Goal: Task Accomplishment & Management: Use online tool/utility

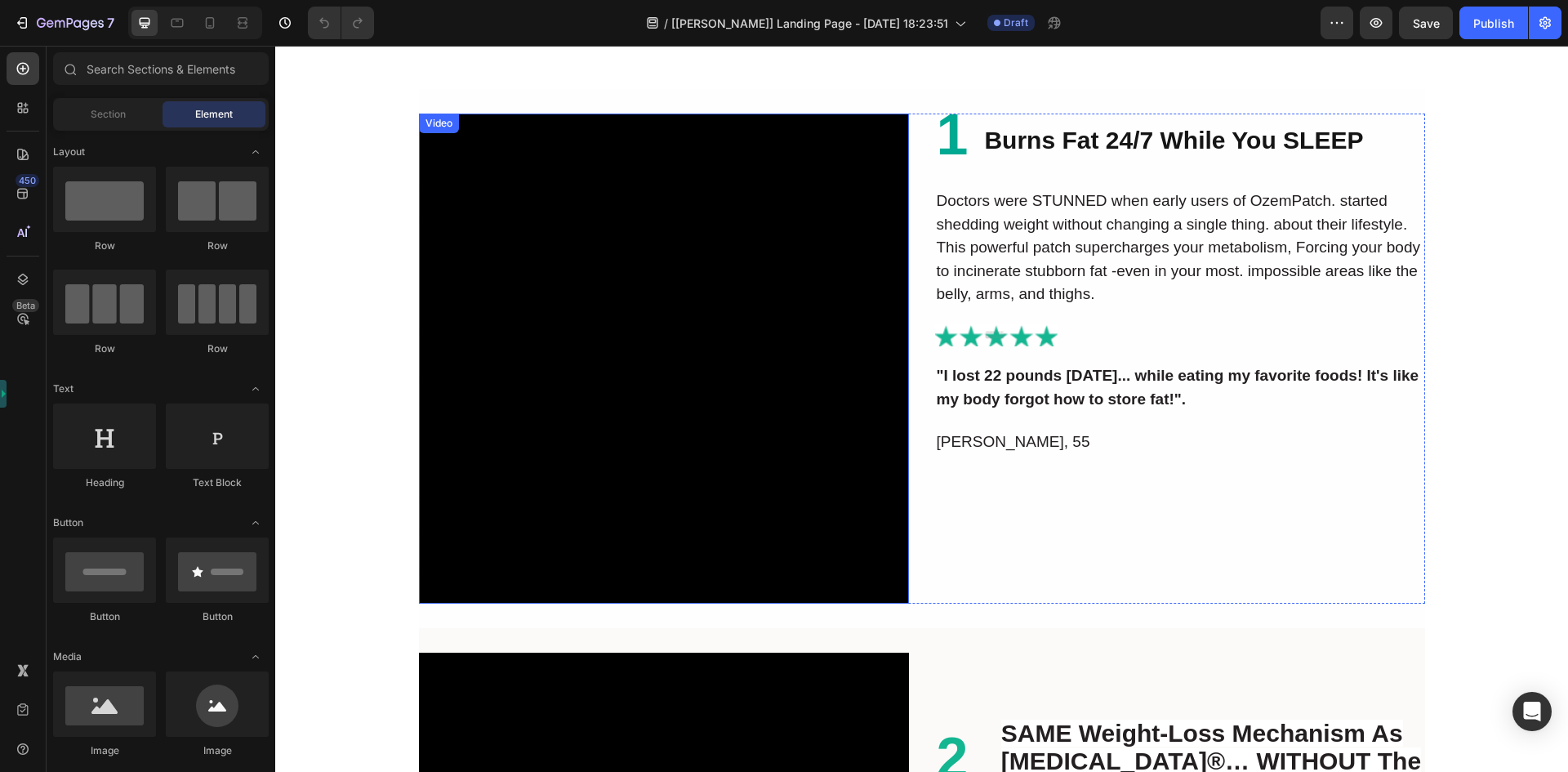
scroll to position [1470, 0]
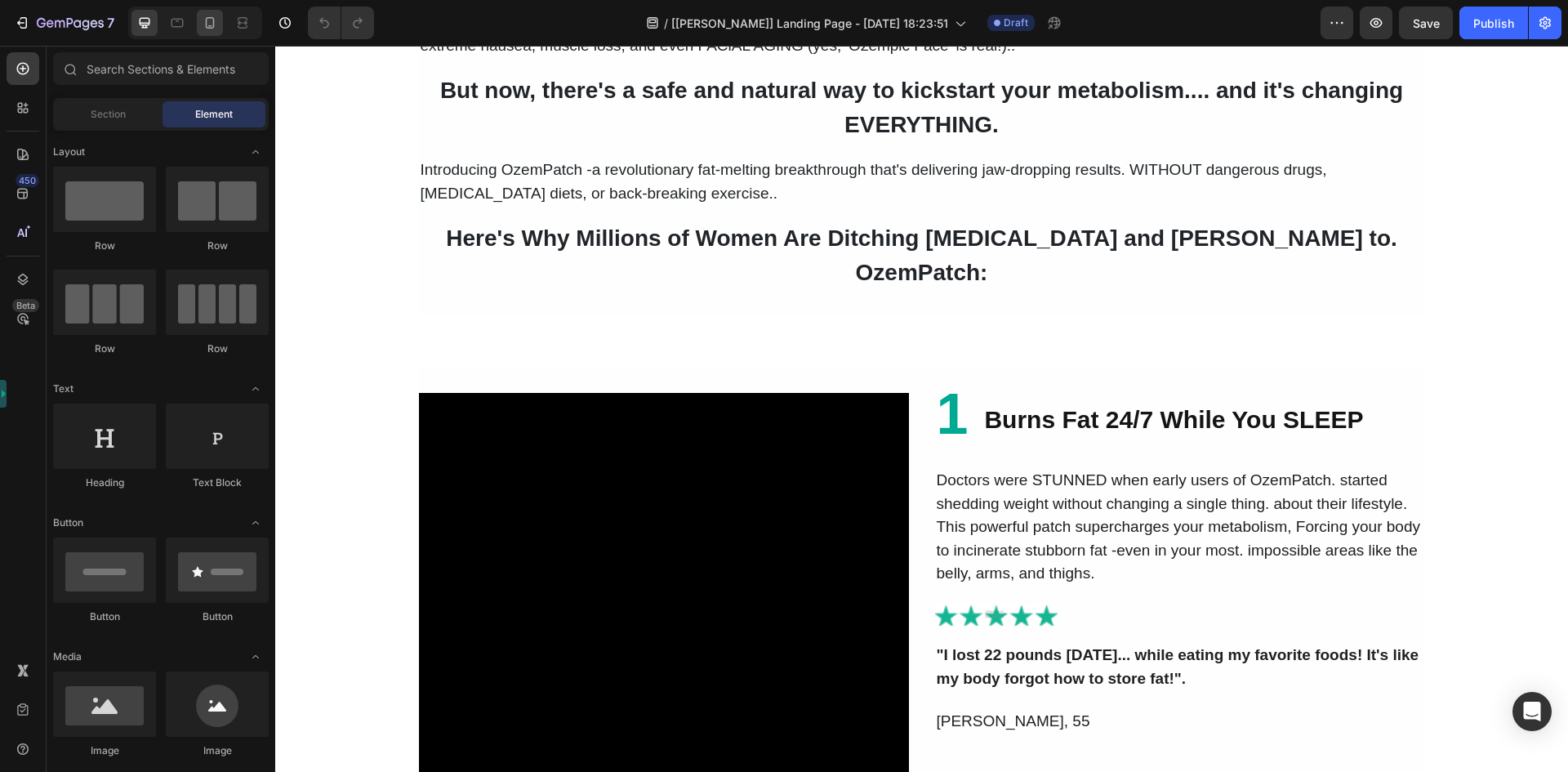
click at [202, 31] on div at bounding box center [210, 22] width 26 height 26
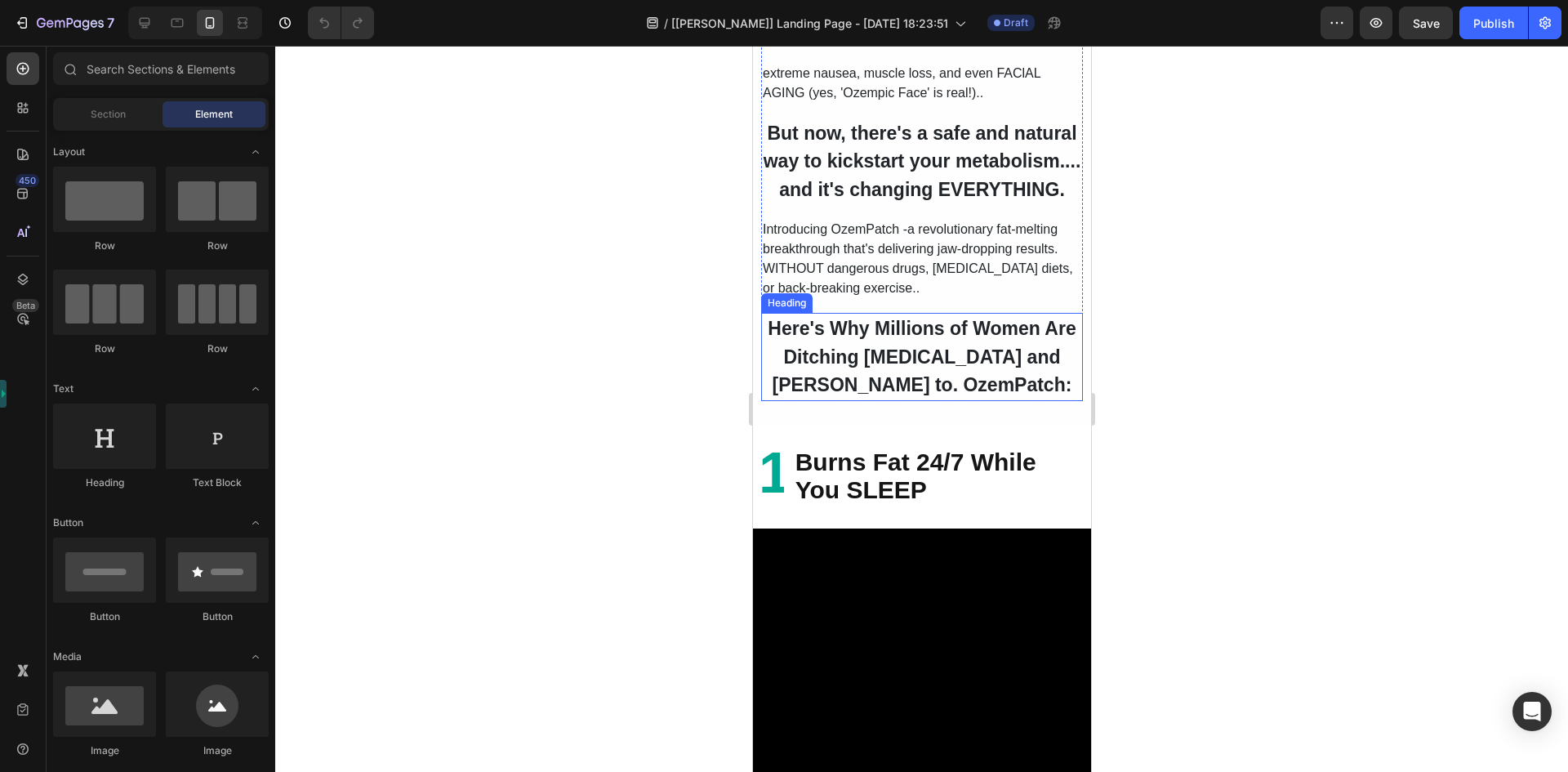
scroll to position [1549, 0]
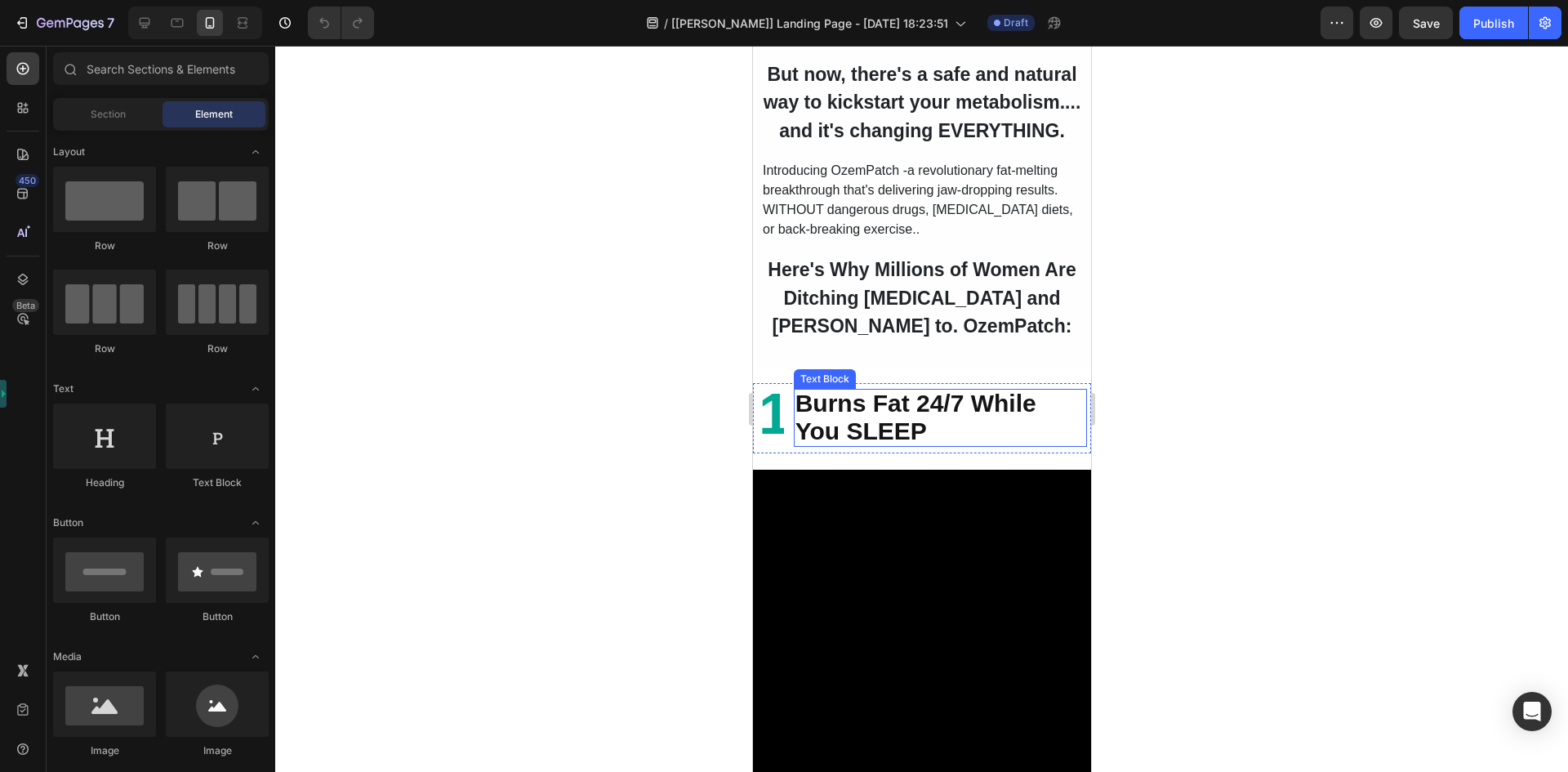
click at [874, 444] on span "Burns Fat 24/7 While You SLEEP" at bounding box center [916, 416] width 241 height 54
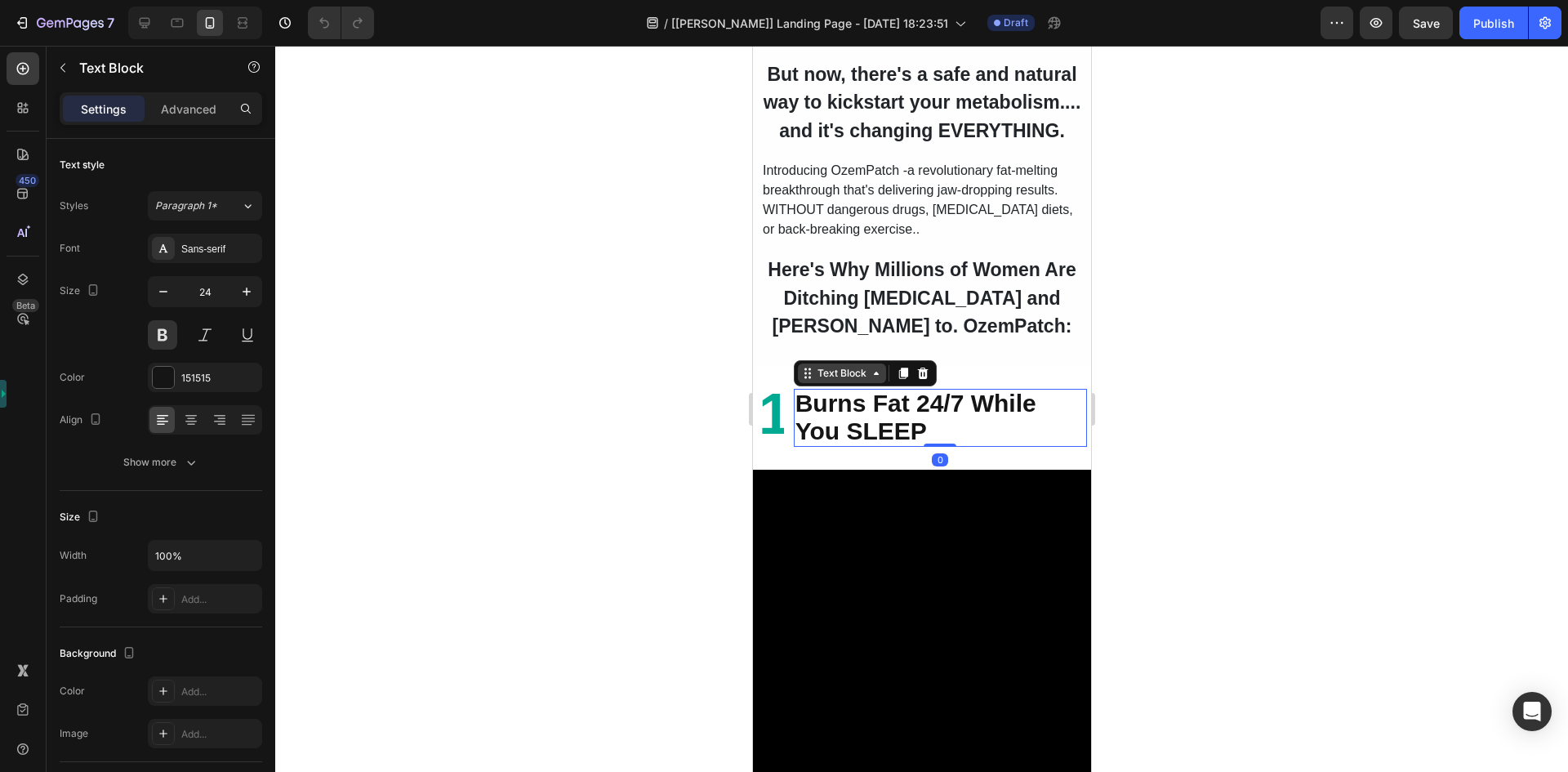
click at [828, 381] on div "Text Block" at bounding box center [841, 372] width 55 height 14
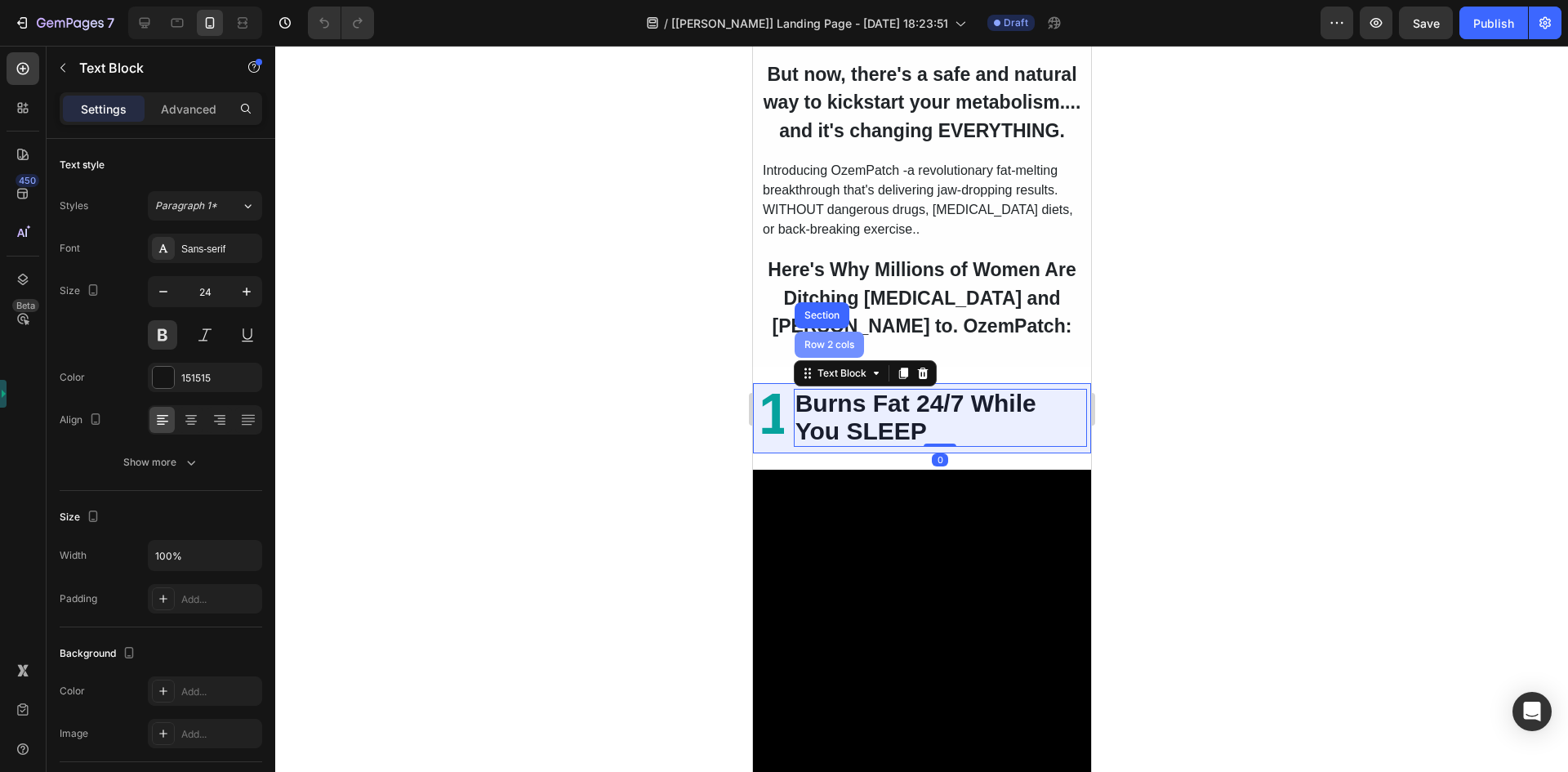
drag, startPoint x: 798, startPoint y: 413, endPoint x: 1501, endPoint y: 457, distance: 704.4
click at [801, 349] on div "Row 2 cols" at bounding box center [828, 344] width 56 height 10
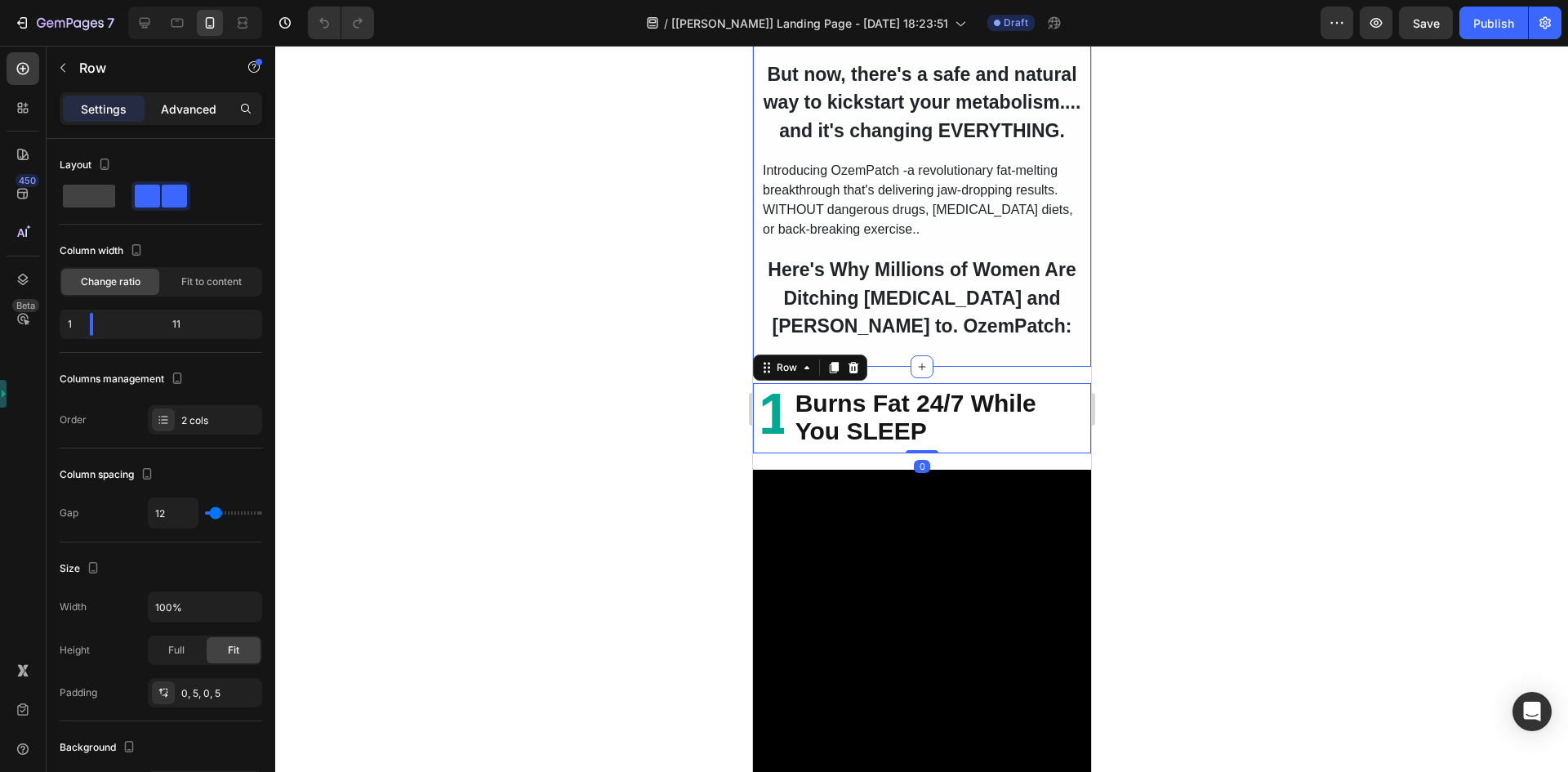
click at [168, 102] on p "Advanced" at bounding box center [188, 109] width 55 height 17
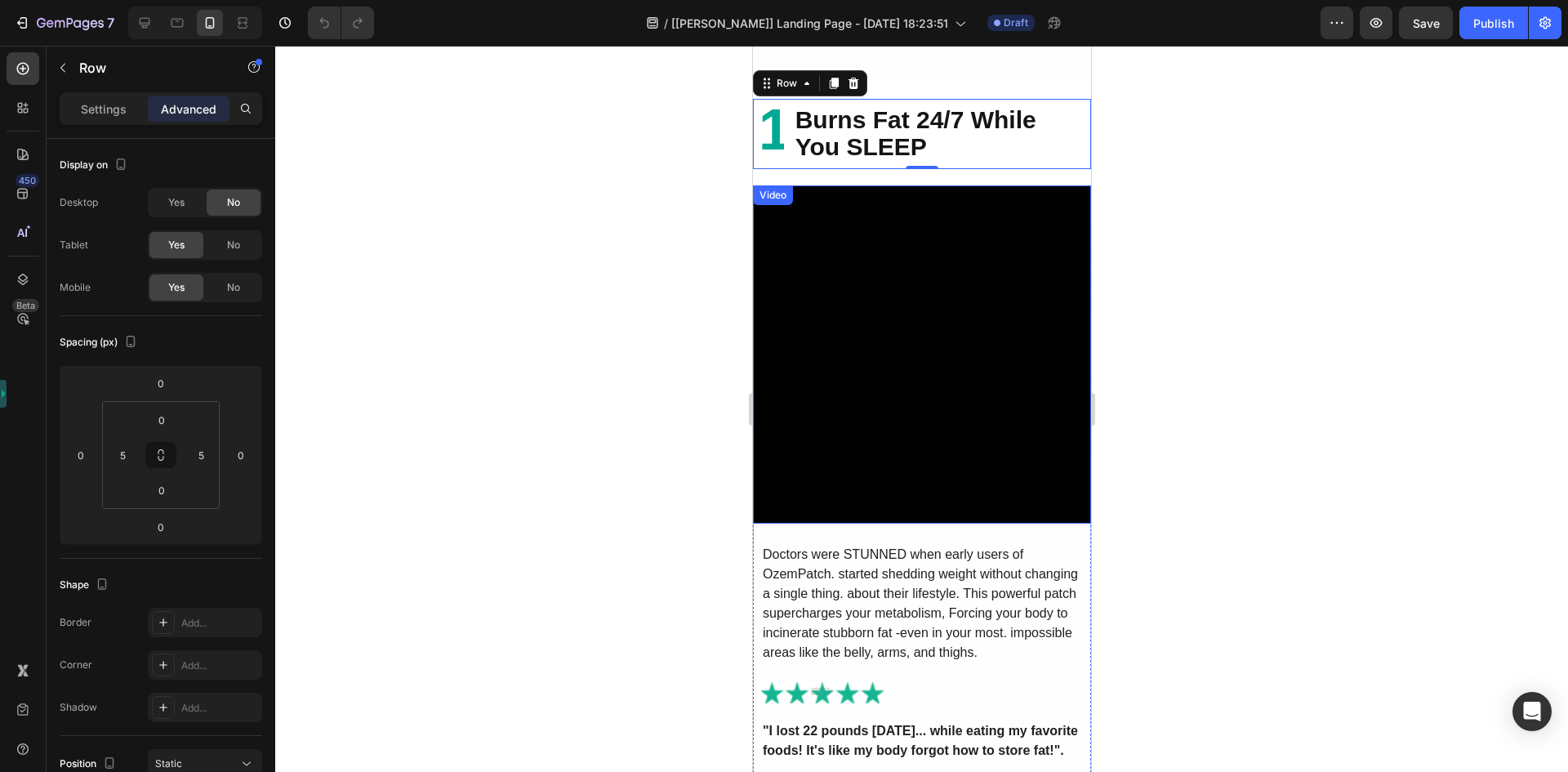
scroll to position [1875, 0]
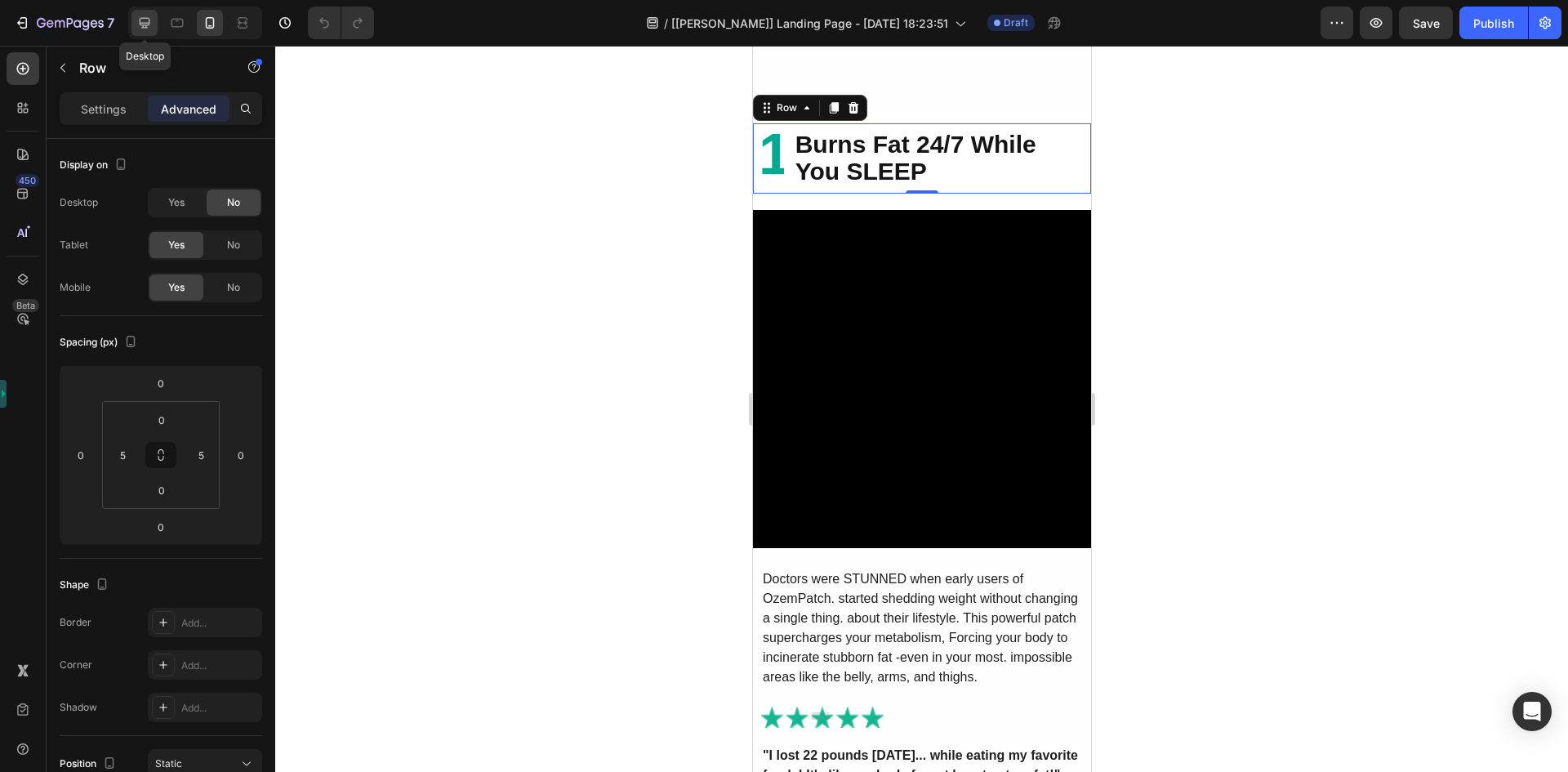
click at [139, 19] on icon at bounding box center [144, 22] width 16 height 16
type input "0"
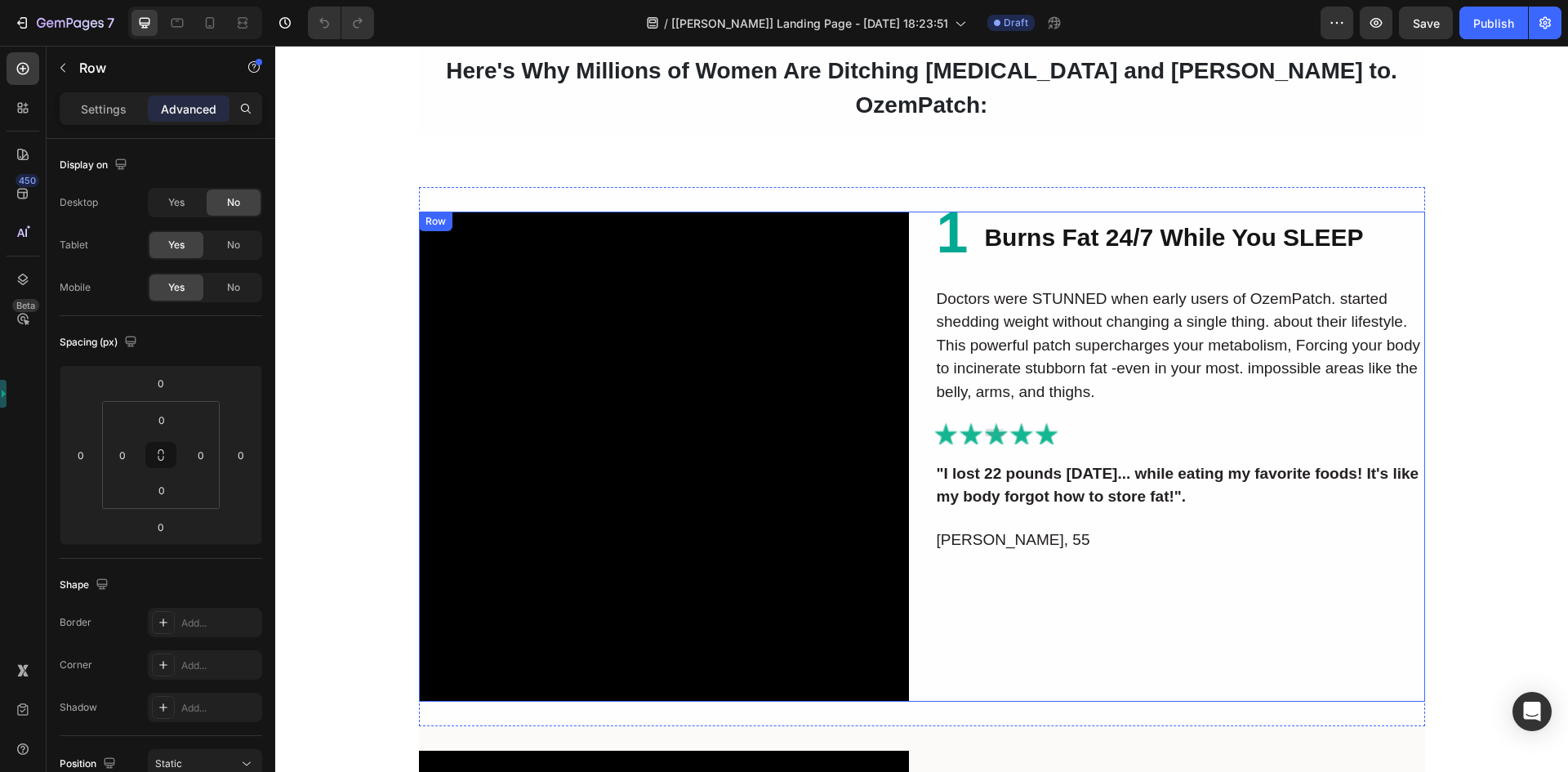
scroll to position [1523, 0]
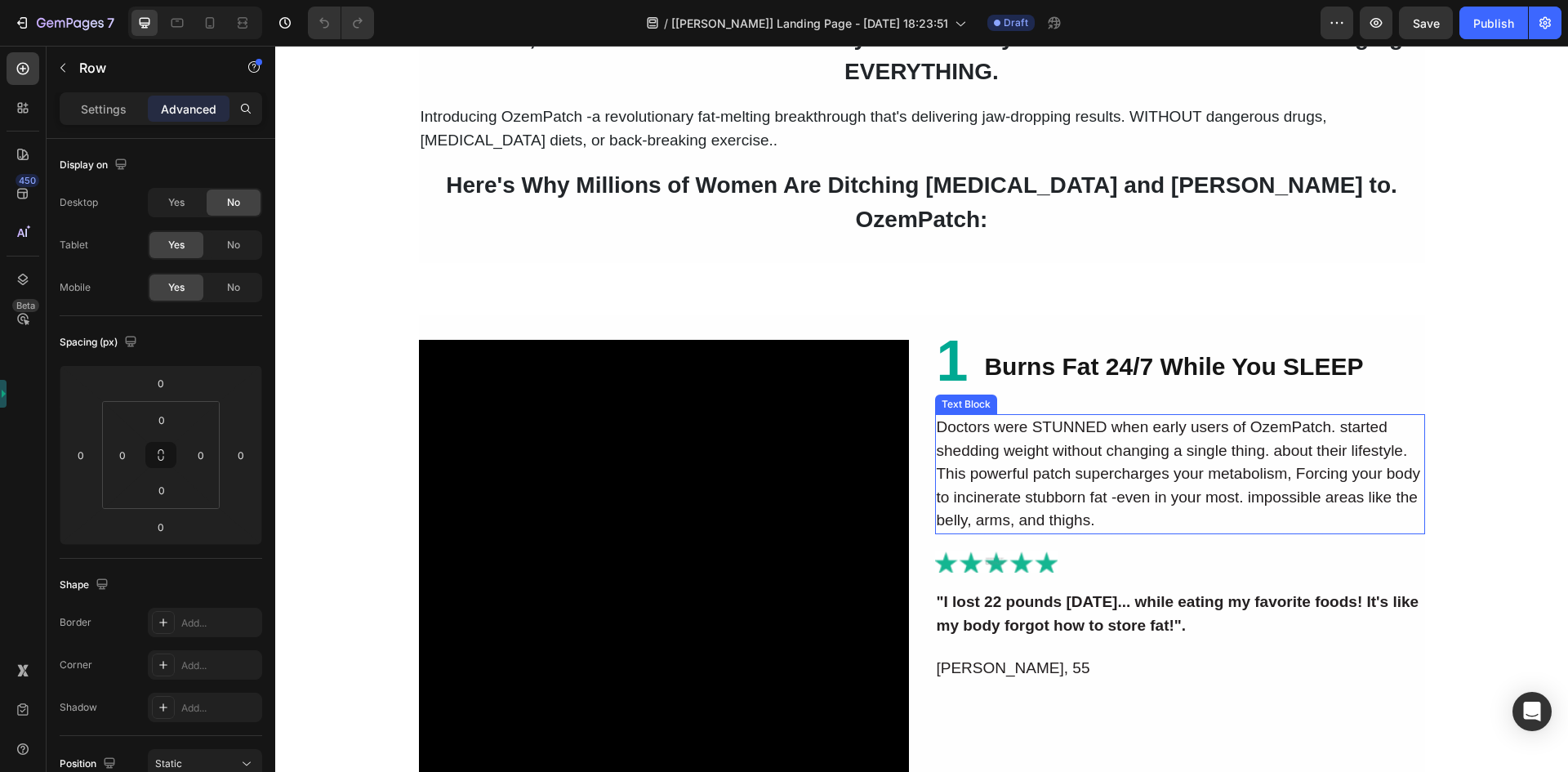
click at [951, 485] on p "Doctors were STUNNED when early users of OzemPatch. started shedding weight wit…" at bounding box center [1180, 474] width 487 height 117
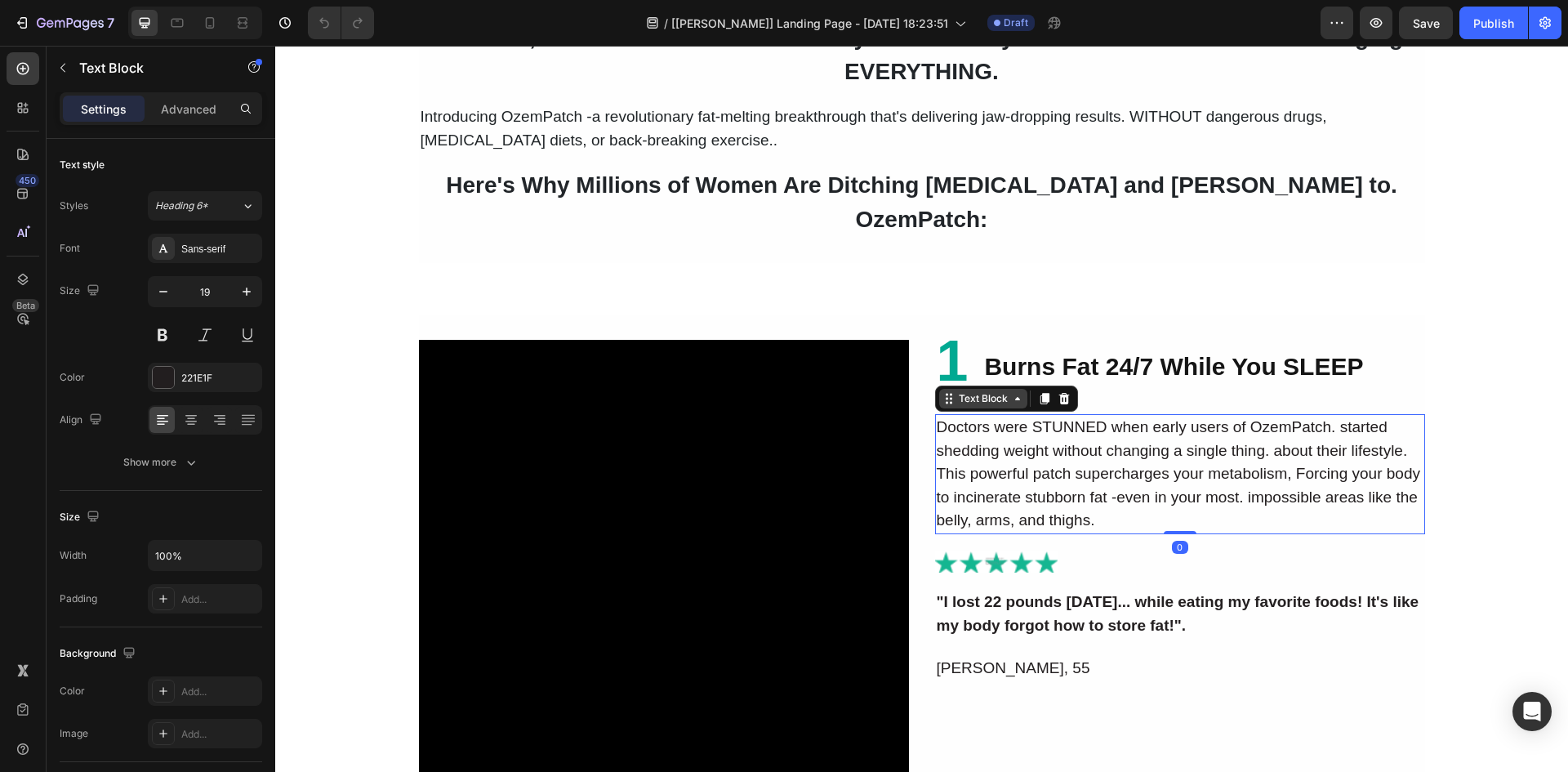
click at [973, 391] on div "Text Block" at bounding box center [983, 398] width 55 height 14
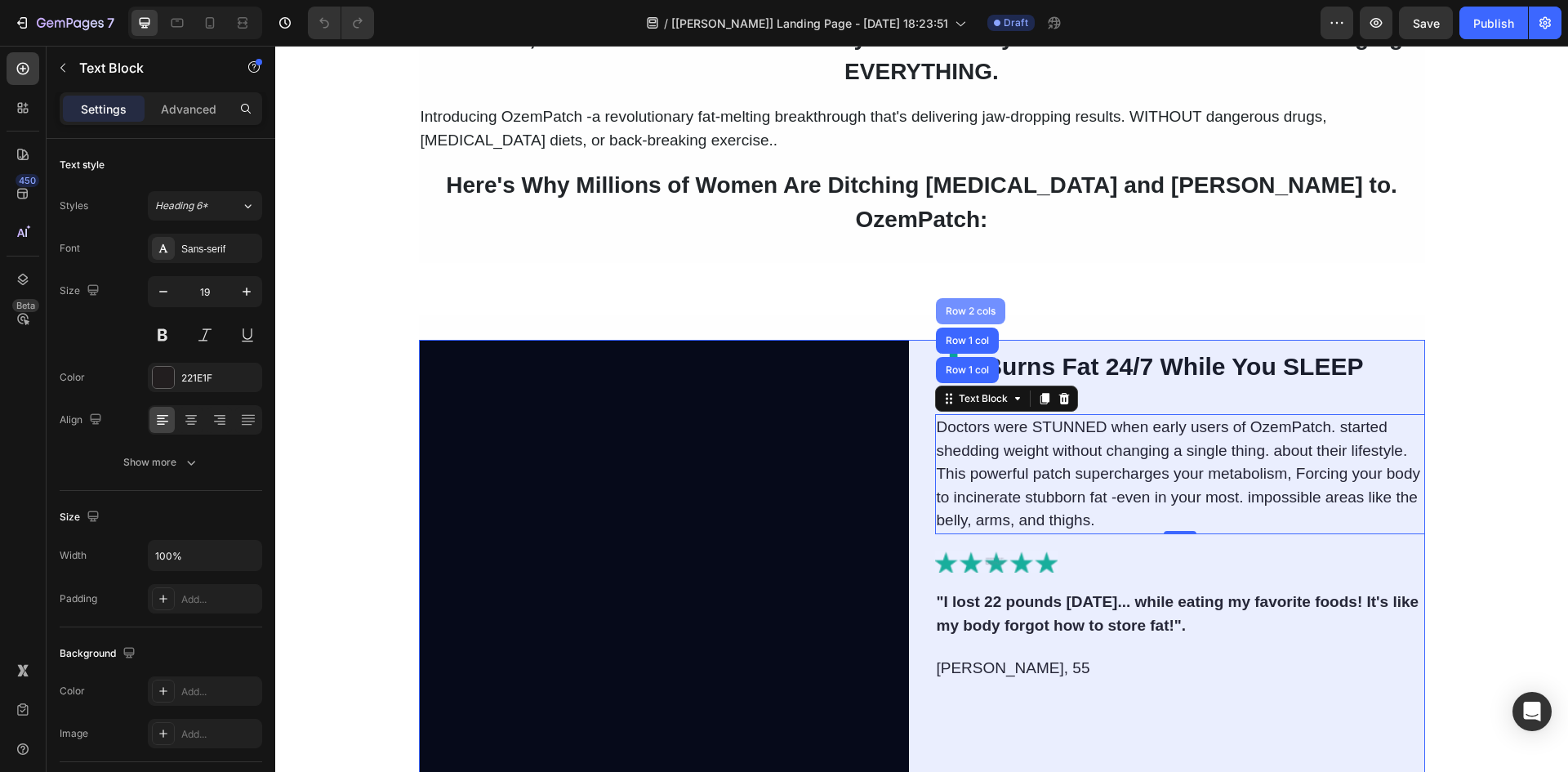
click at [956, 298] on div "Row 2 cols" at bounding box center [970, 311] width 70 height 26
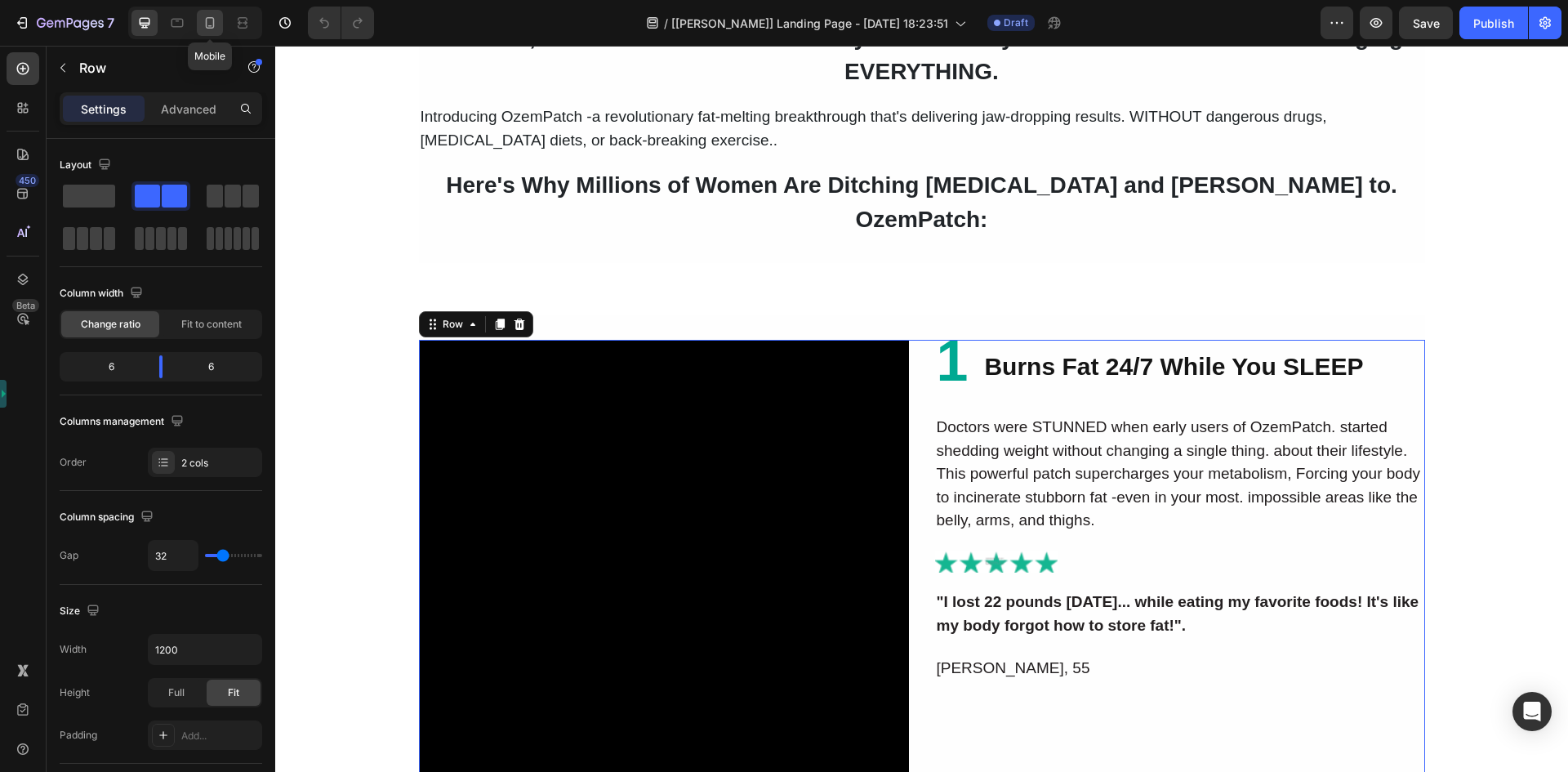
click at [199, 14] on div at bounding box center [210, 22] width 26 height 26
type input "0"
type input "100%"
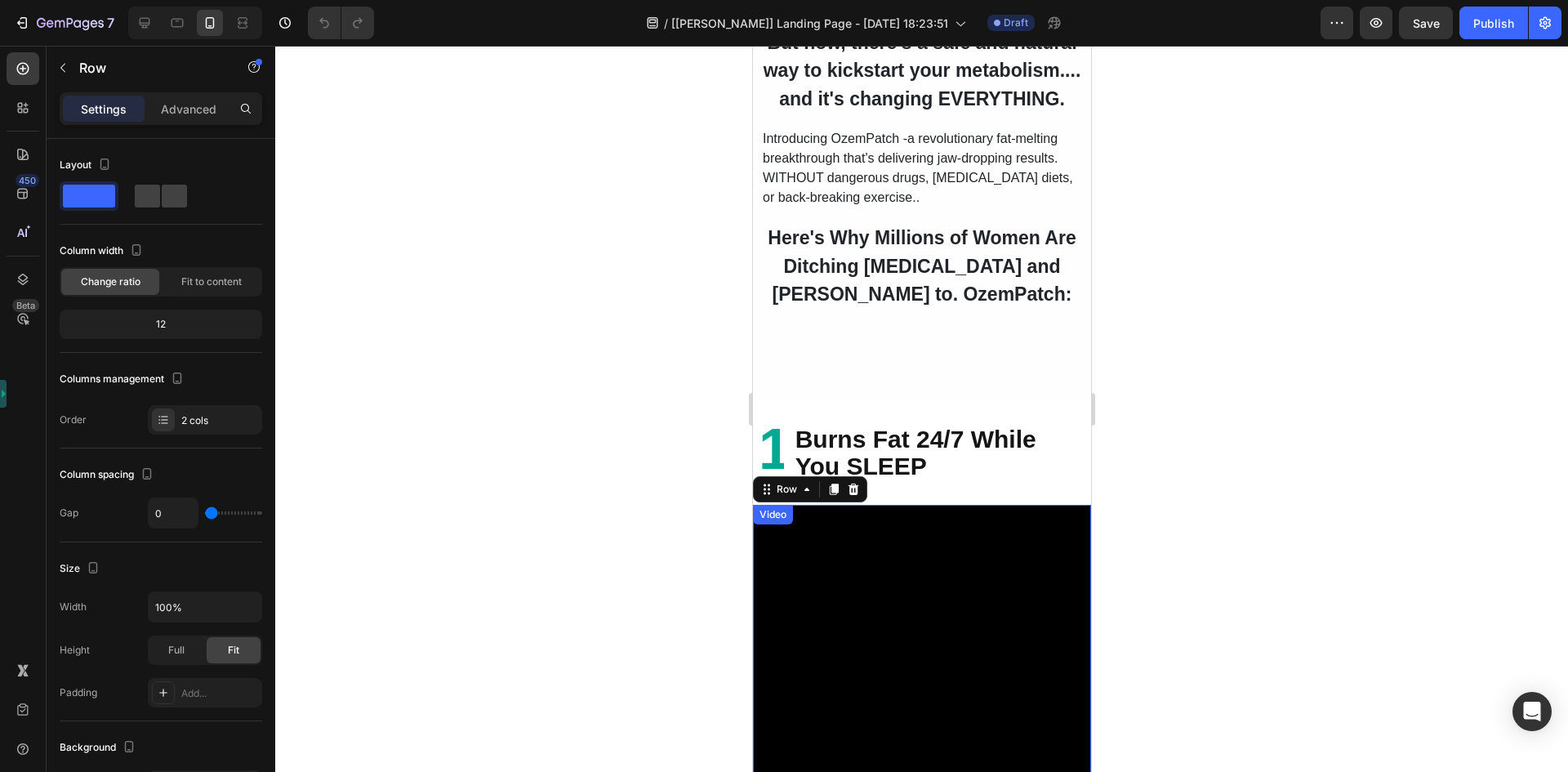
scroll to position [1574, 0]
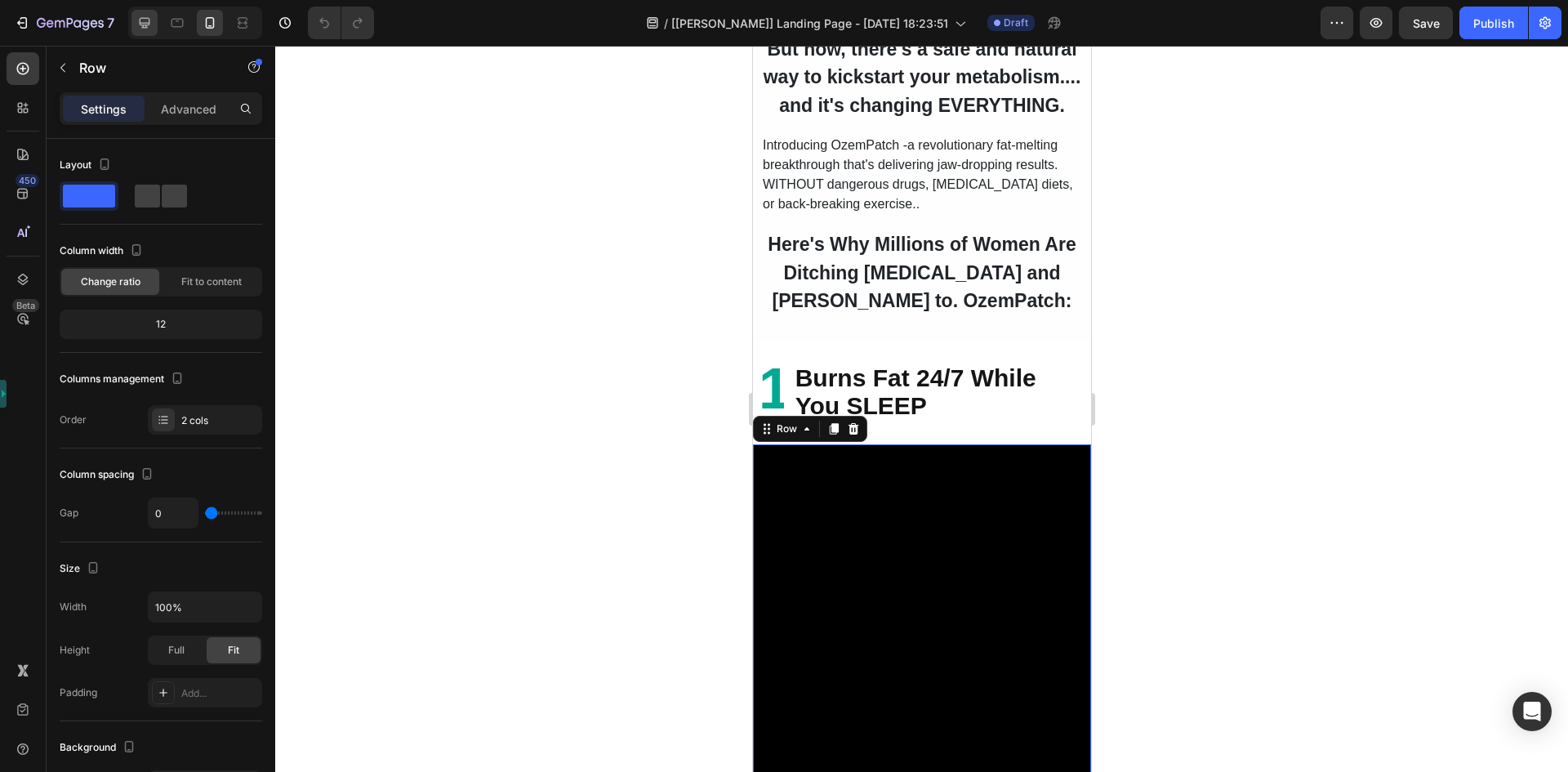
click at [143, 21] on icon at bounding box center [144, 22] width 16 height 16
type input "32"
type input "1200"
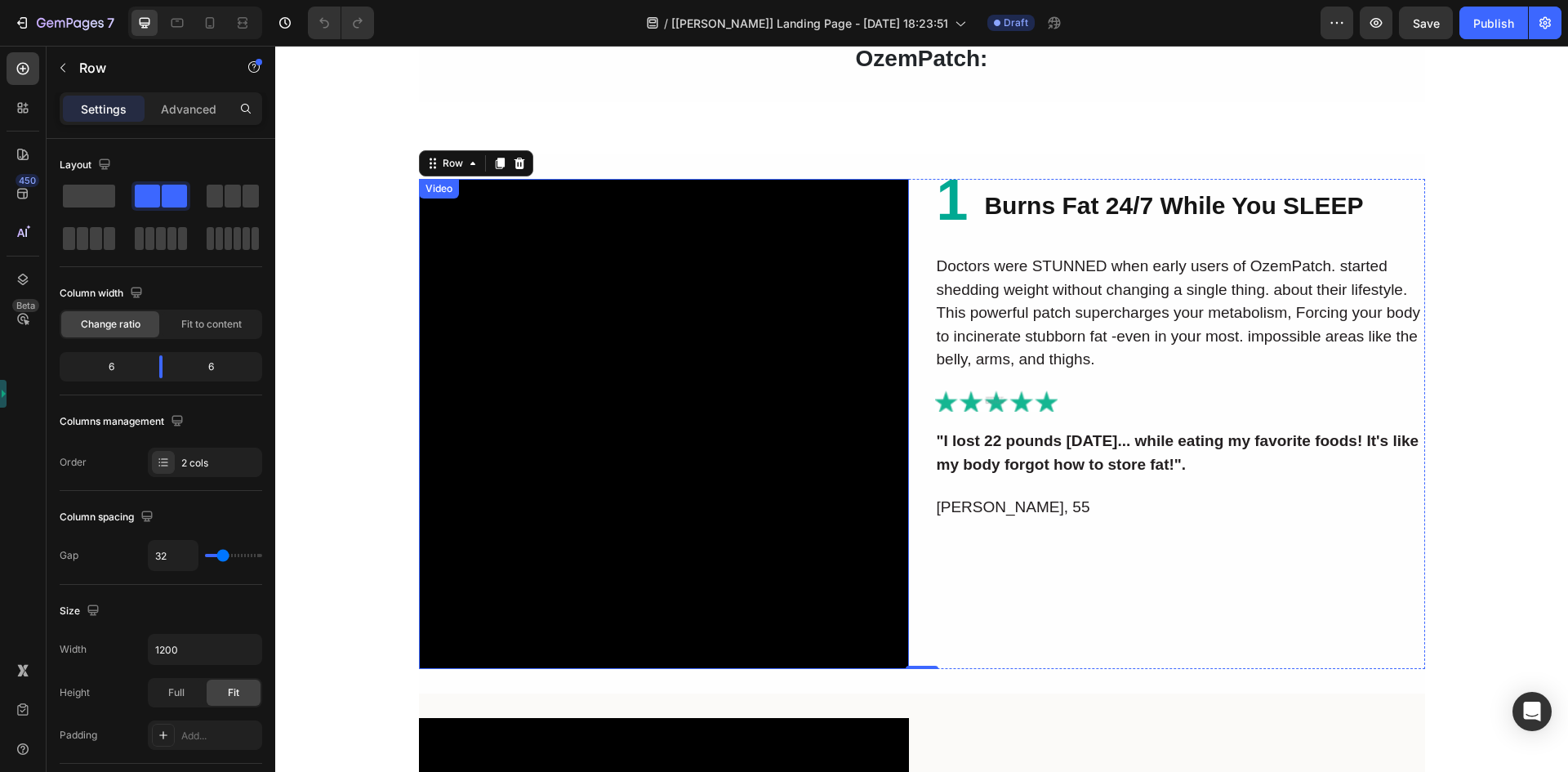
scroll to position [1726, 0]
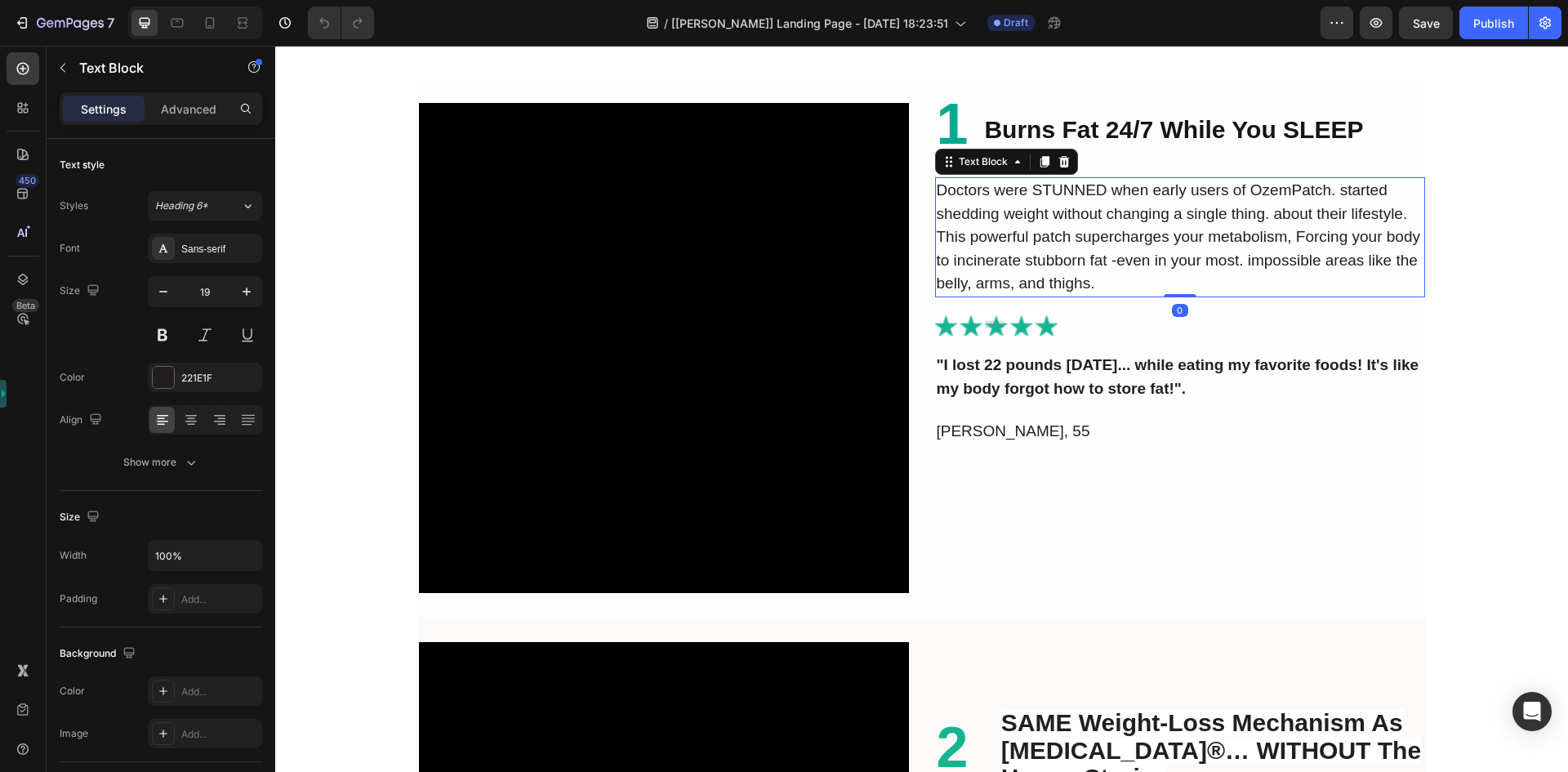
click at [982, 266] on p "Doctors were STUNNED when early users of OzemPatch. started shedding weight wit…" at bounding box center [1180, 237] width 487 height 117
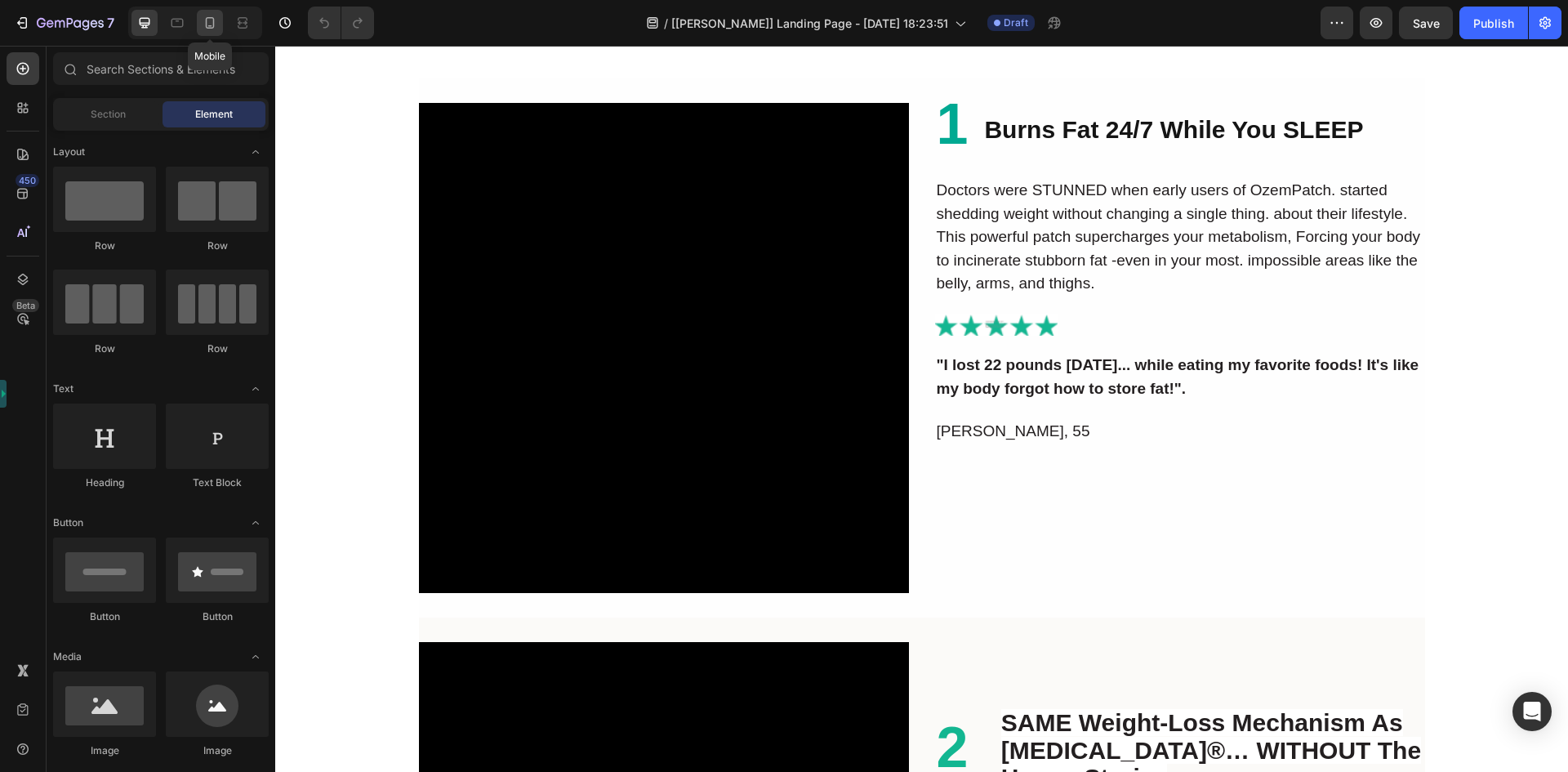
click at [220, 22] on div at bounding box center [210, 22] width 26 height 26
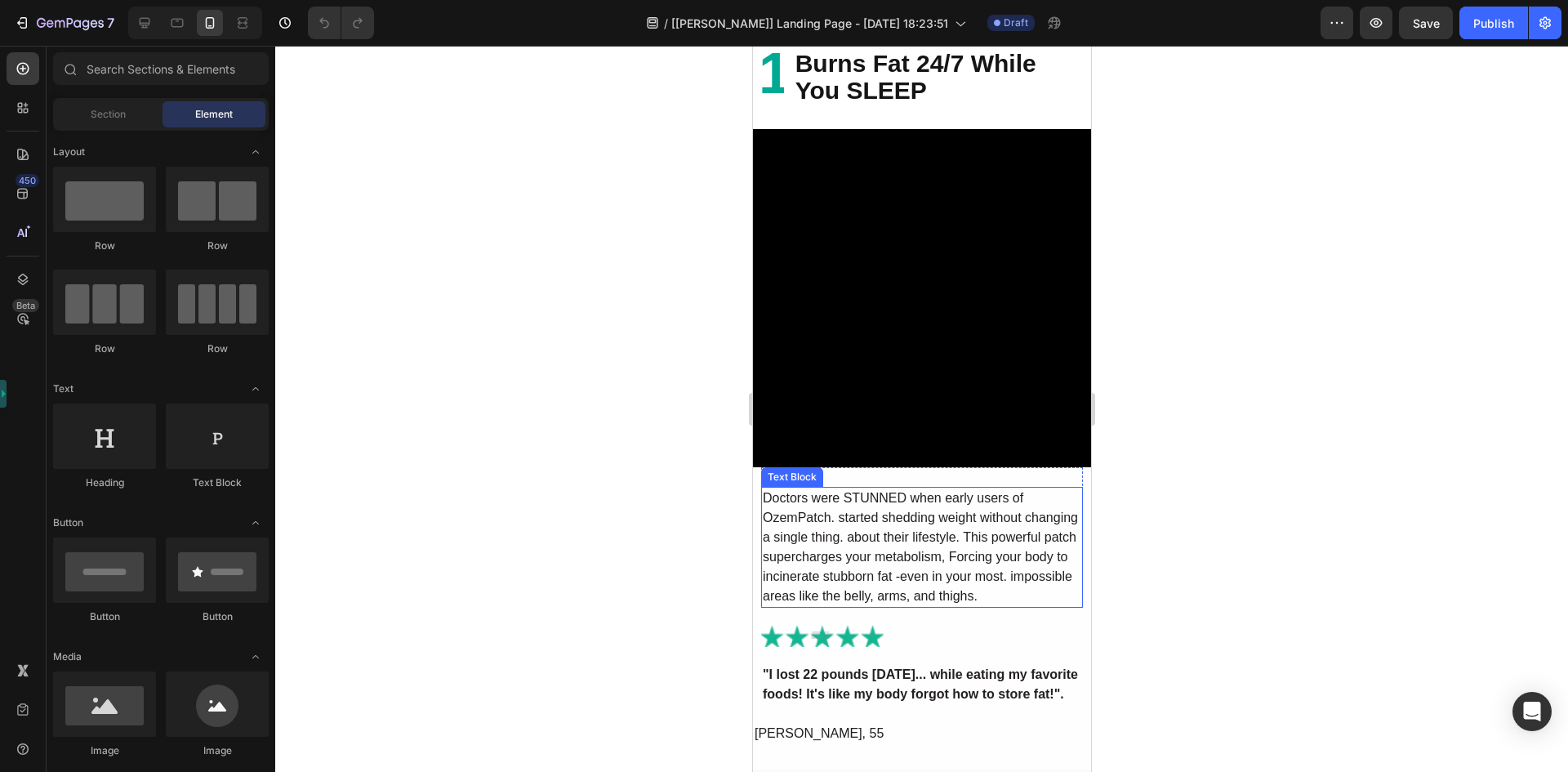
click at [806, 514] on p "Doctors were STUNNED when early users of OzemPatch. started shedding weight wit…" at bounding box center [920, 546] width 319 height 118
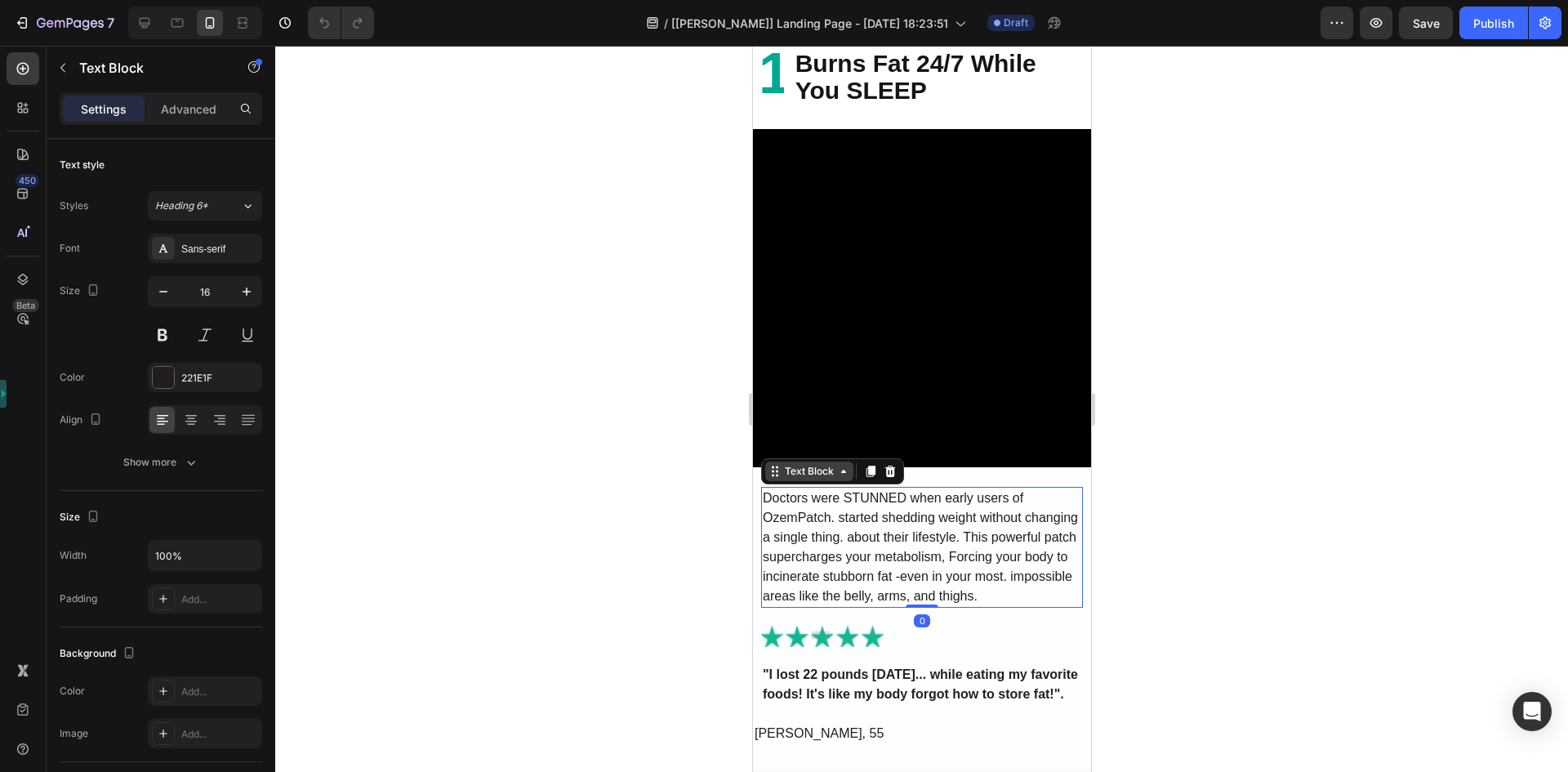
click at [801, 464] on div "Text Block" at bounding box center [808, 471] width 55 height 14
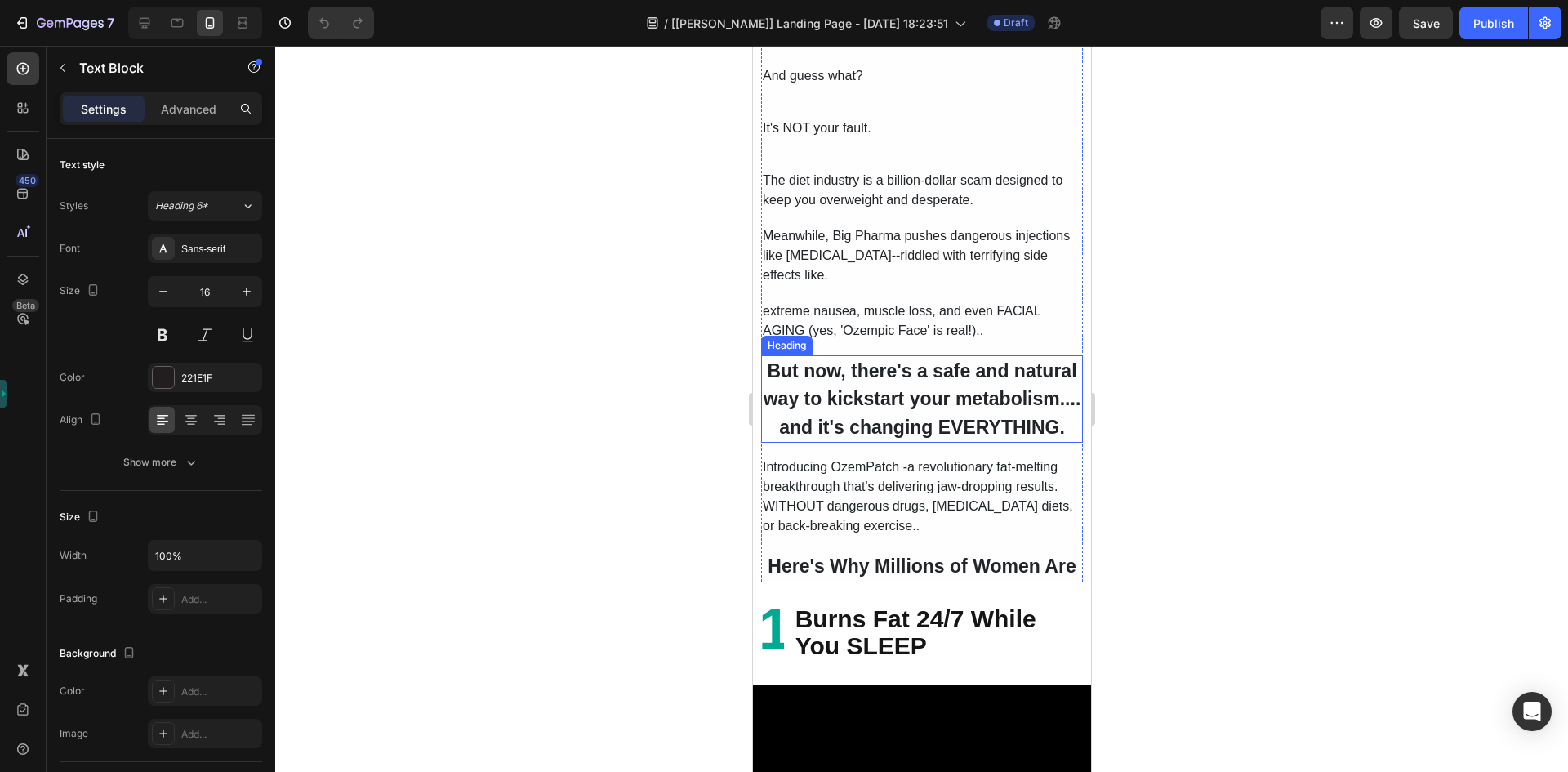
scroll to position [1154, 0]
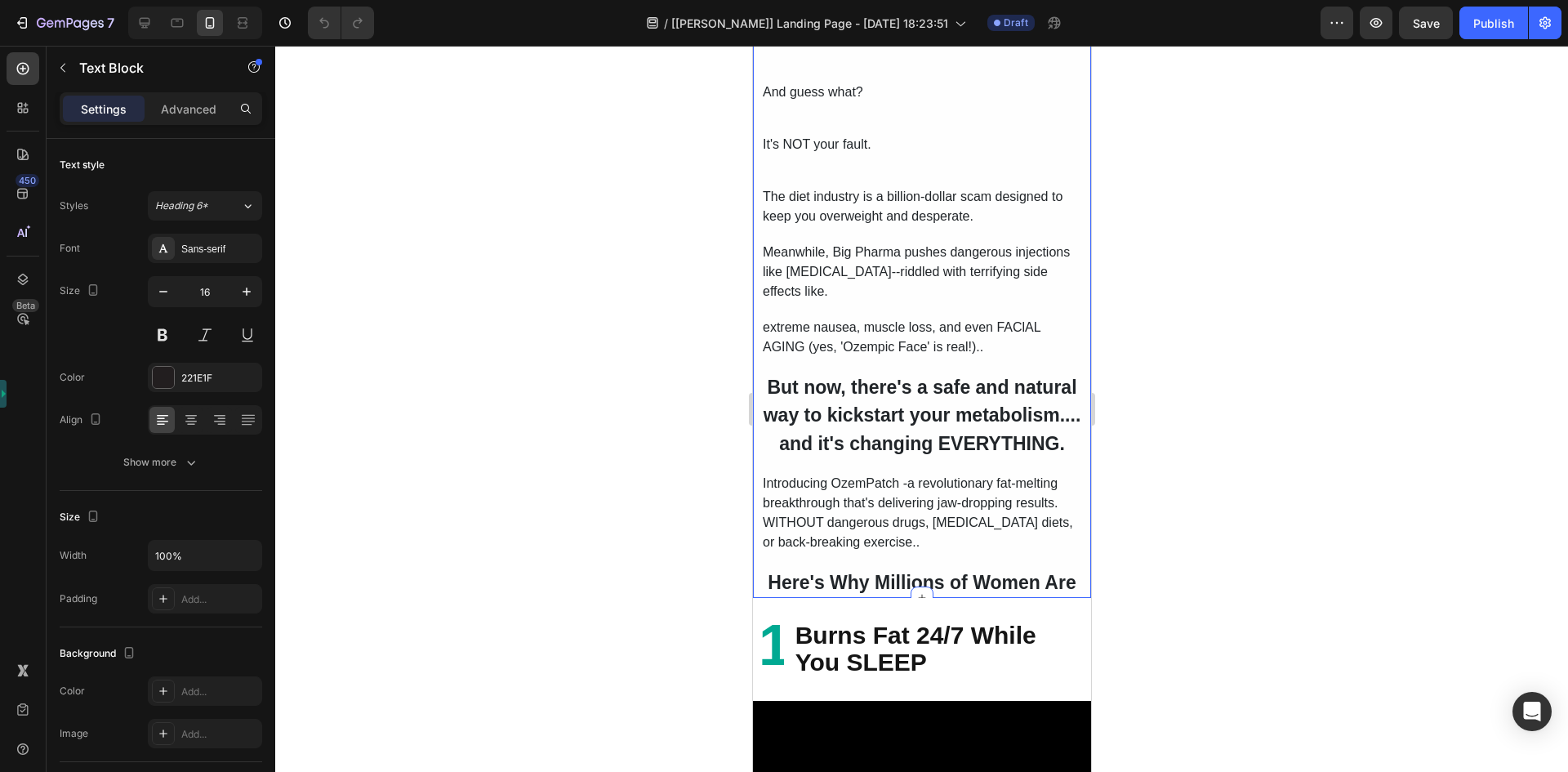
click at [759, 160] on div "Tired of being LIED to about weight loss? Text Block Tired of starving yourself…" at bounding box center [920, 254] width 338 height 689
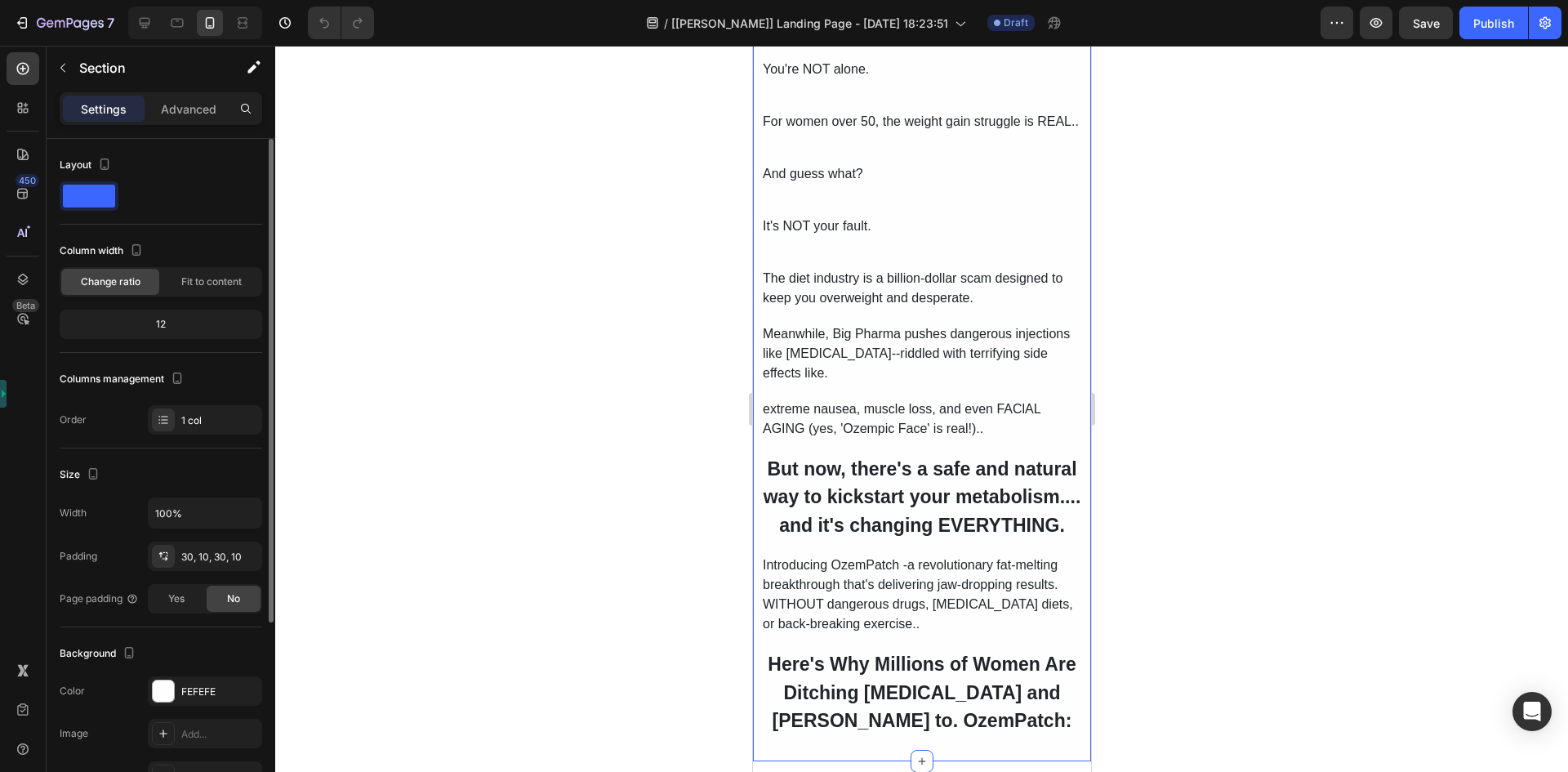
scroll to position [275, 0]
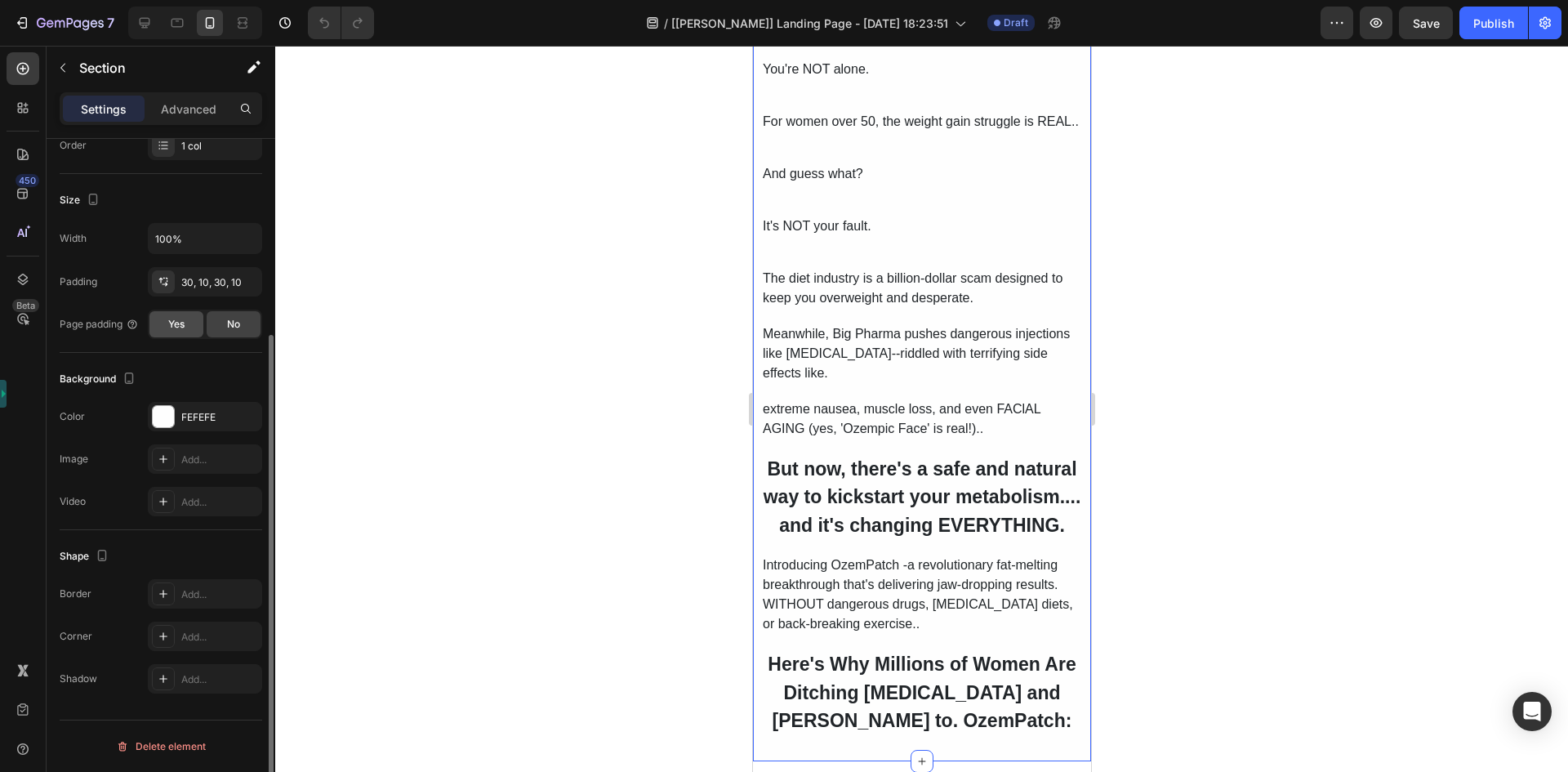
click at [188, 332] on div "Yes" at bounding box center [176, 323] width 54 height 26
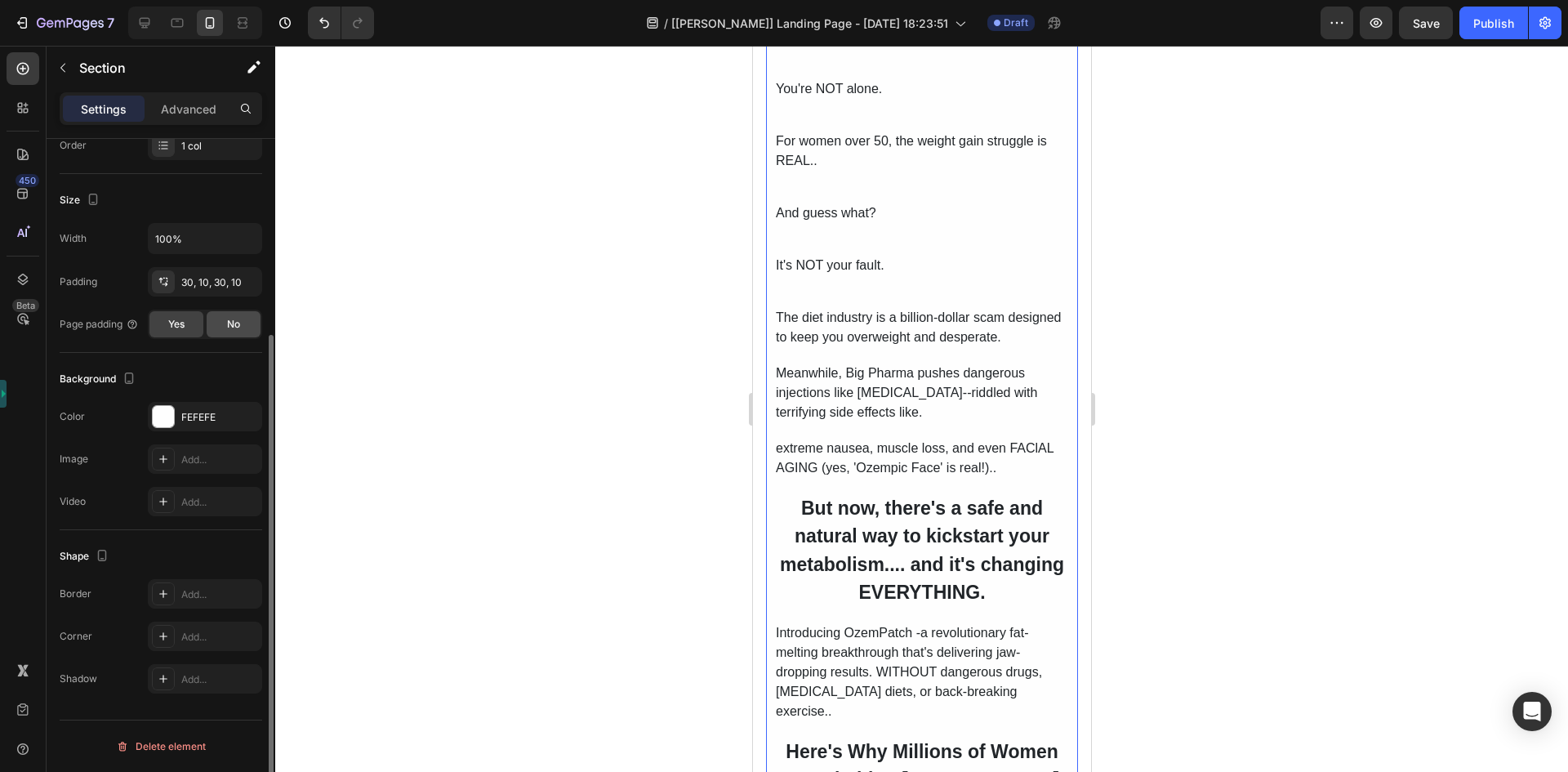
click at [232, 332] on div "No" at bounding box center [233, 323] width 54 height 26
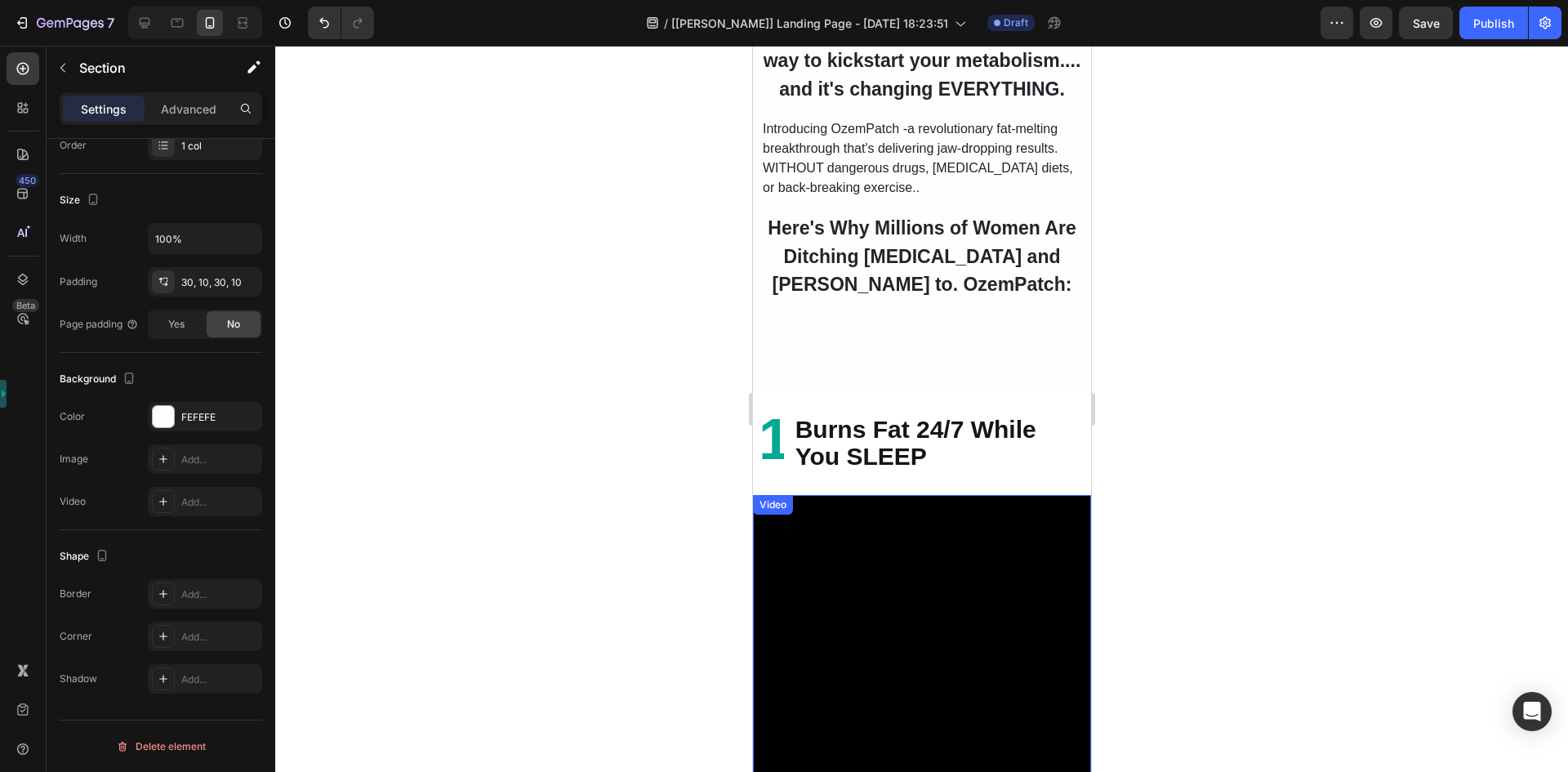
scroll to position [1481, 0]
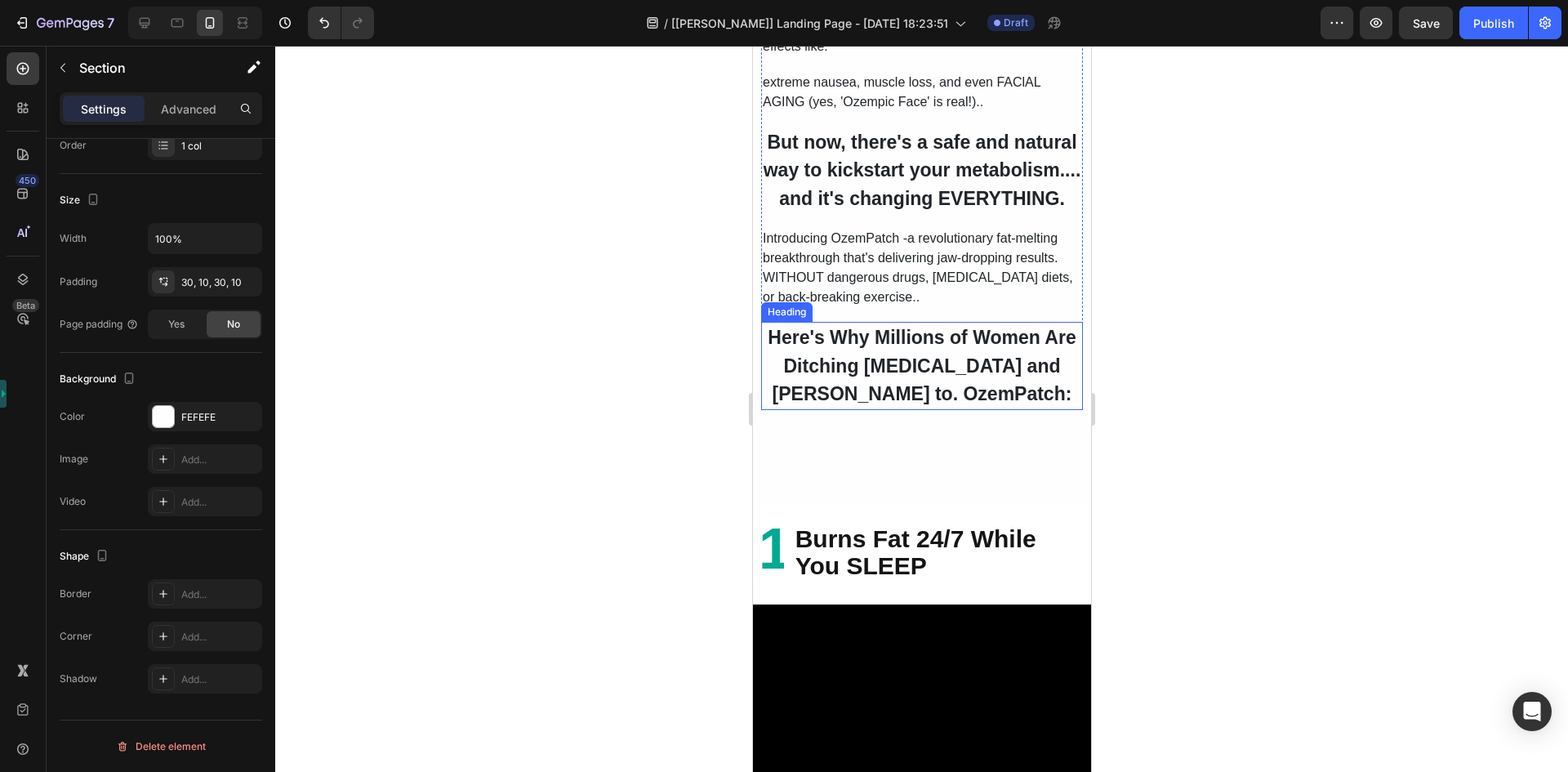
click at [762, 410] on h2 "Here's Why Millions of Women Are Ditching [MEDICAL_DATA] and [PERSON_NAME] to. …" at bounding box center [921, 365] width 321 height 88
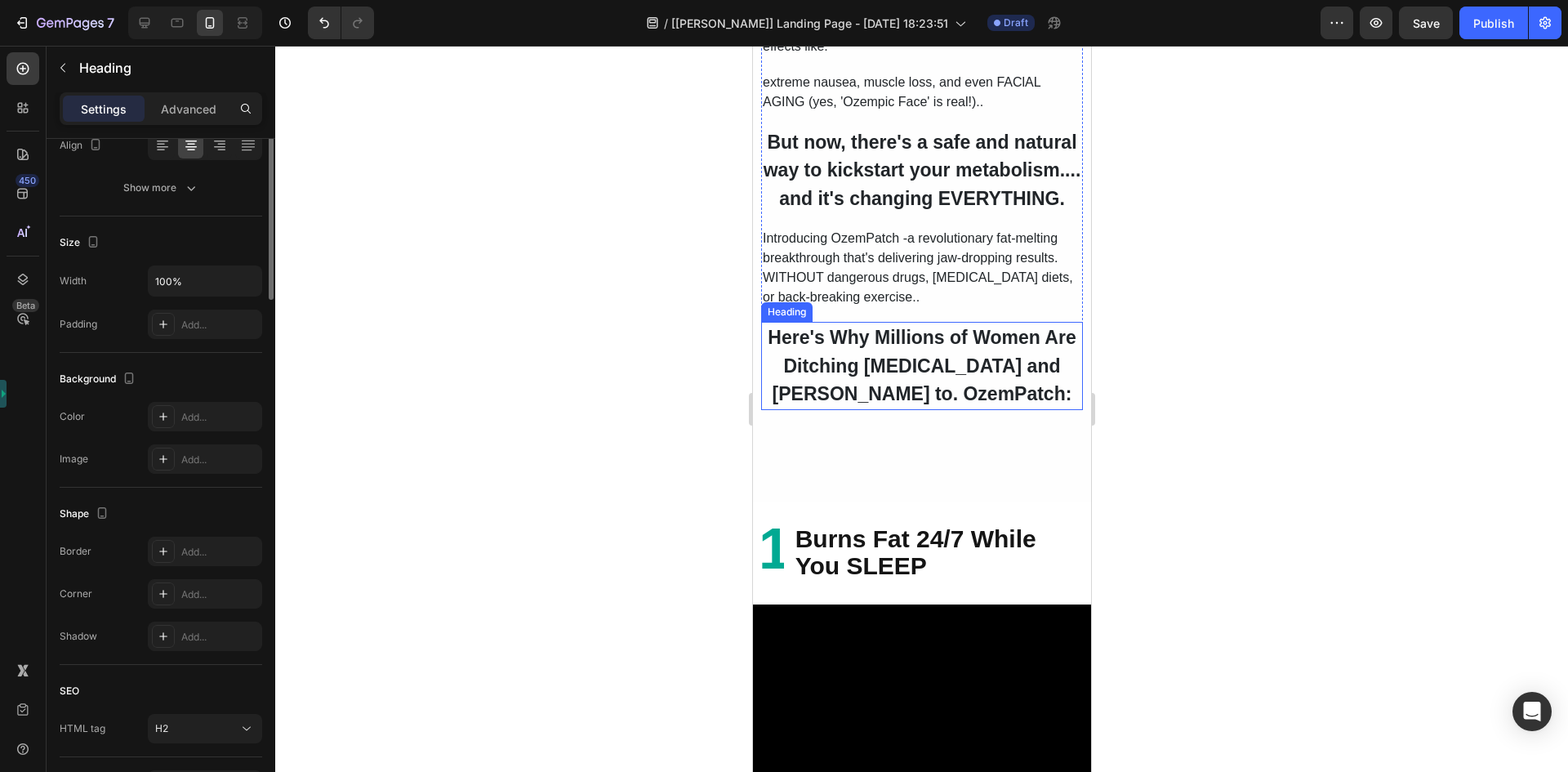
scroll to position [0, 0]
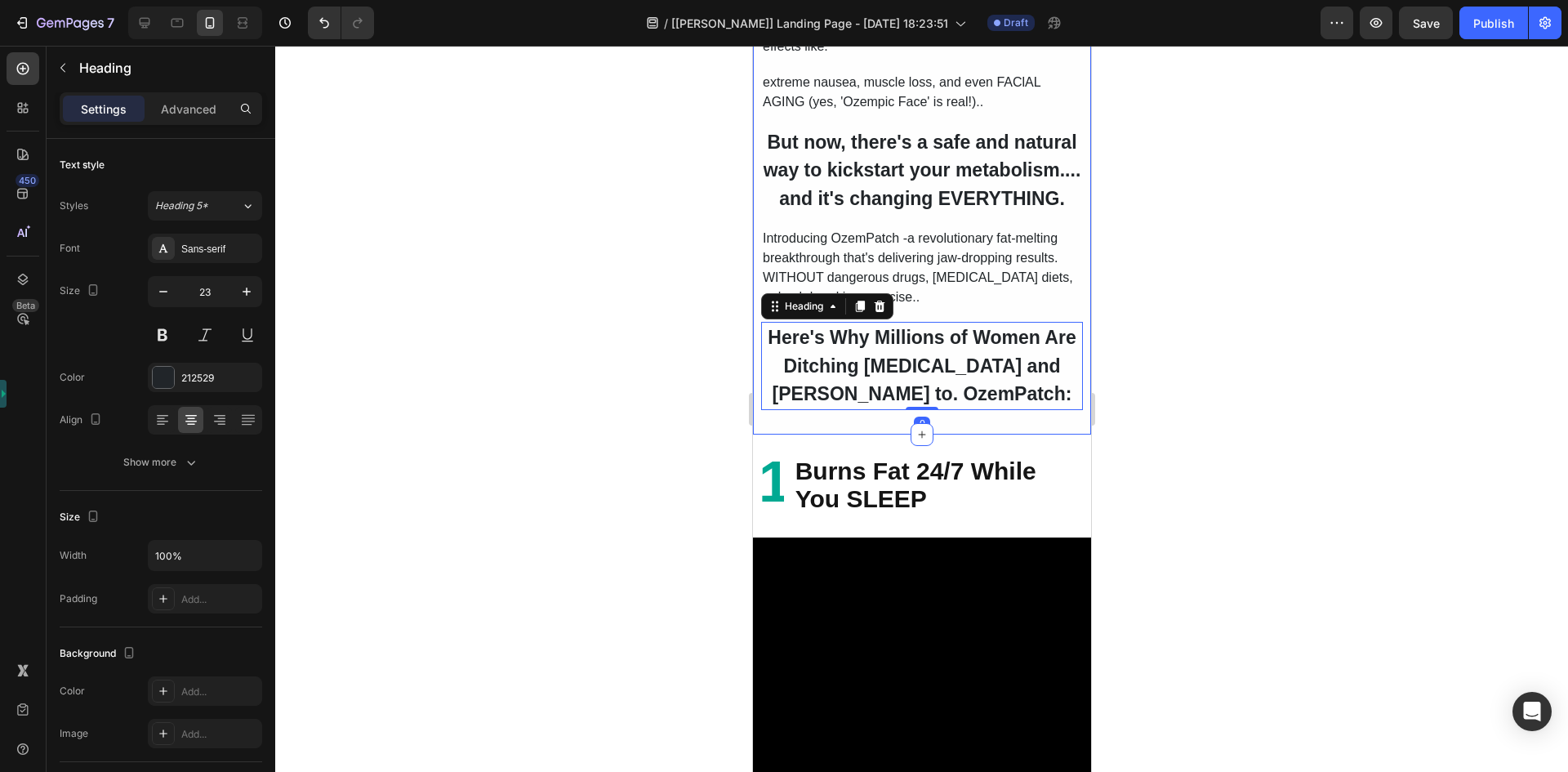
click at [754, 434] on div "Tired of being LIED to about weight loss? Text Block Tired of starving yourself…" at bounding box center [920, 9] width 338 height 851
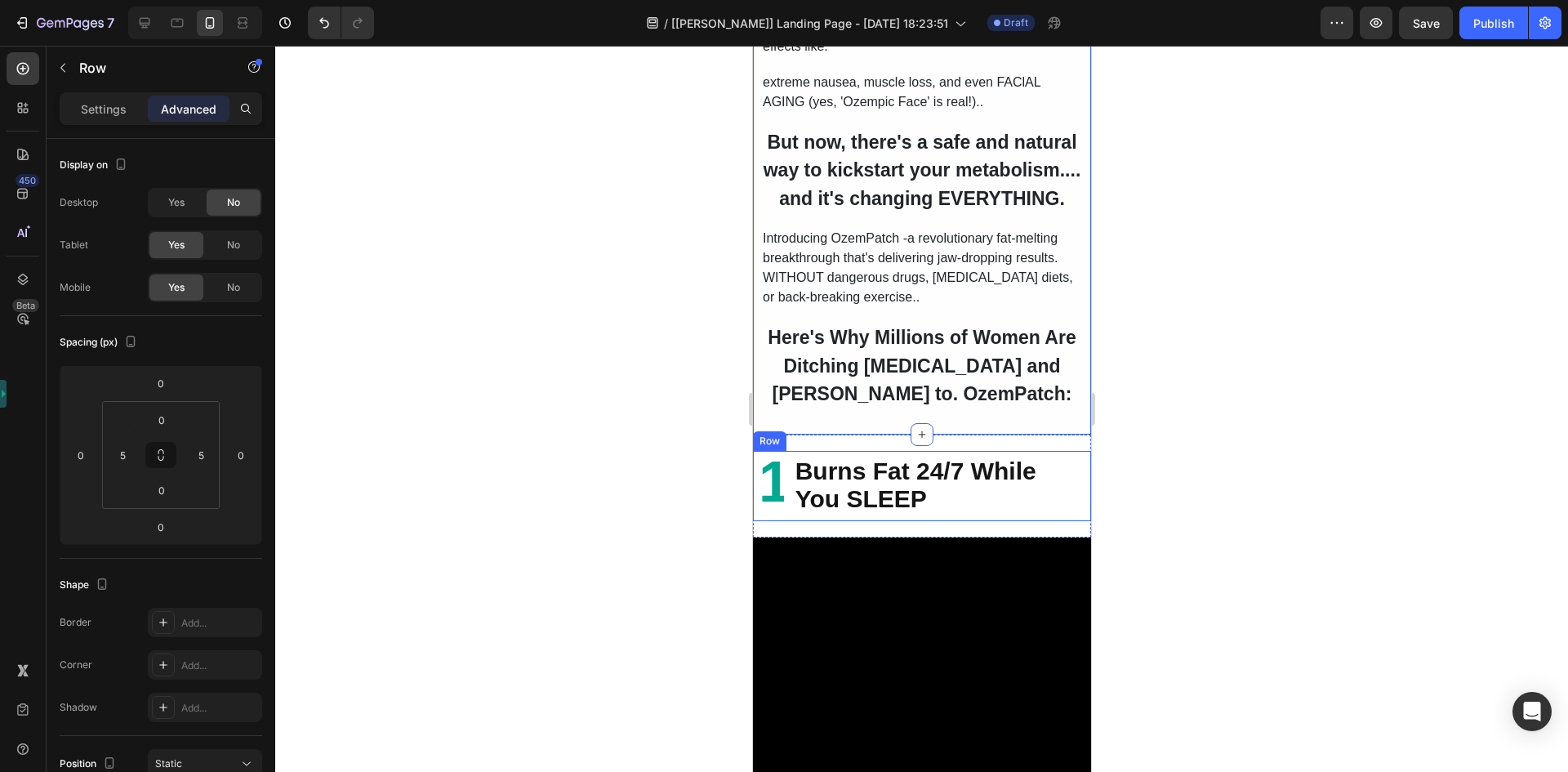
click at [754, 521] on div "1 Text Block Burns Fat 24/7 While You SLEEP Text Block Row" at bounding box center [920, 485] width 338 height 70
click at [113, 103] on p "Settings" at bounding box center [104, 109] width 46 height 17
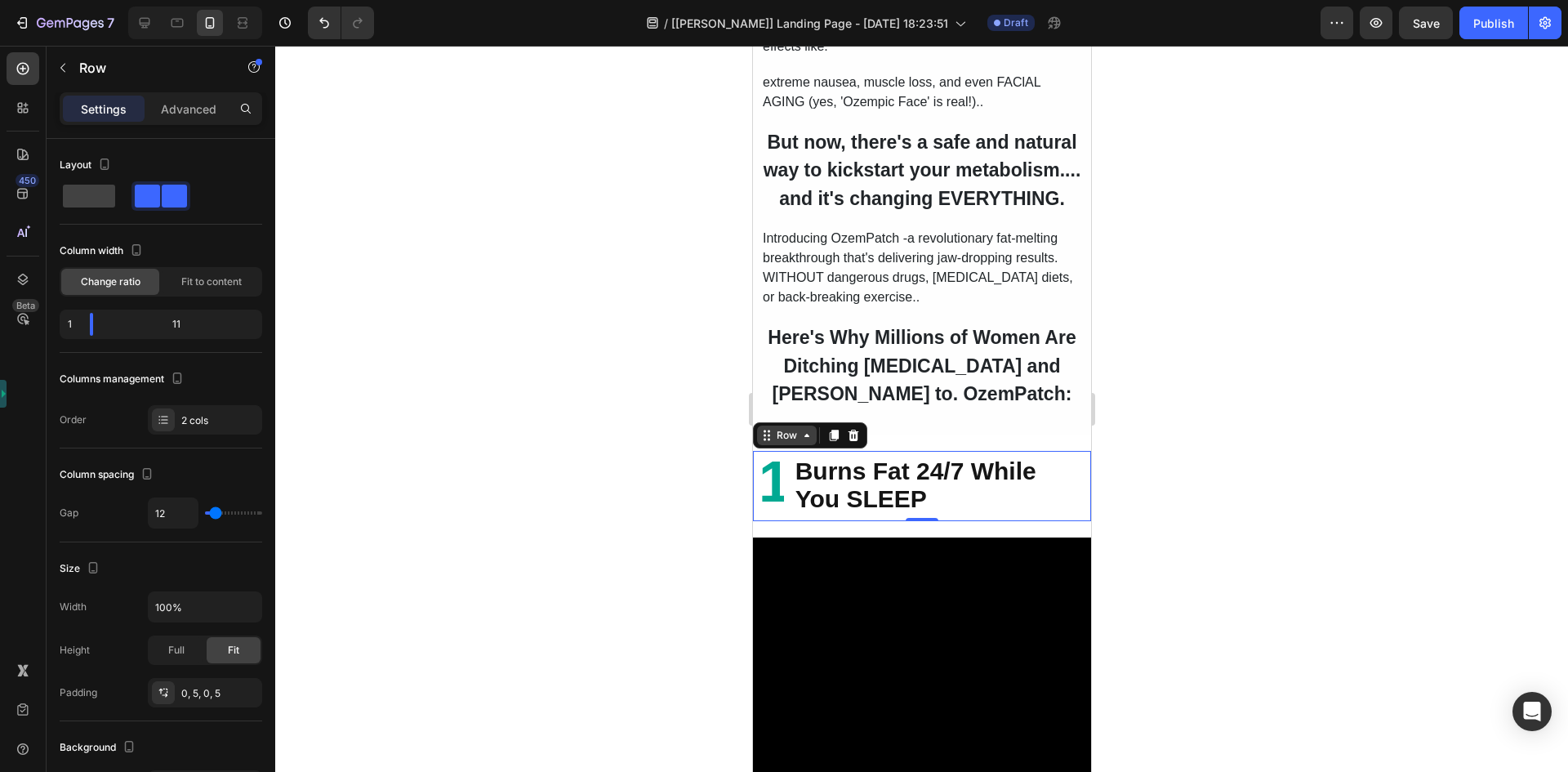
click at [781, 443] on div "Row" at bounding box center [786, 434] width 27 height 14
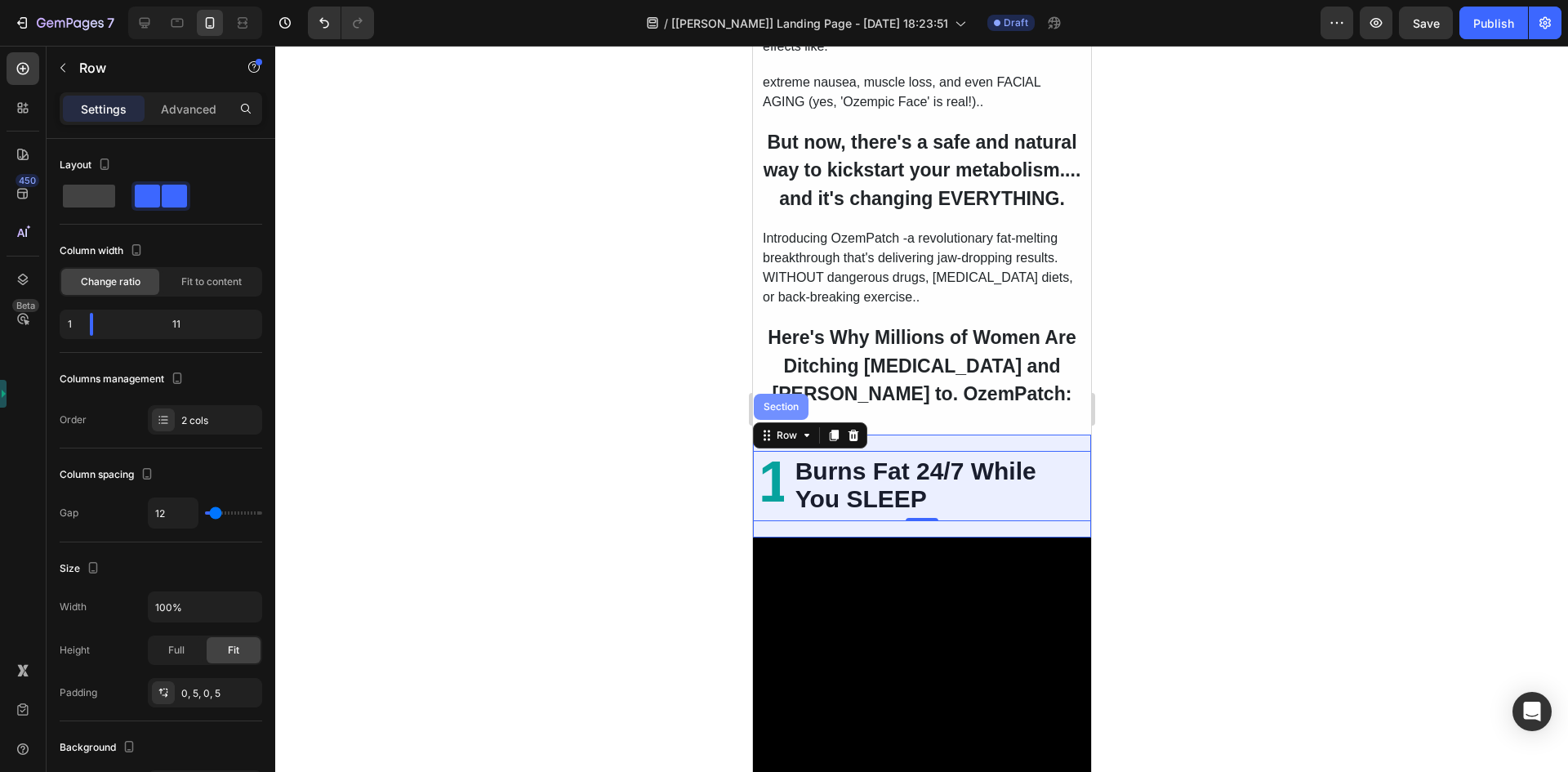
click at [786, 411] on div "Section" at bounding box center [781, 407] width 42 height 10
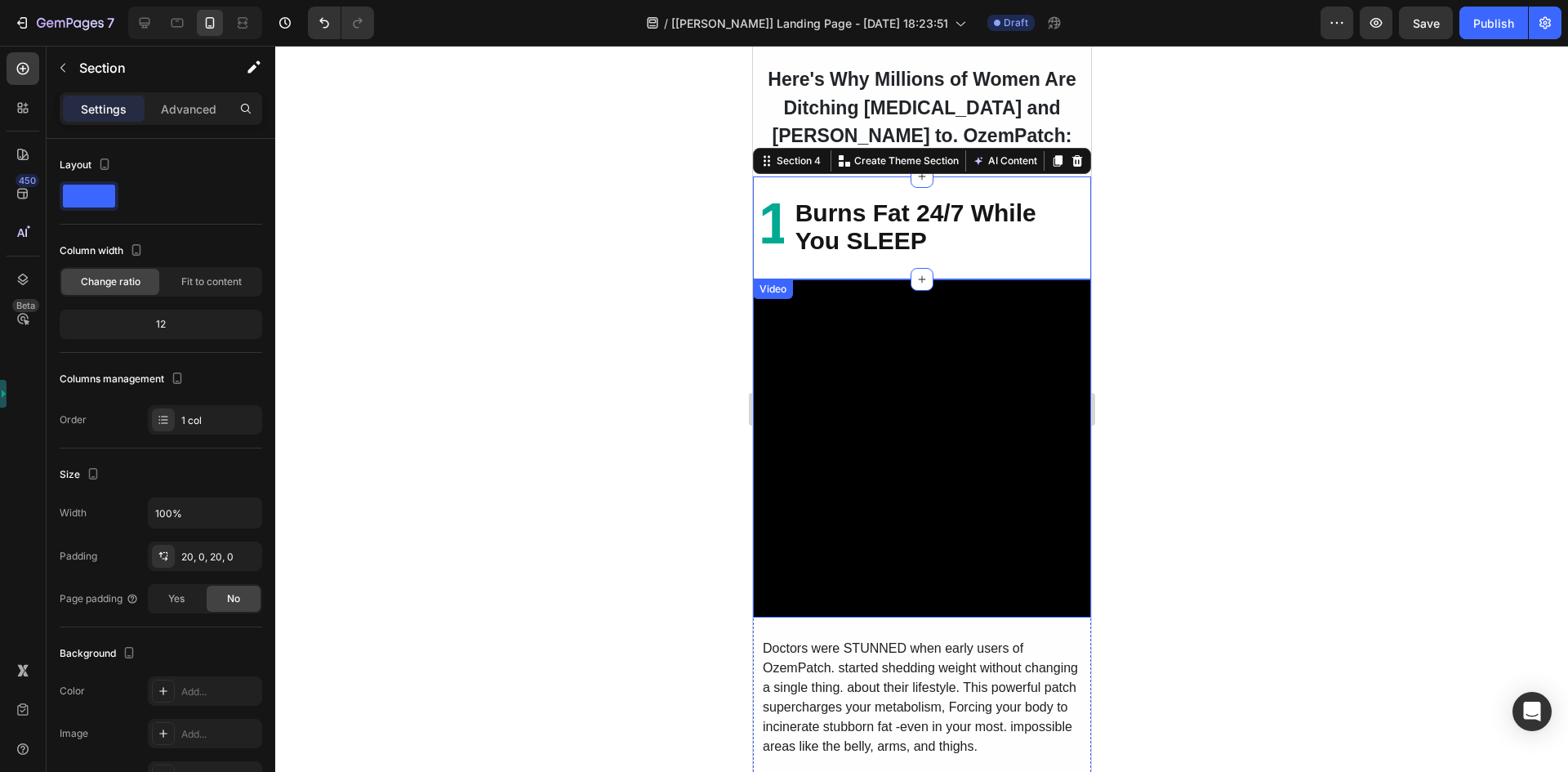
scroll to position [1971, 0]
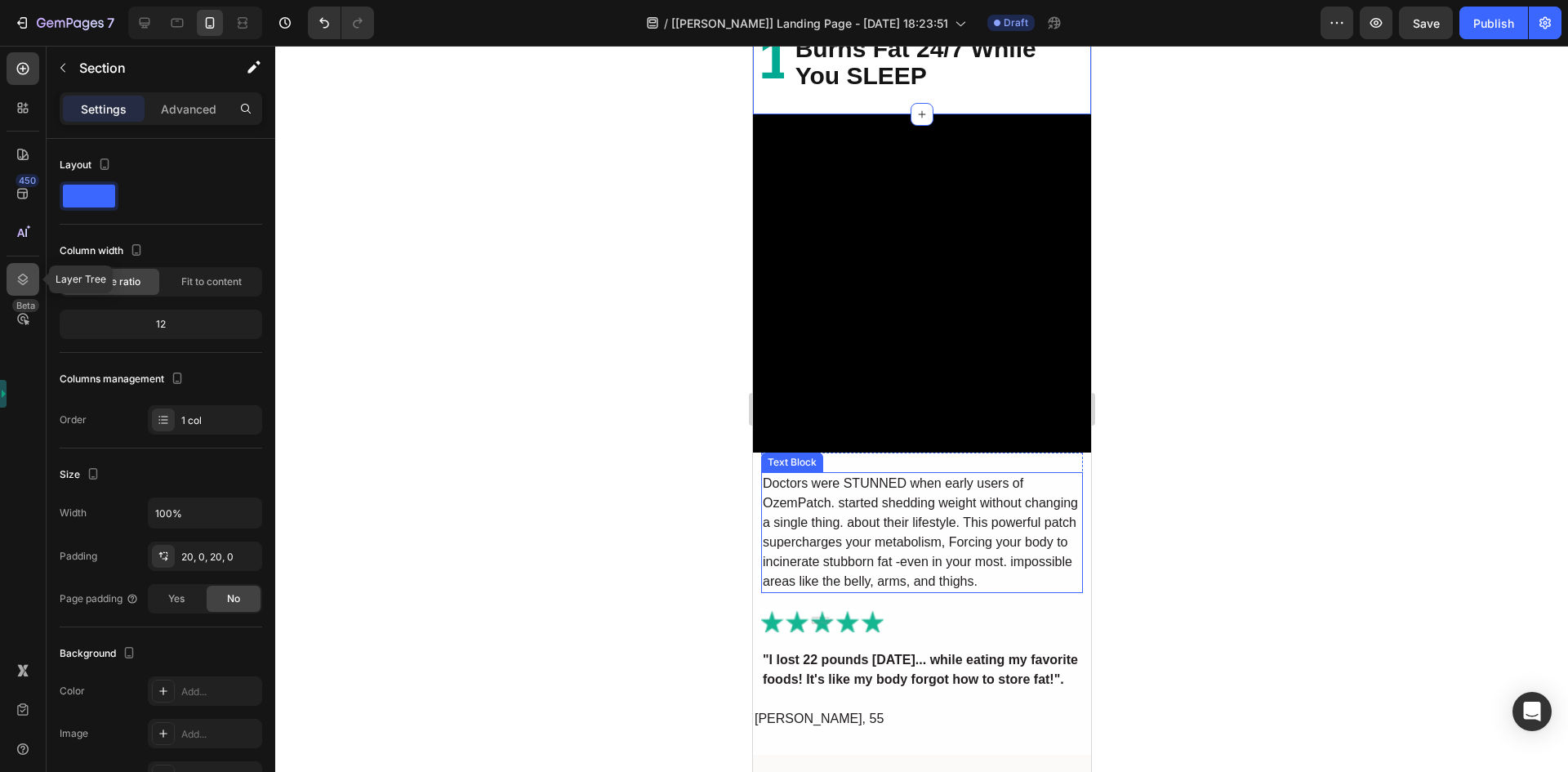
click at [20, 282] on icon at bounding box center [23, 279] width 11 height 11
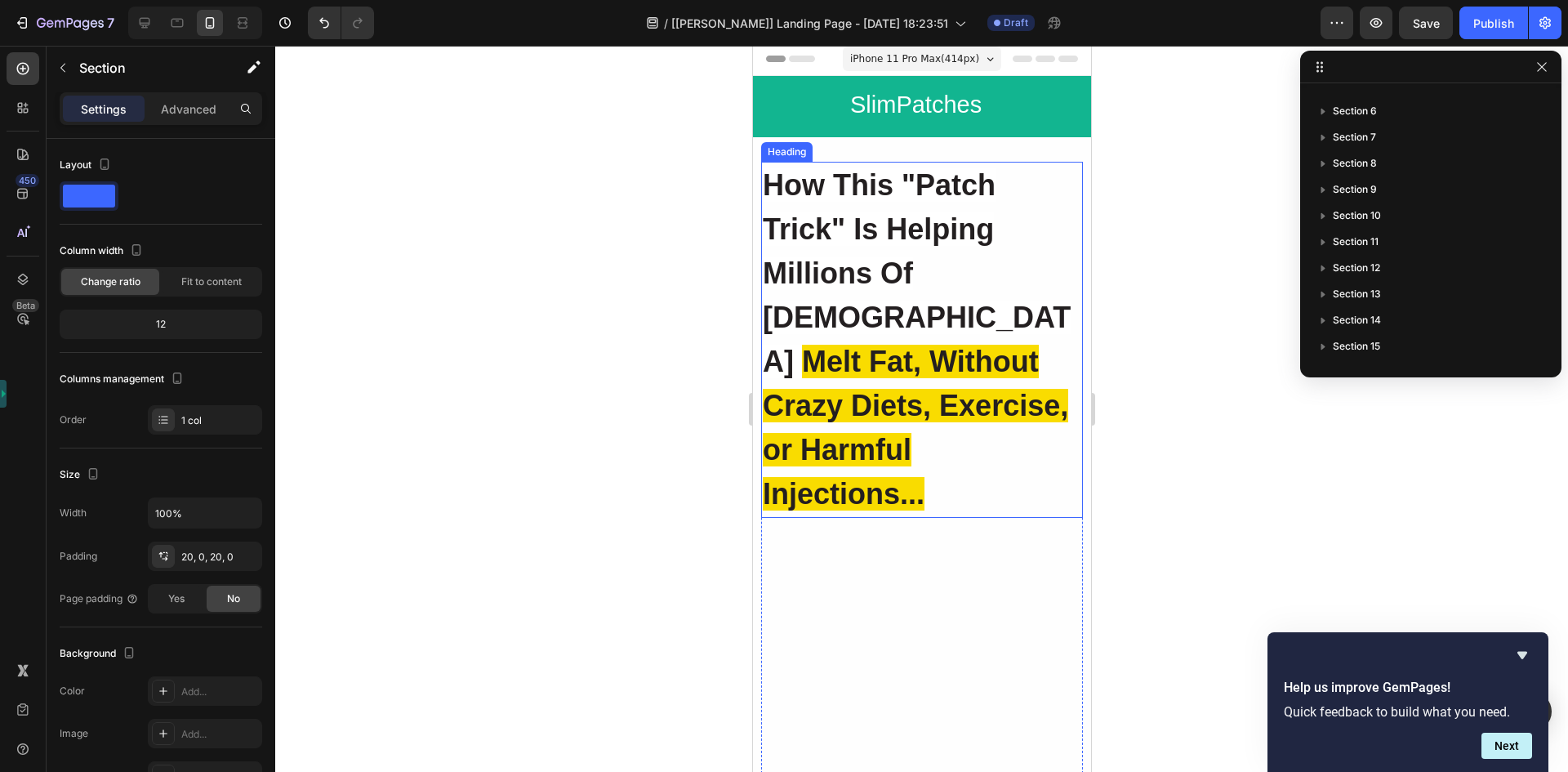
scroll to position [0, 0]
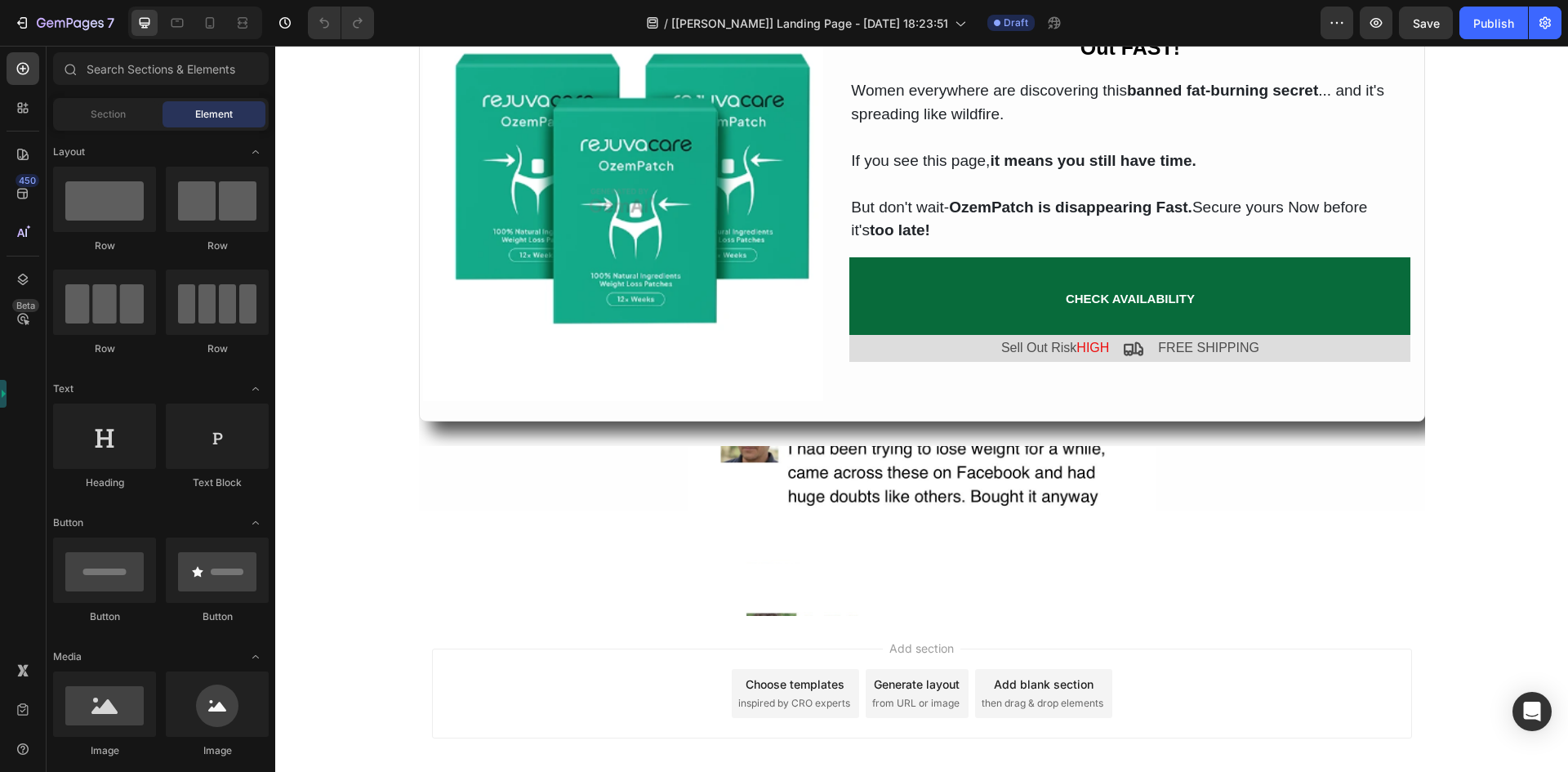
scroll to position [5390, 0]
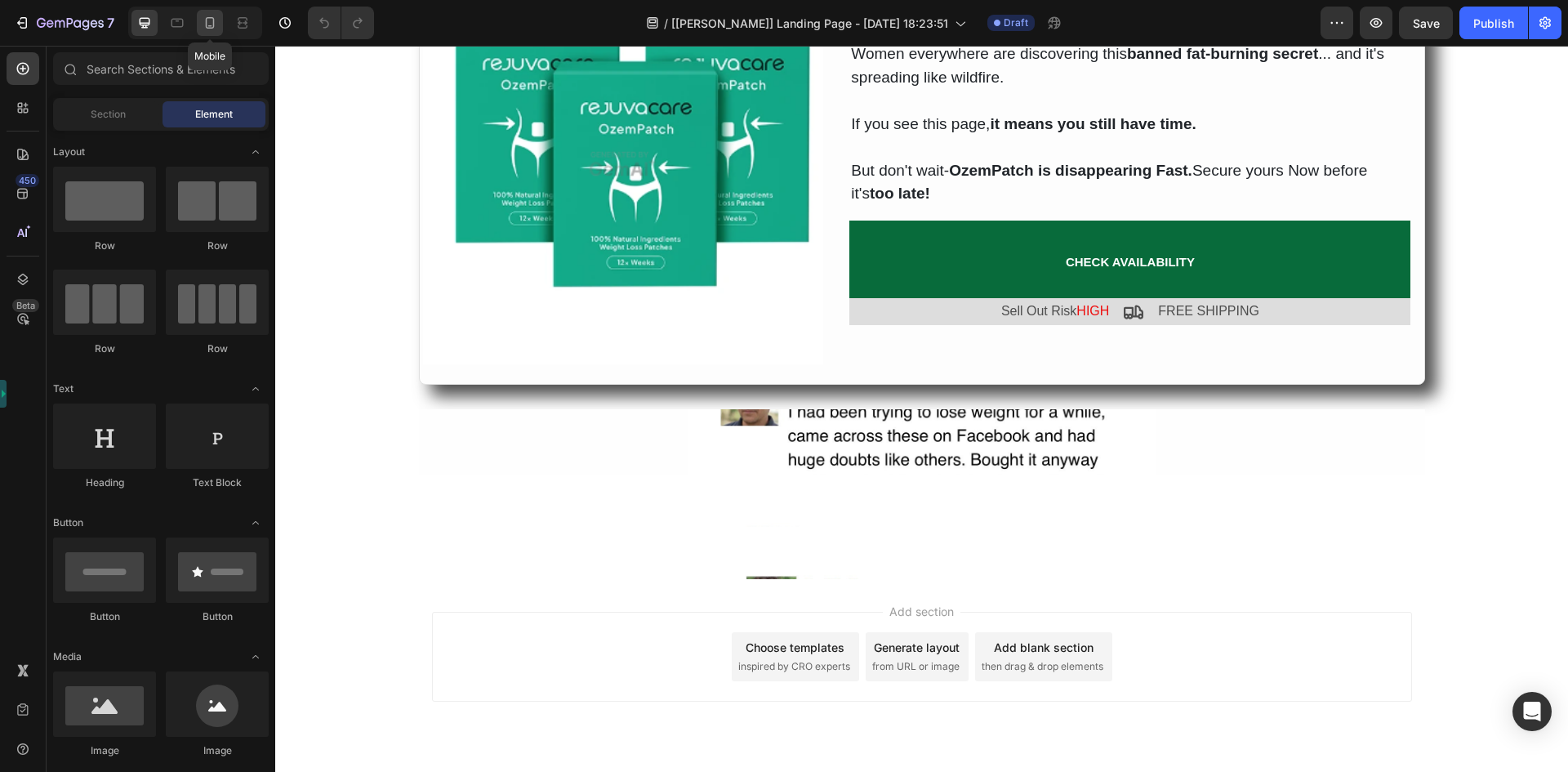
click at [213, 23] on icon at bounding box center [210, 23] width 9 height 11
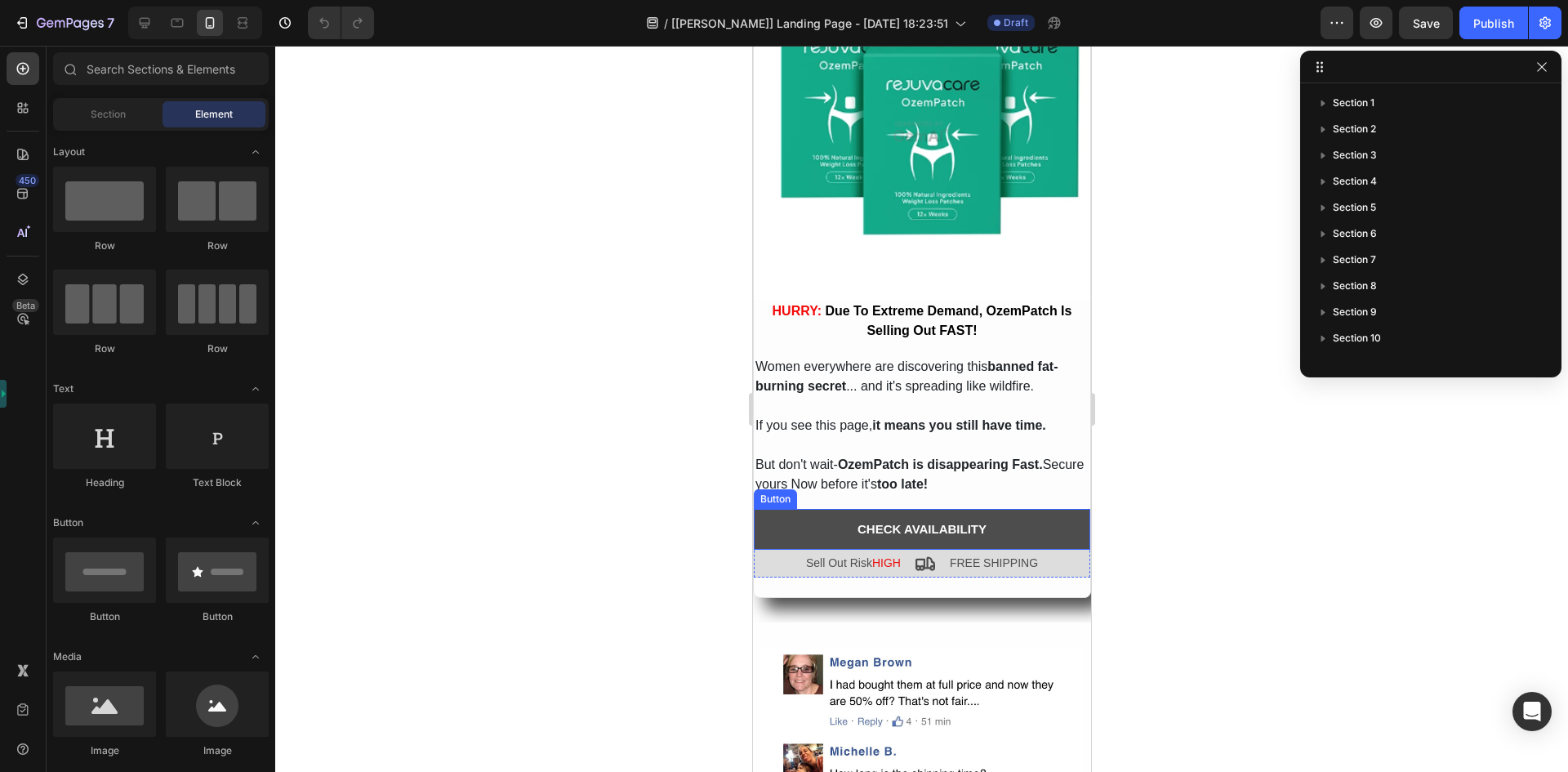
click at [845, 509] on button "CHECK AVAILABILITY" at bounding box center [921, 529] width 337 height 41
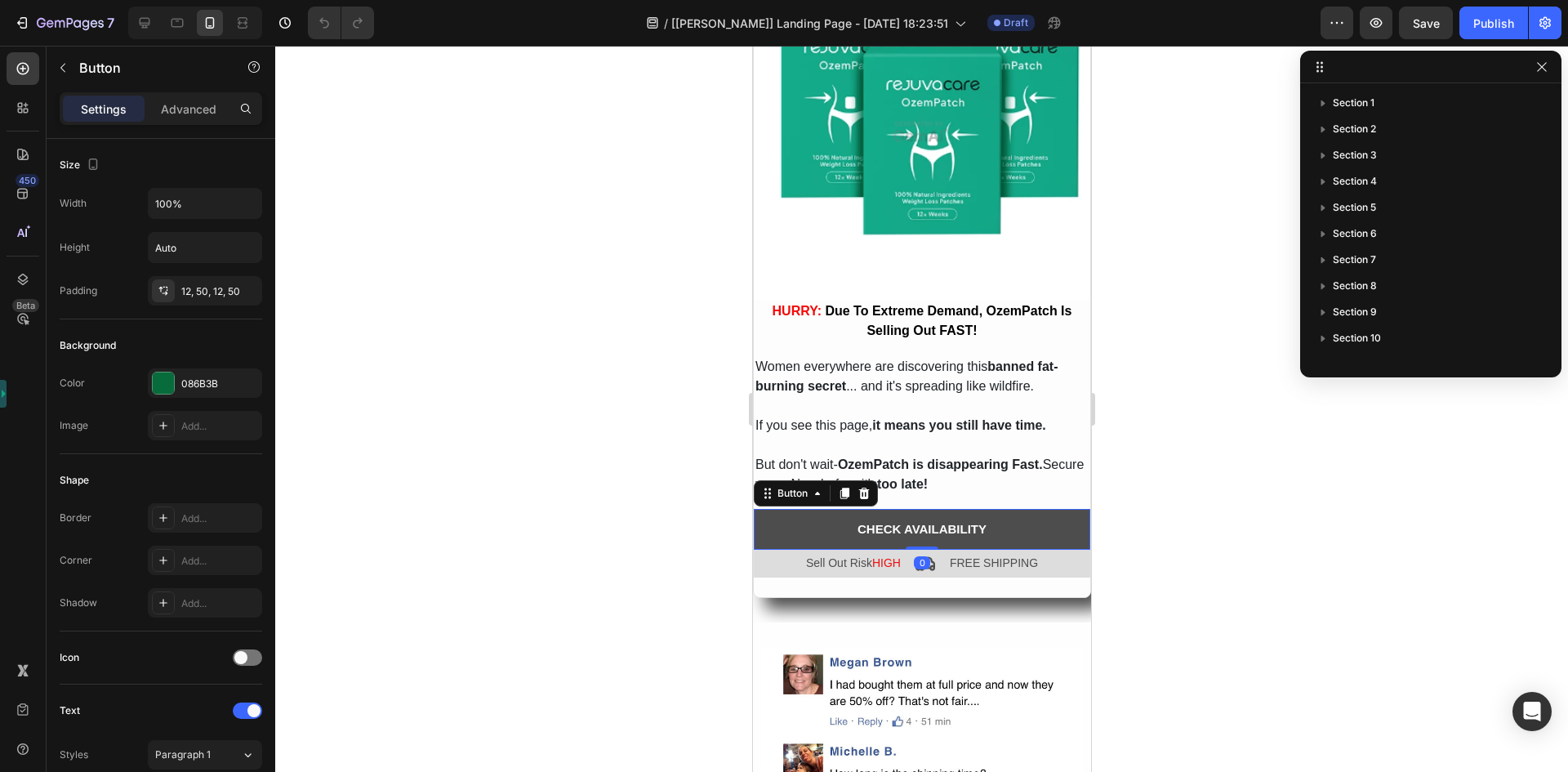
scroll to position [384, 0]
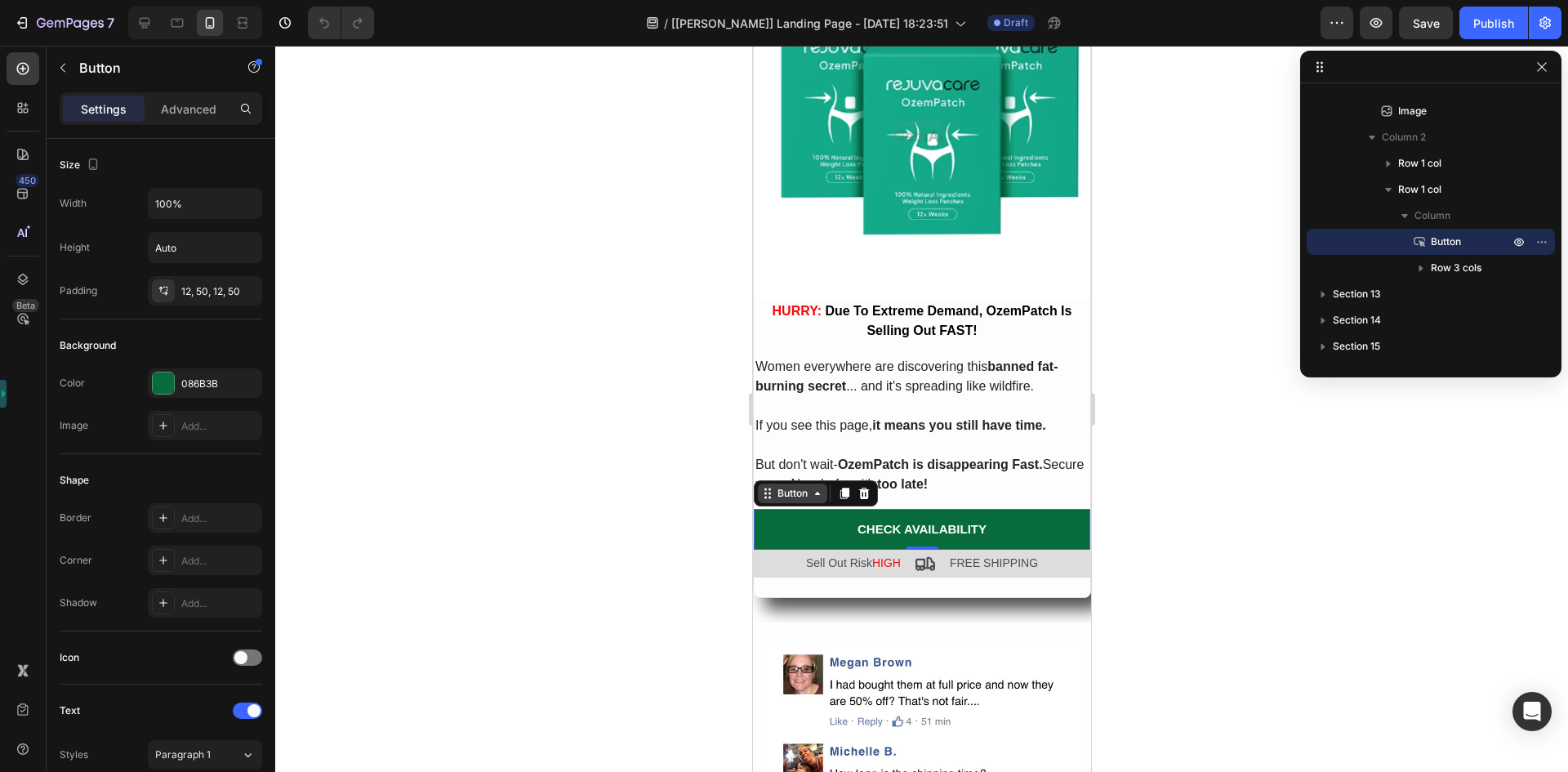
click at [789, 486] on div "Button" at bounding box center [791, 493] width 36 height 14
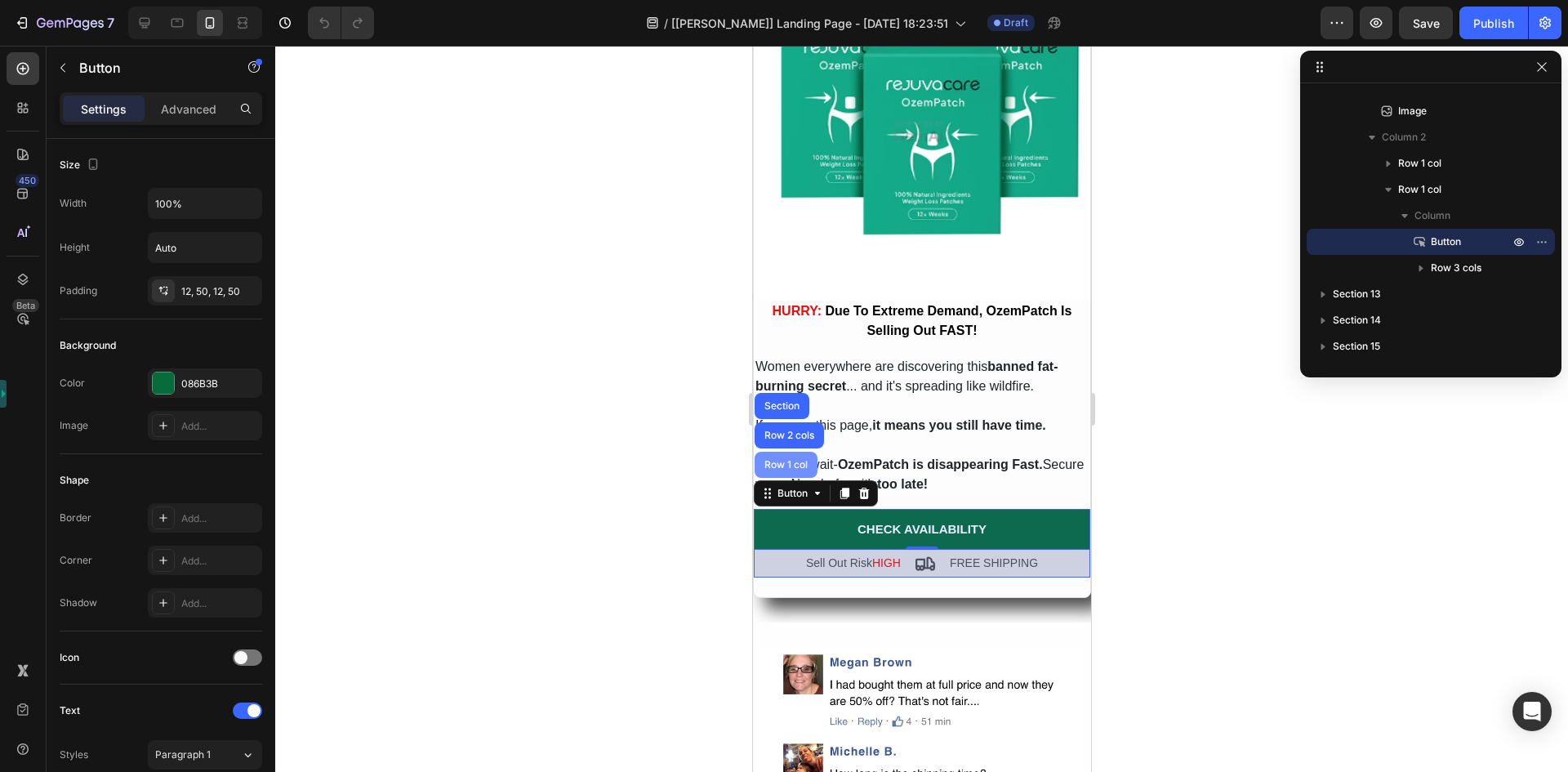
click at [783, 460] on div "Row 1 col" at bounding box center [785, 465] width 50 height 10
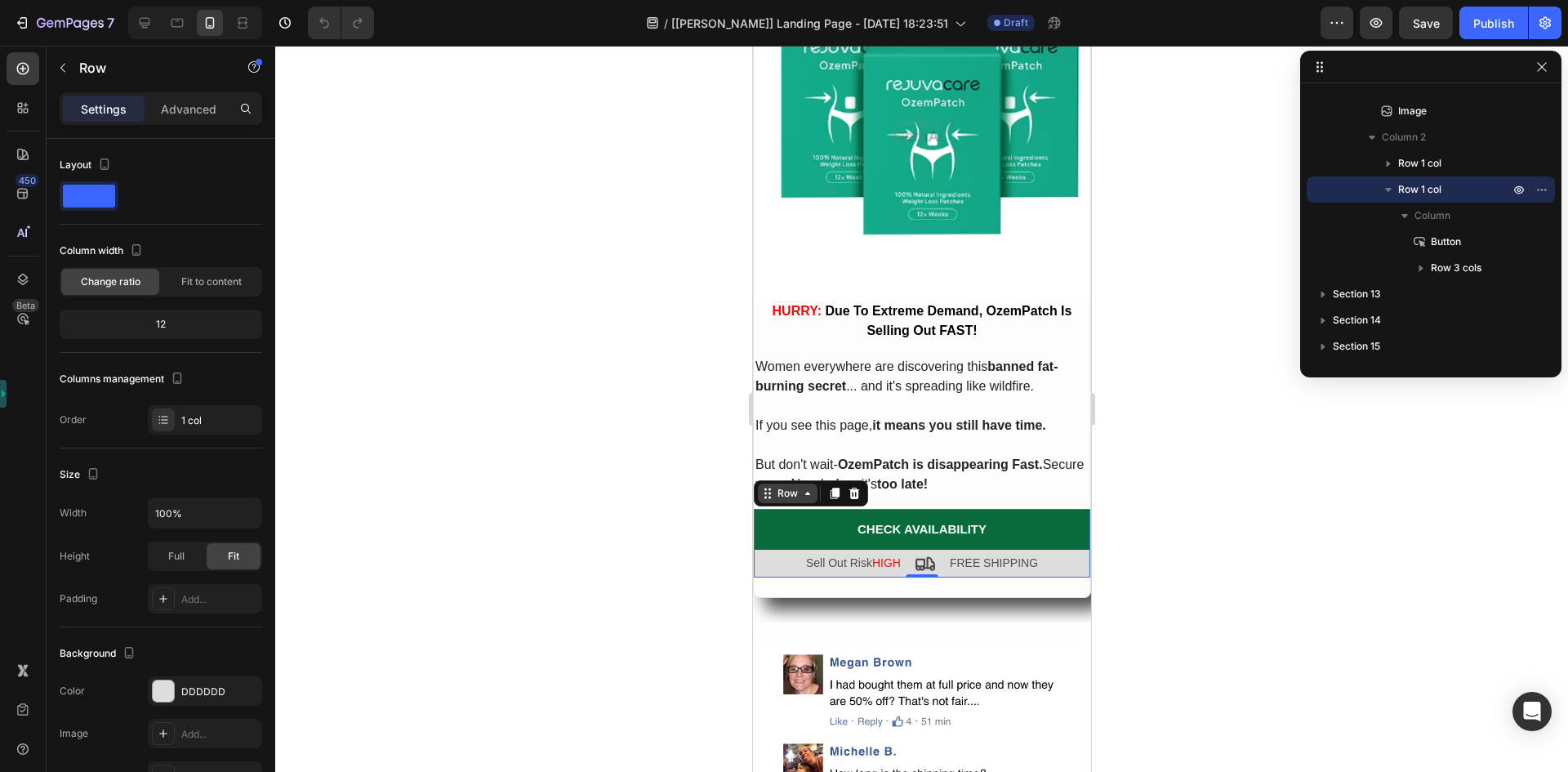
click at [784, 486] on div "Row" at bounding box center [786, 493] width 27 height 14
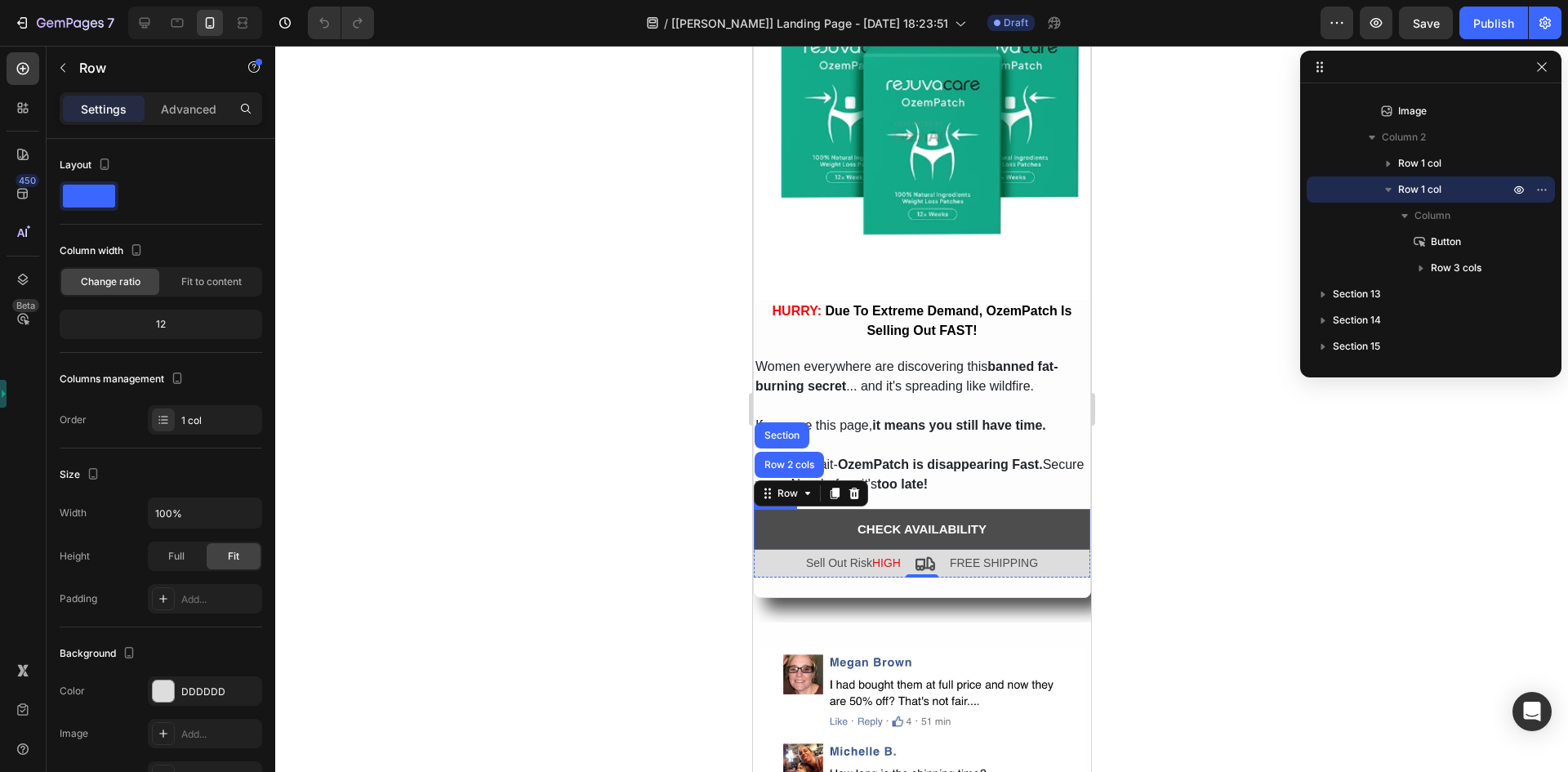
click at [794, 516] on button "CHECK AVAILABILITY" at bounding box center [921, 529] width 337 height 41
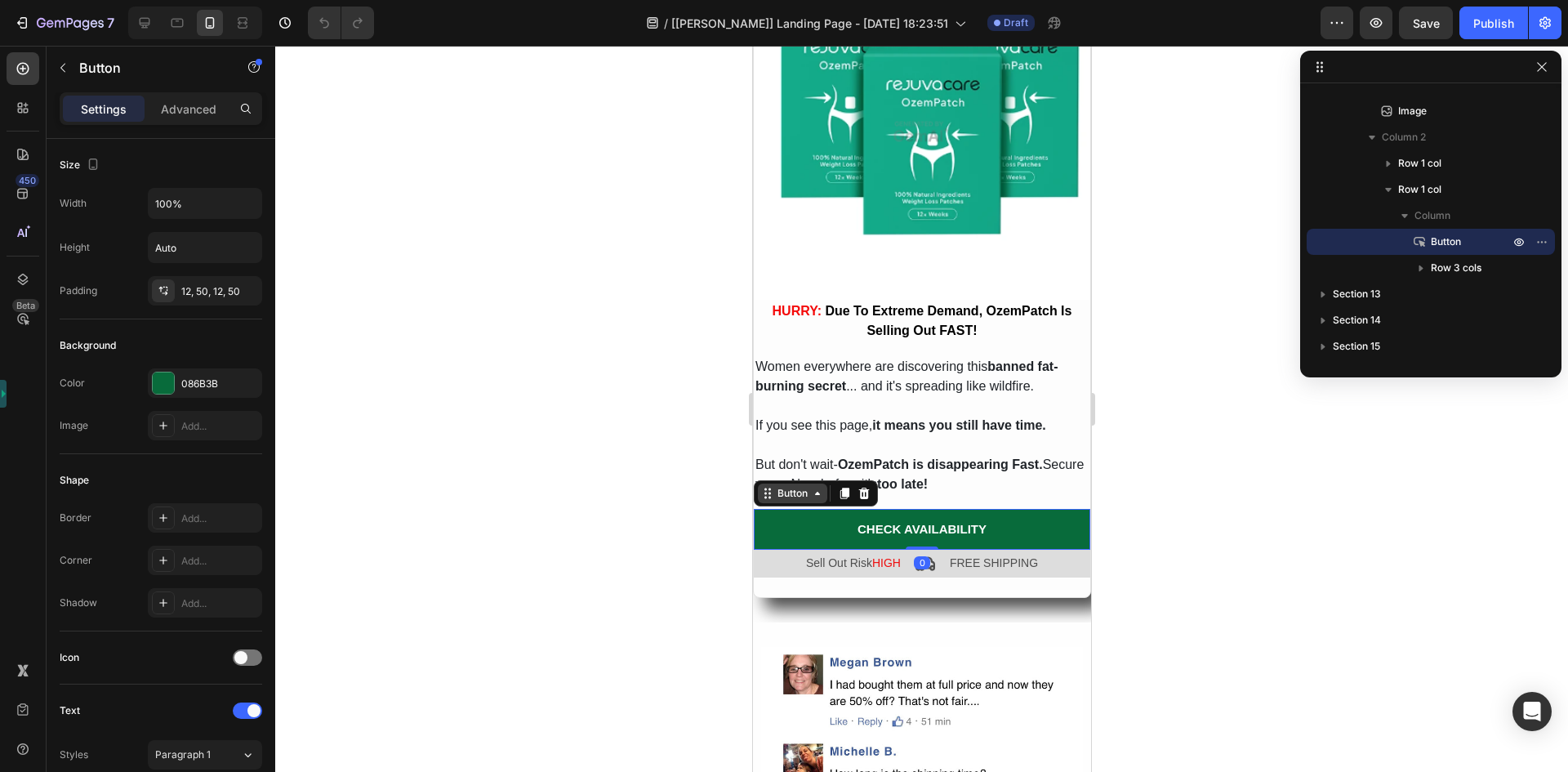
click at [788, 486] on div "Button" at bounding box center [791, 493] width 36 height 14
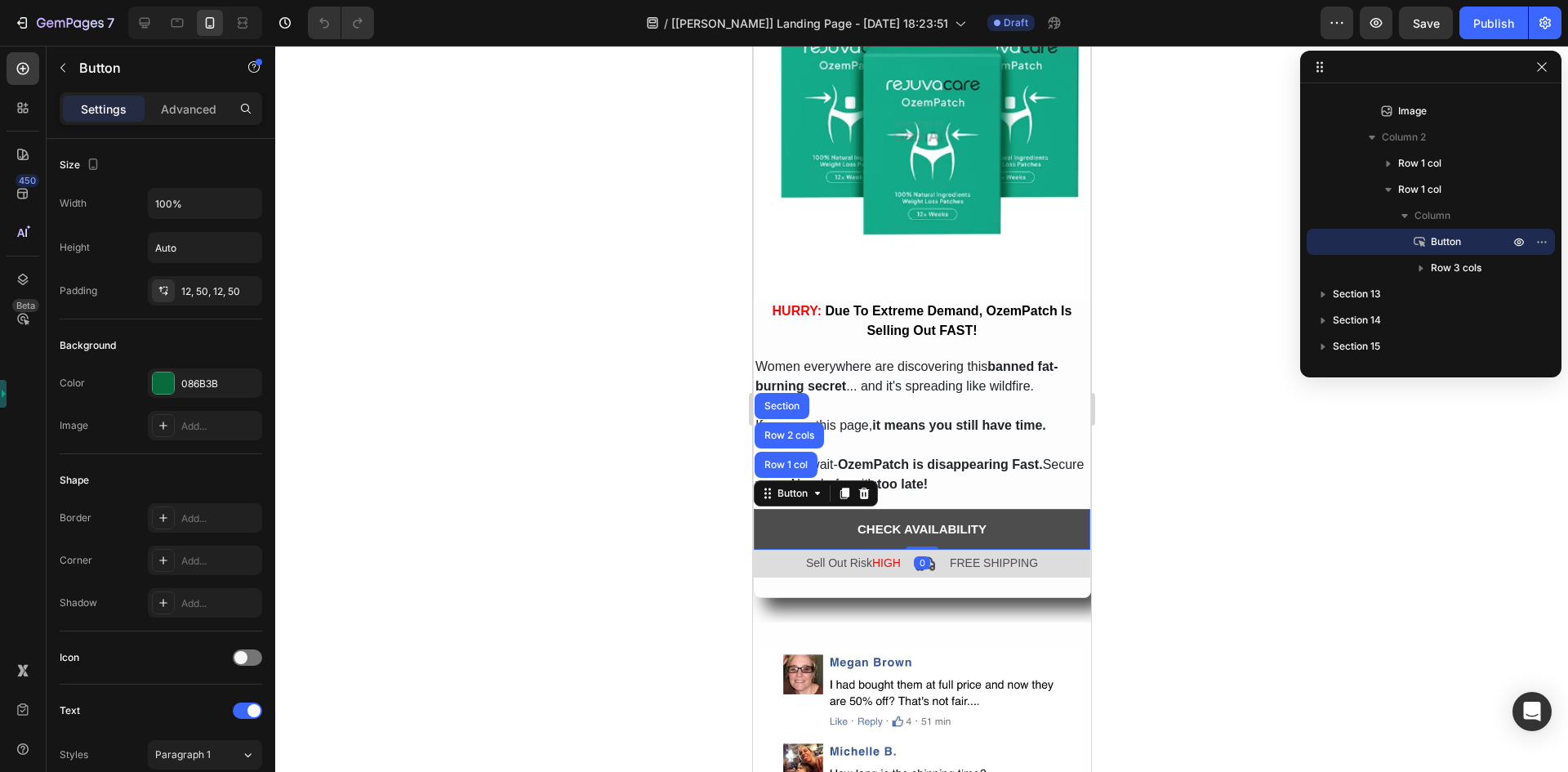
click at [789, 532] on button "CHECK AVAILABILITY" at bounding box center [921, 529] width 337 height 41
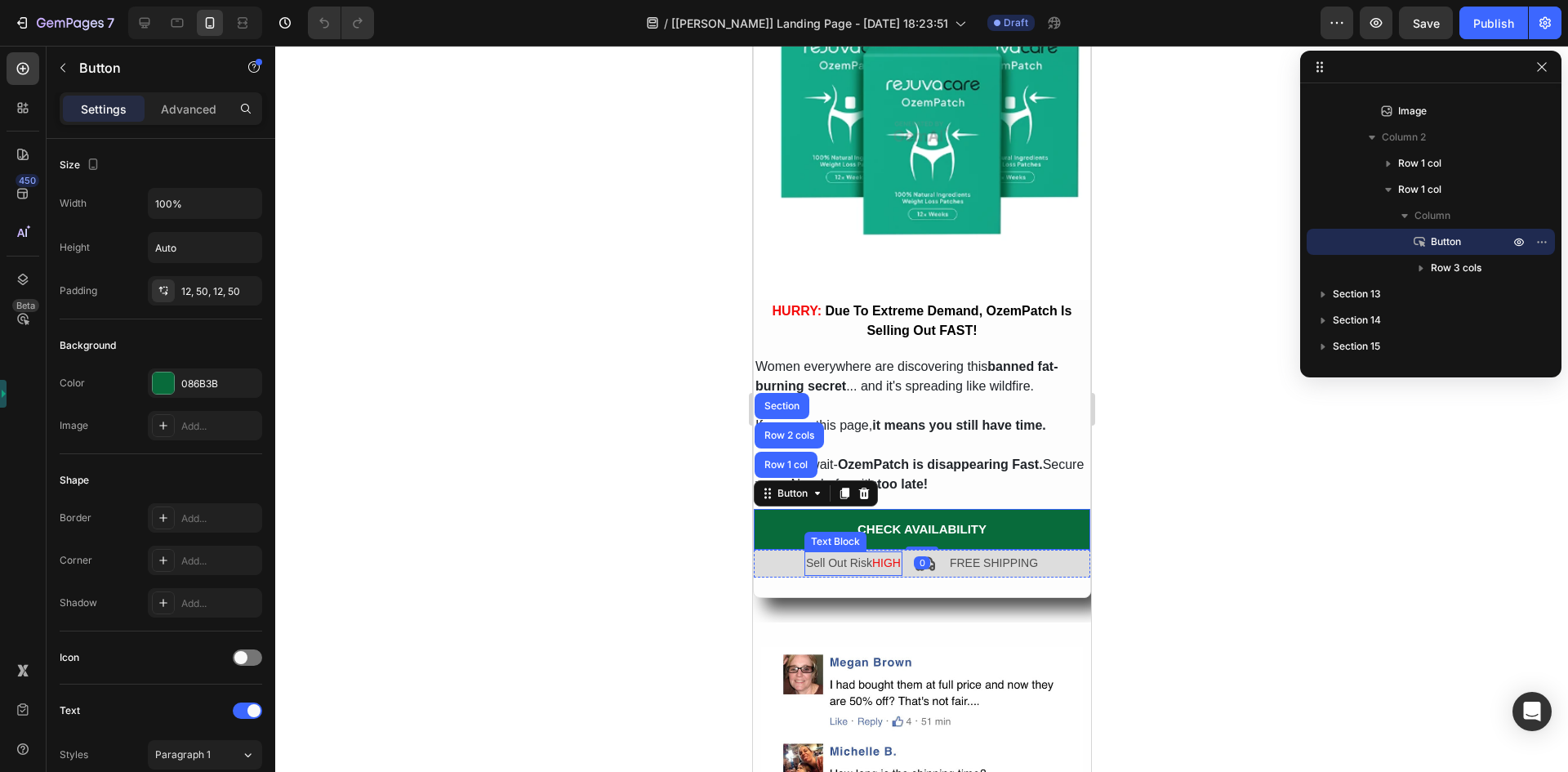
click at [804, 562] on div "Sell Out Risk HIGH" at bounding box center [852, 562] width 98 height 24
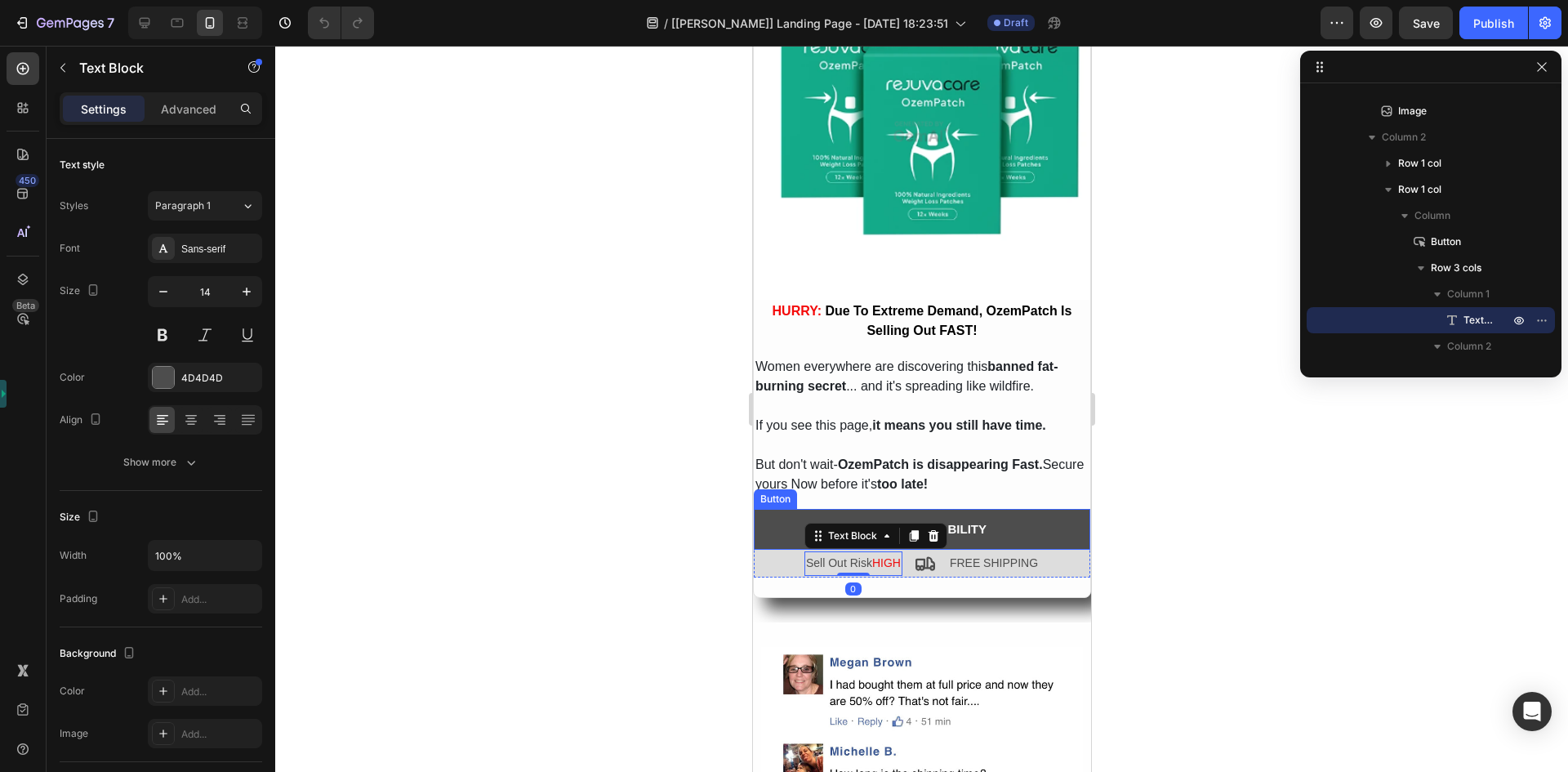
click at [776, 511] on button "CHECK AVAILABILITY" at bounding box center [921, 529] width 337 height 41
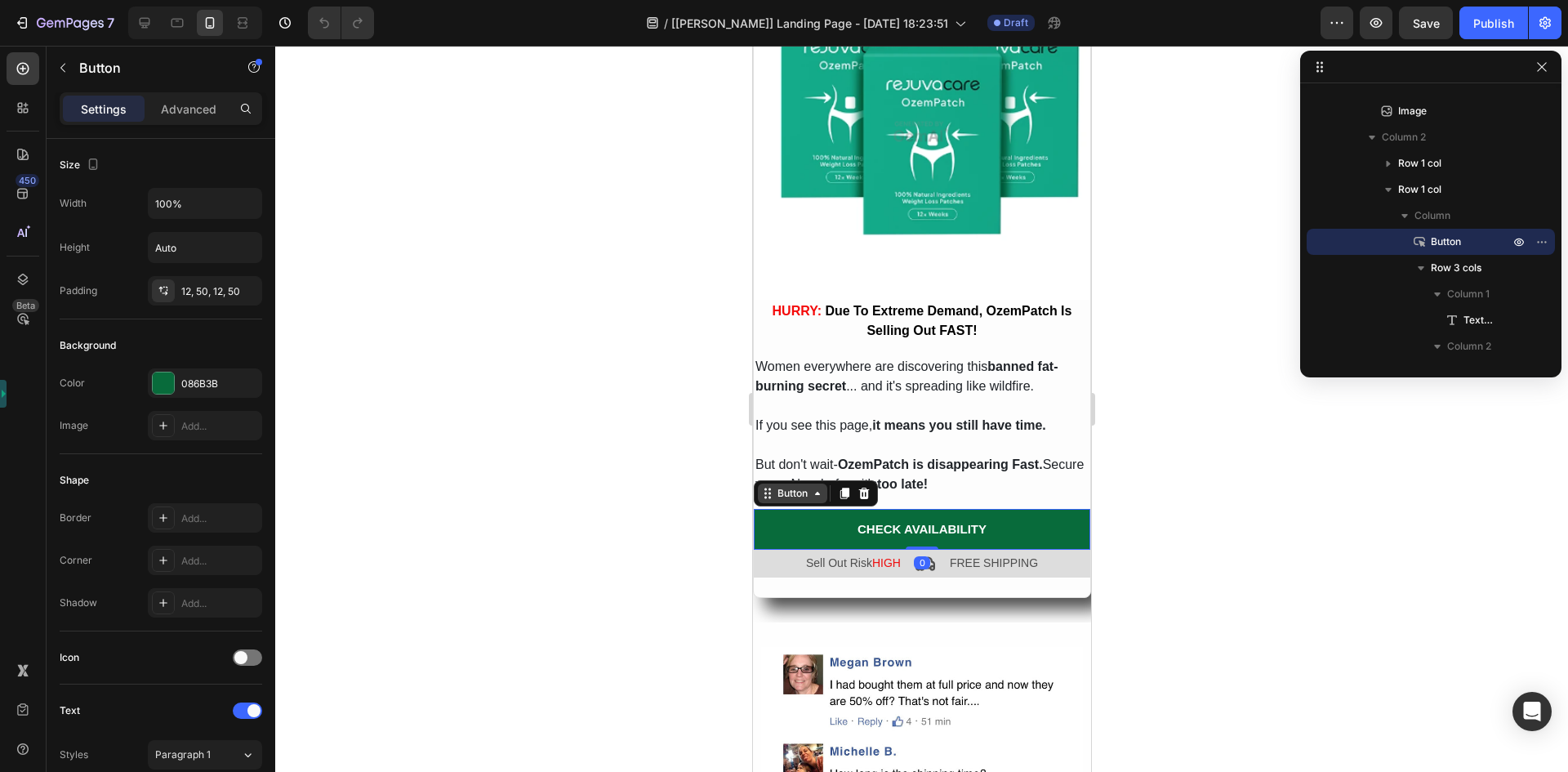
click at [780, 486] on div "Button" at bounding box center [791, 493] width 36 height 14
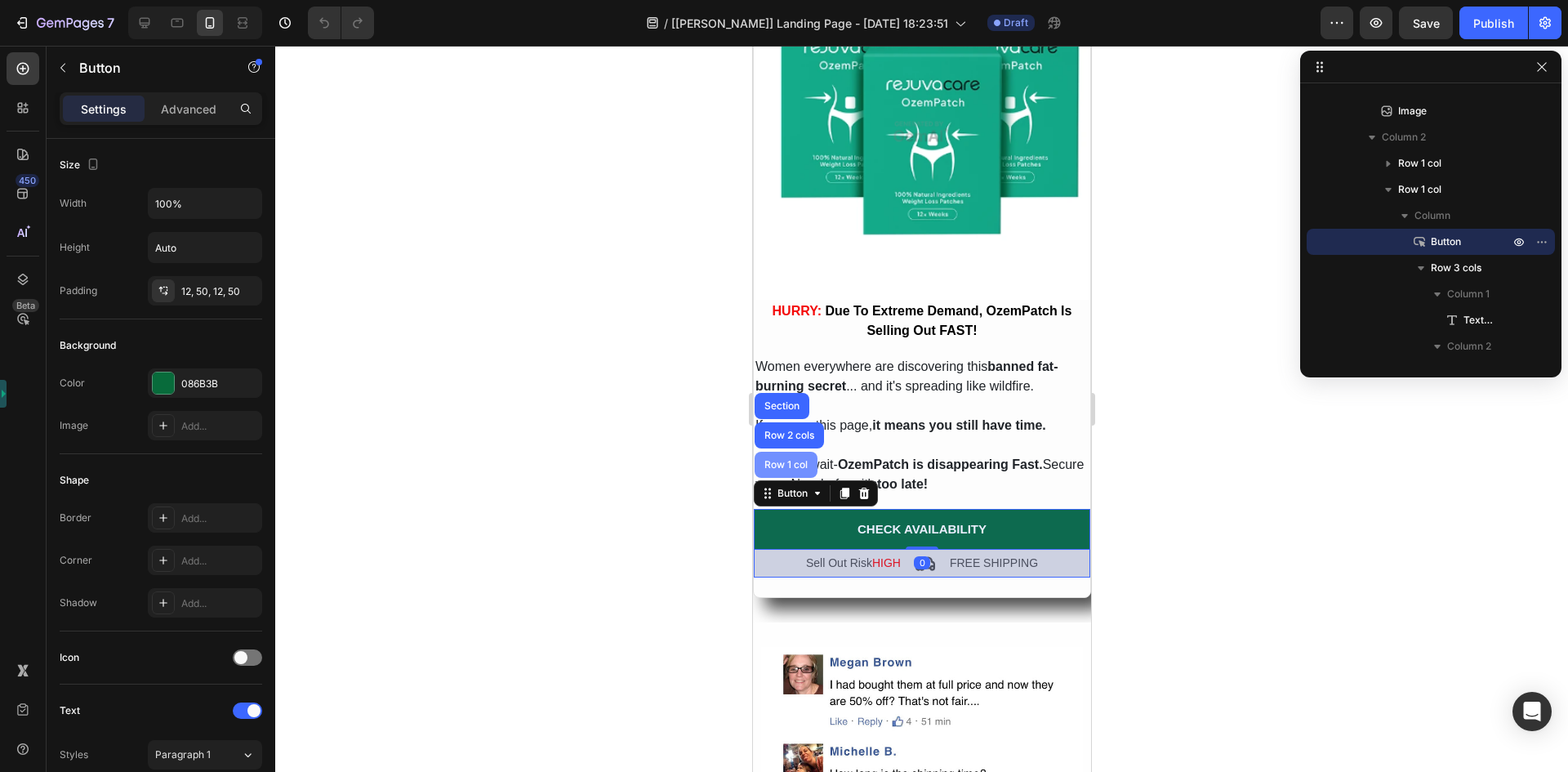
click at [772, 460] on div "Row 1 col" at bounding box center [785, 465] width 50 height 10
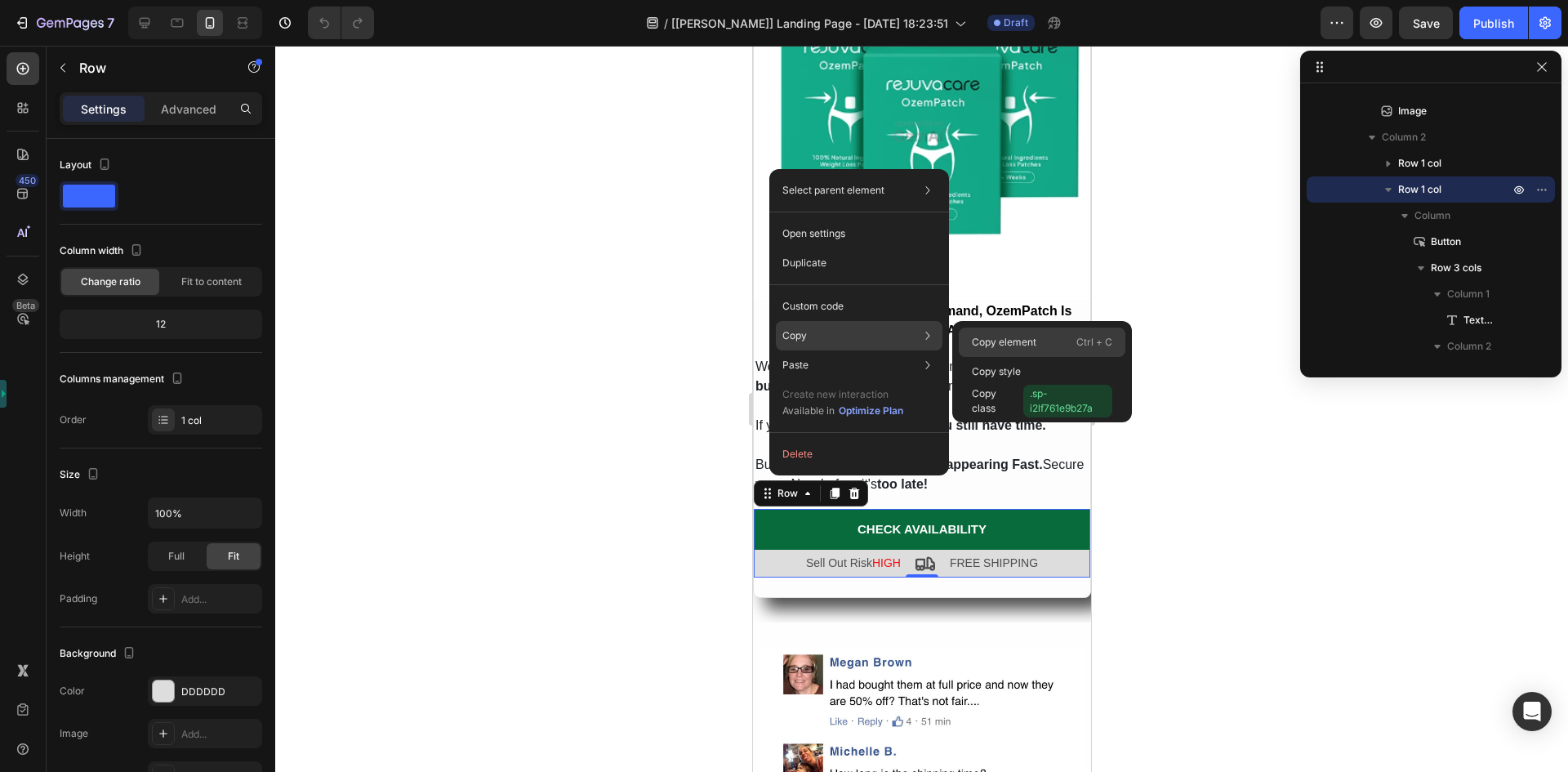
click at [980, 338] on p "Copy element" at bounding box center [1004, 342] width 64 height 14
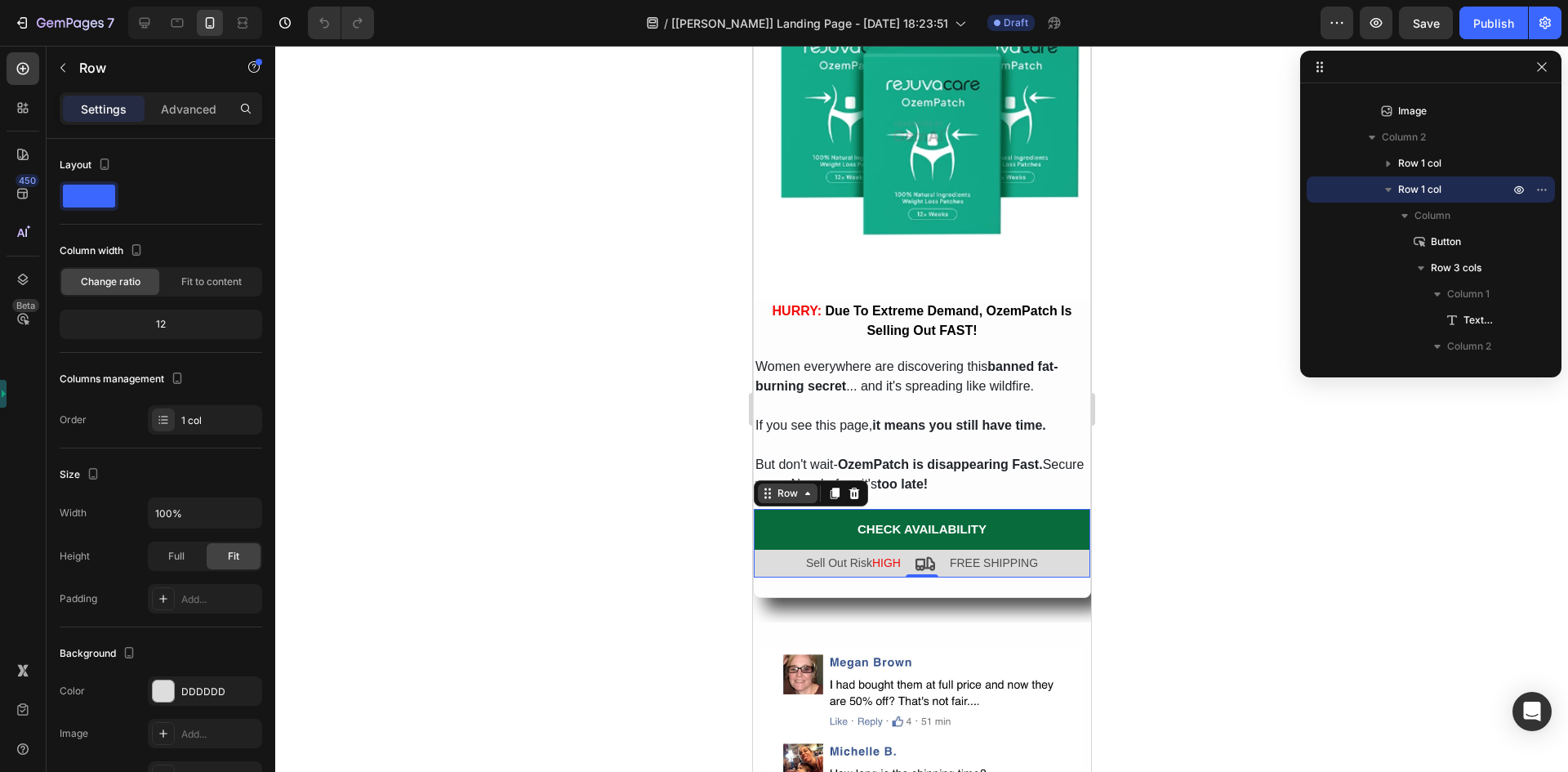
click at [802, 487] on icon at bounding box center [807, 494] width 13 height 13
click at [788, 486] on div "Row" at bounding box center [786, 493] width 27 height 14
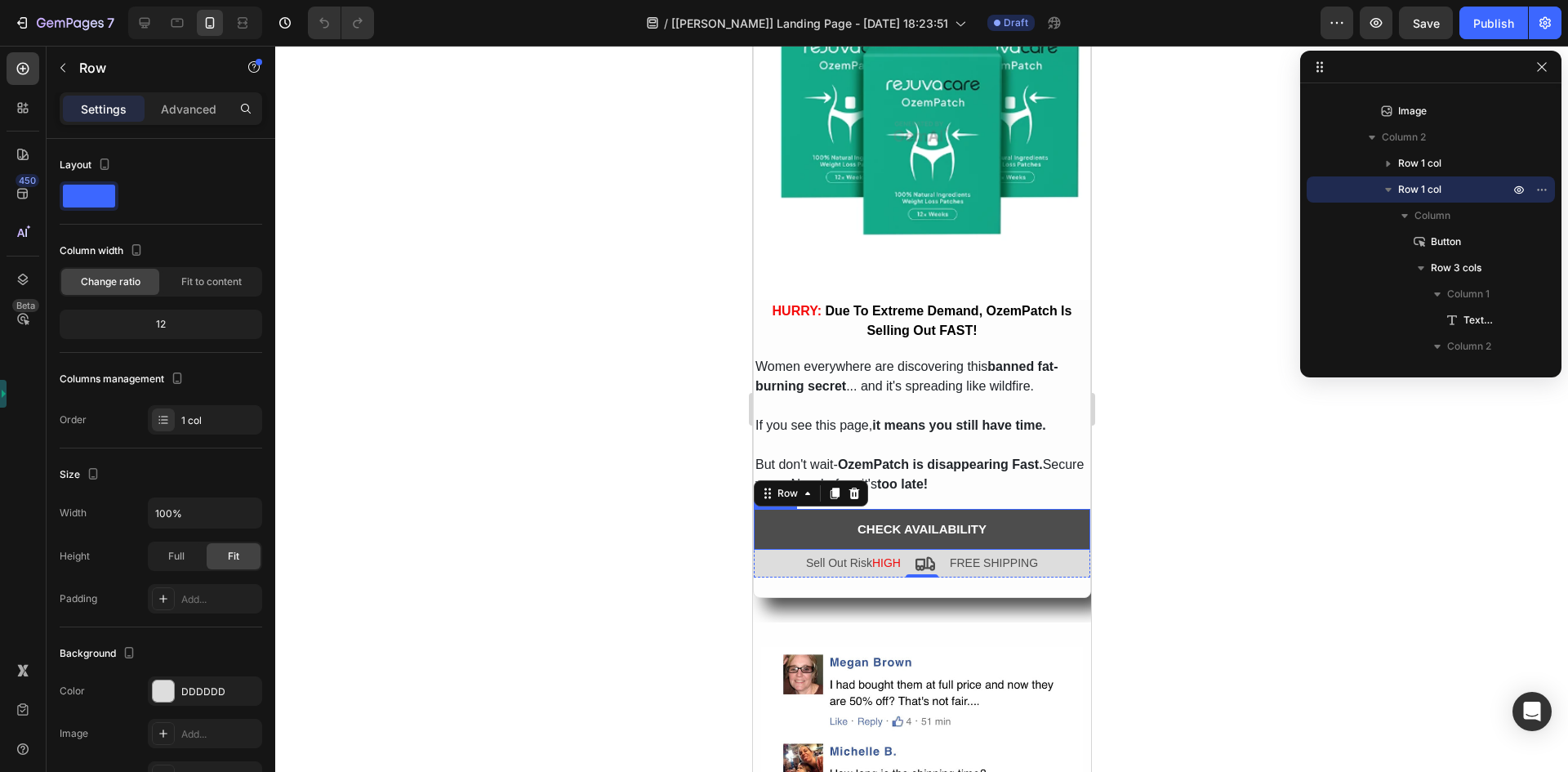
click at [789, 524] on button "CHECK AVAILABILITY" at bounding box center [921, 529] width 337 height 41
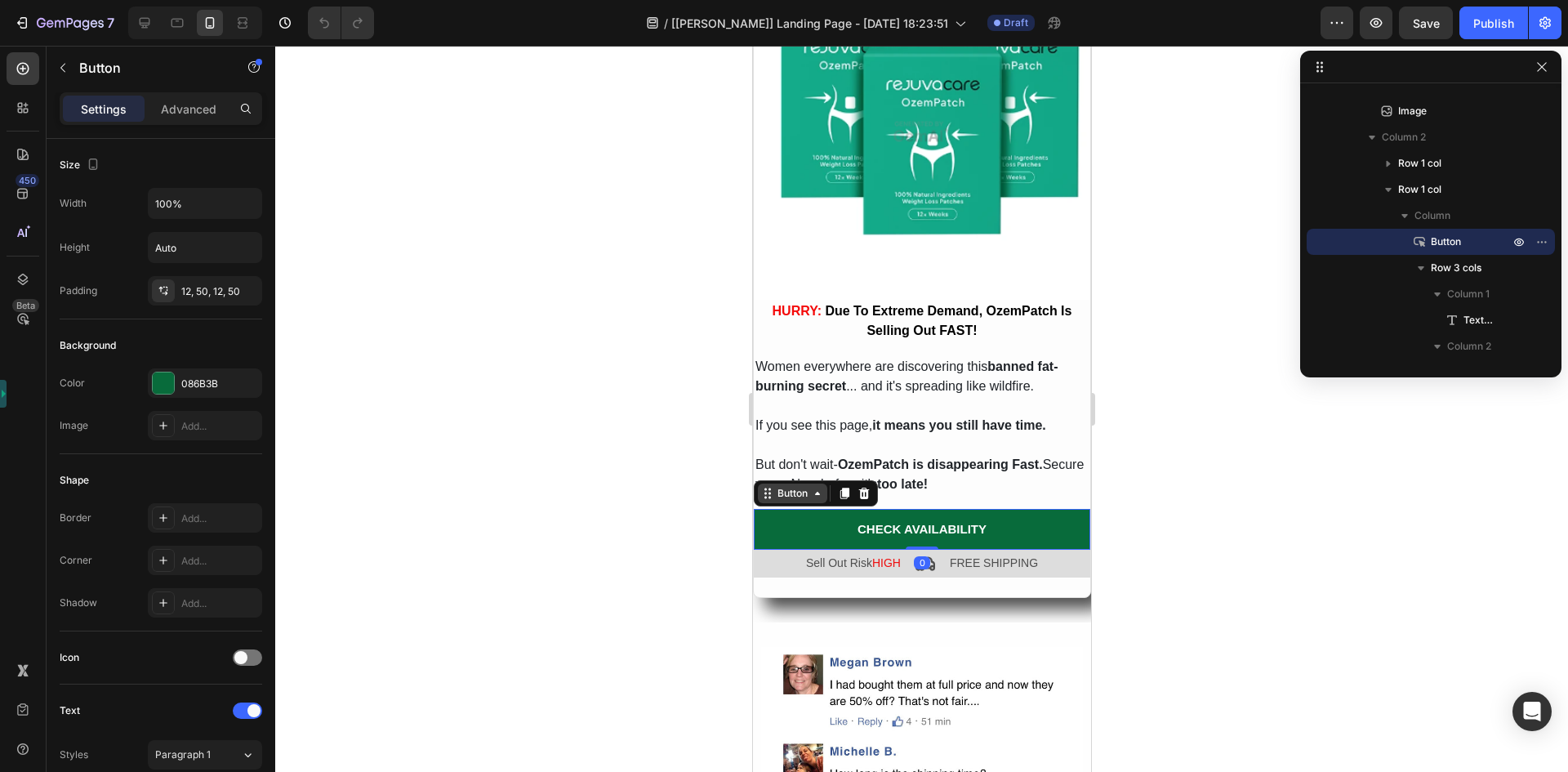
click at [778, 486] on div "Button" at bounding box center [791, 493] width 36 height 14
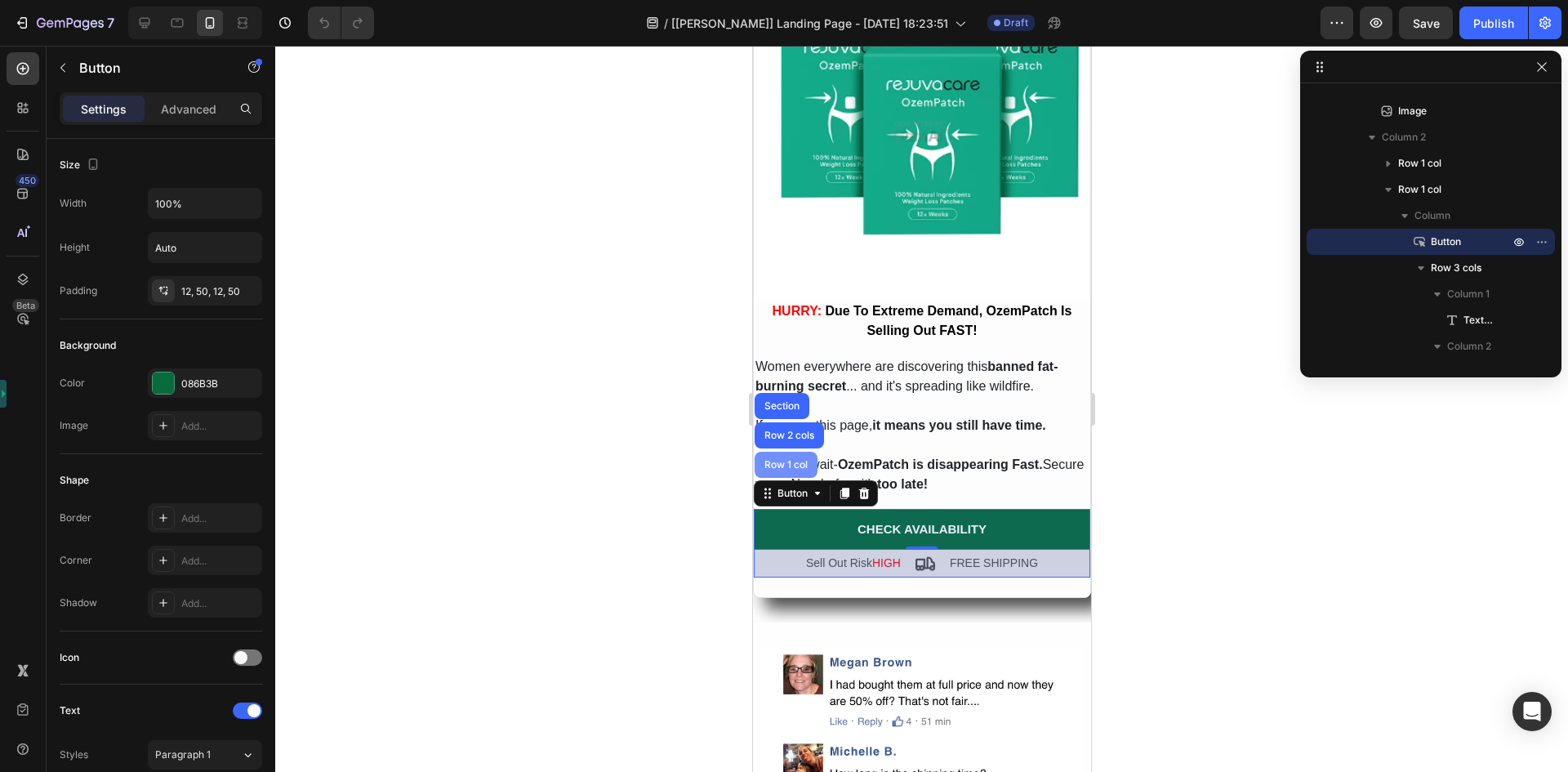
click at [779, 462] on div "Row 1 col" at bounding box center [785, 464] width 63 height 26
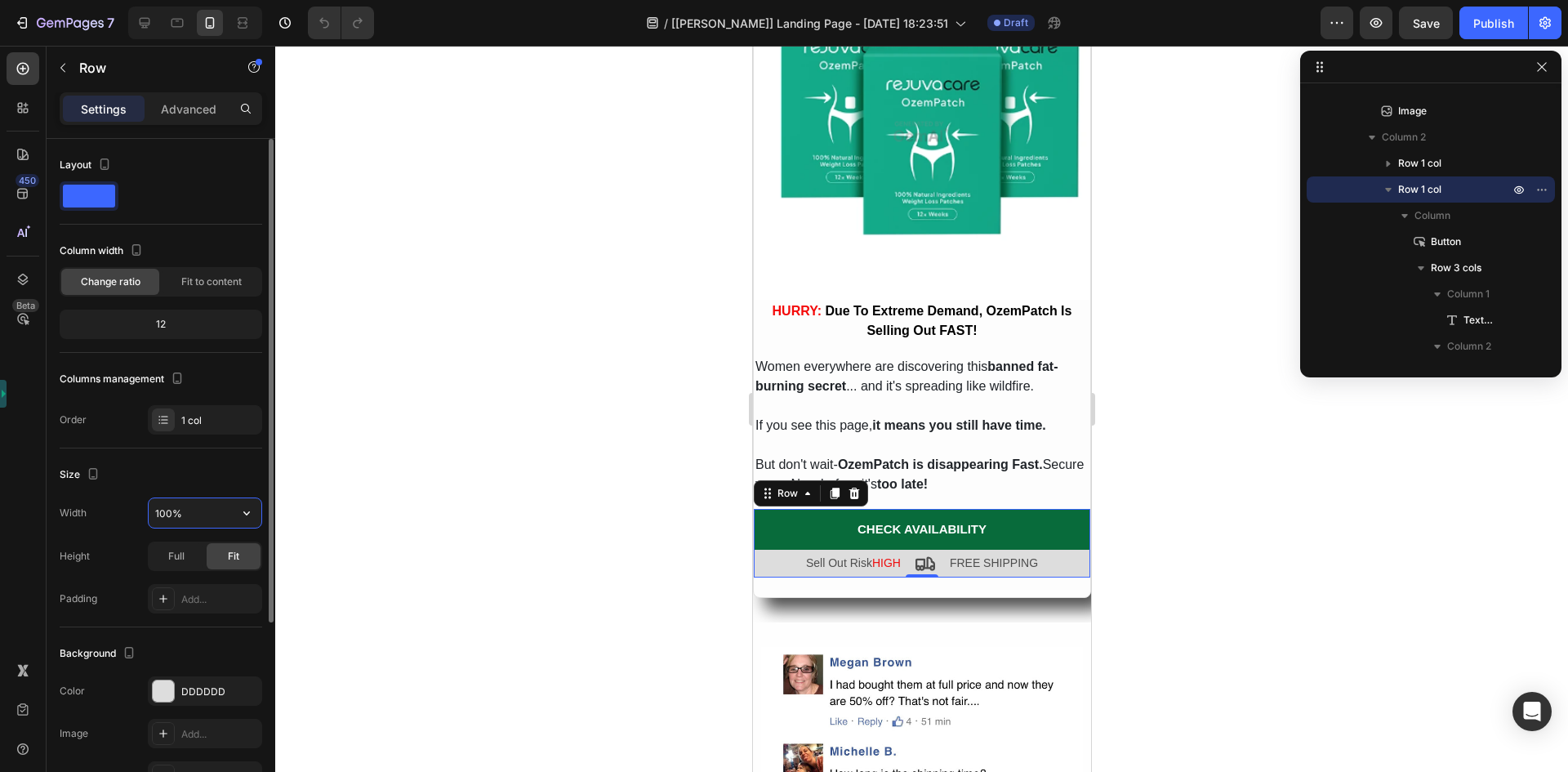
click at [178, 511] on input "100%" at bounding box center [205, 513] width 113 height 30
click at [243, 520] on icon "button" at bounding box center [246, 513] width 16 height 16
click at [197, 517] on input "100%" at bounding box center [205, 513] width 113 height 30
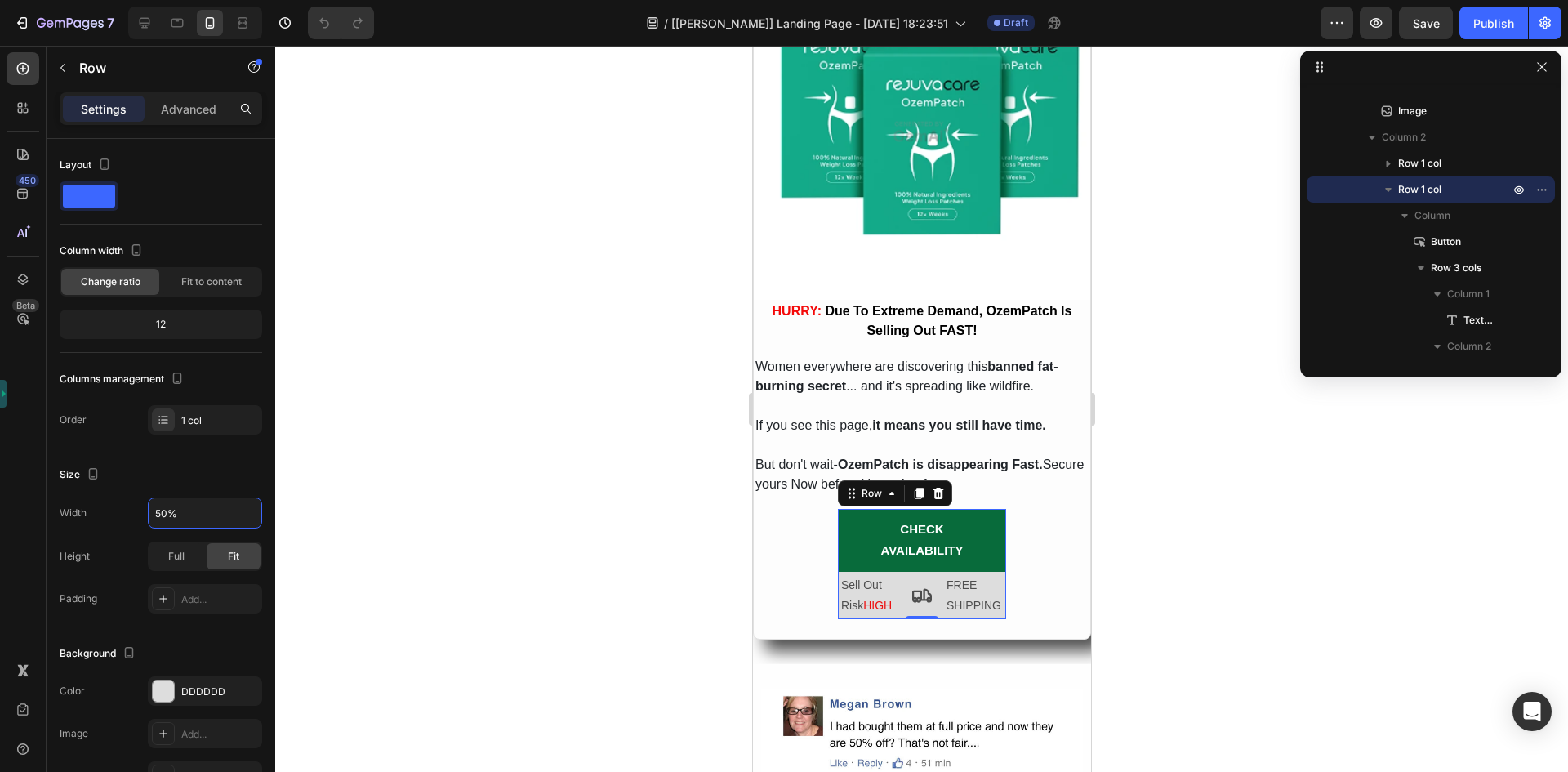
type input "100%"
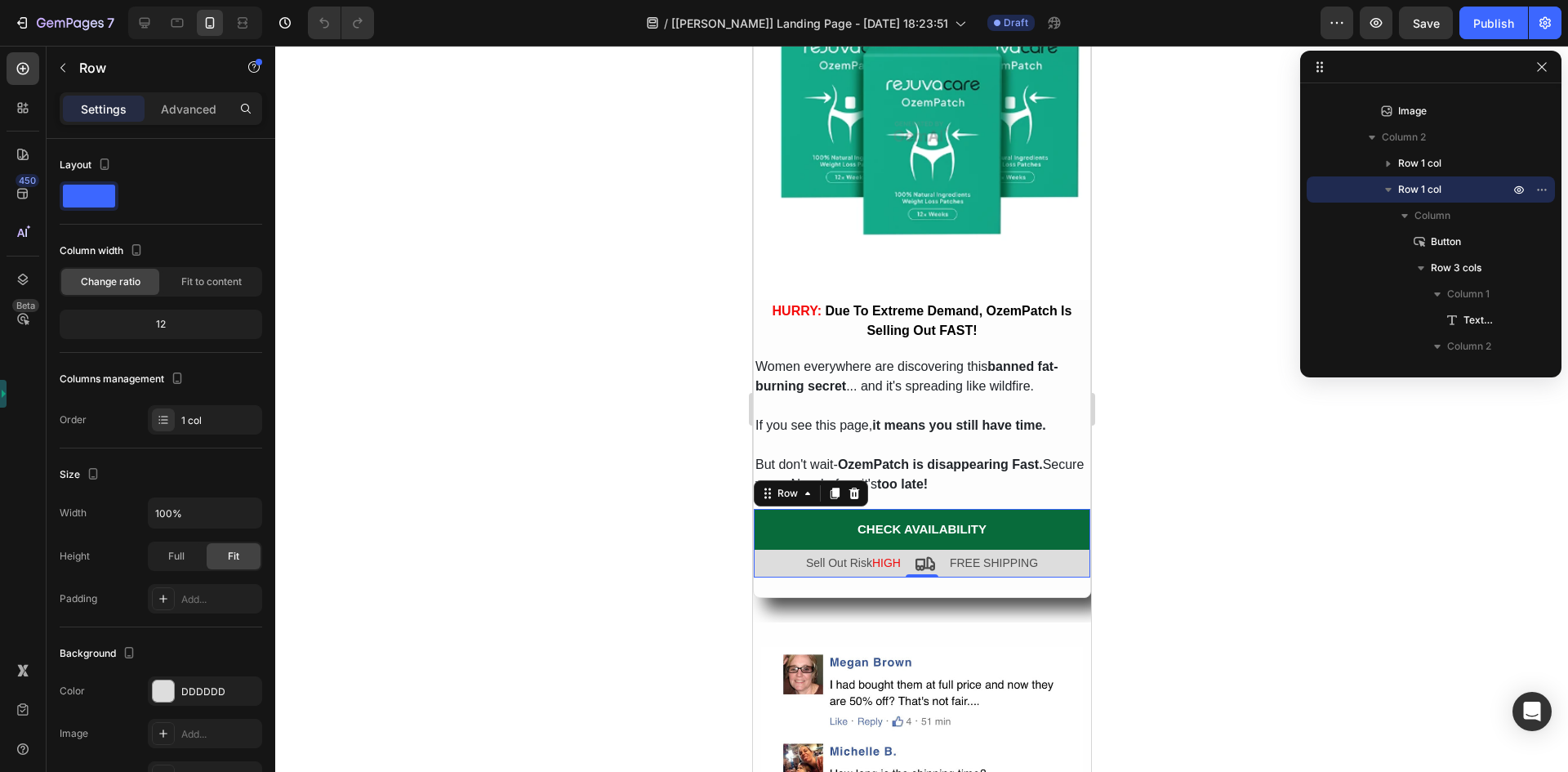
click at [770, 480] on div "Row" at bounding box center [810, 493] width 115 height 26
click at [782, 486] on div "Row" at bounding box center [786, 493] width 27 height 14
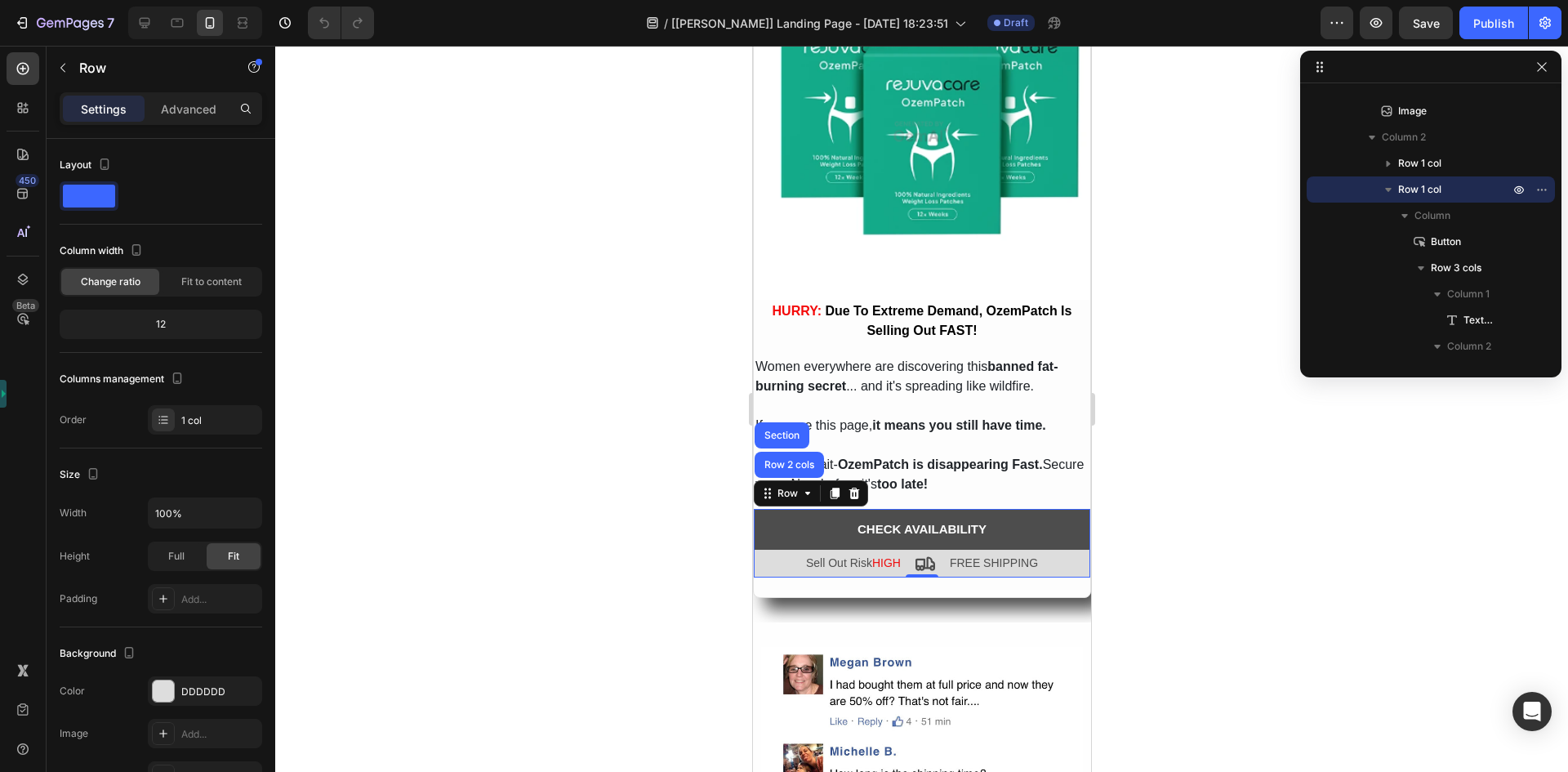
click at [797, 511] on button "CHECK AVAILABILITY" at bounding box center [921, 529] width 337 height 41
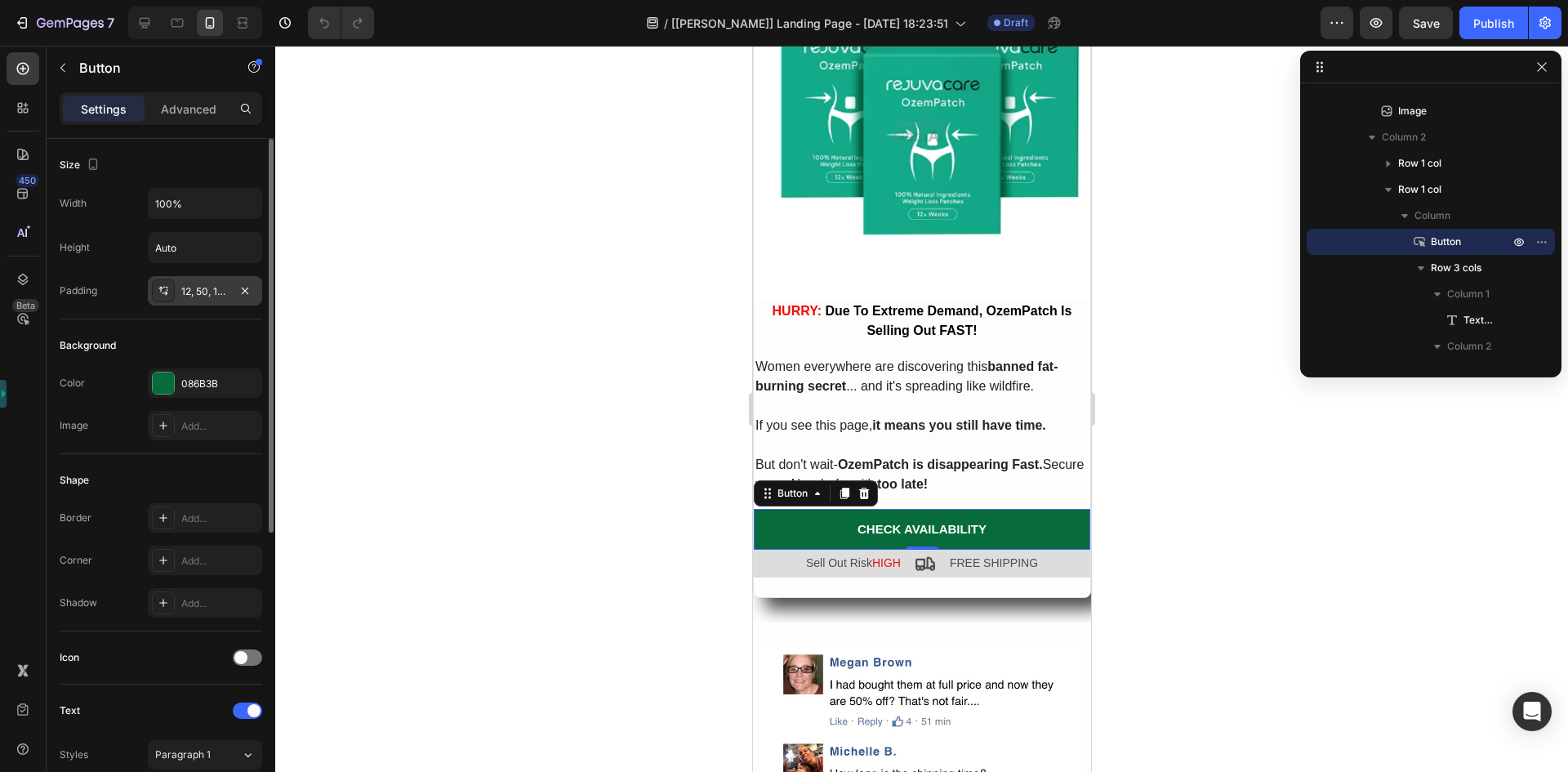
click at [182, 288] on div "12, 50, 12, 50" at bounding box center [206, 291] width 48 height 14
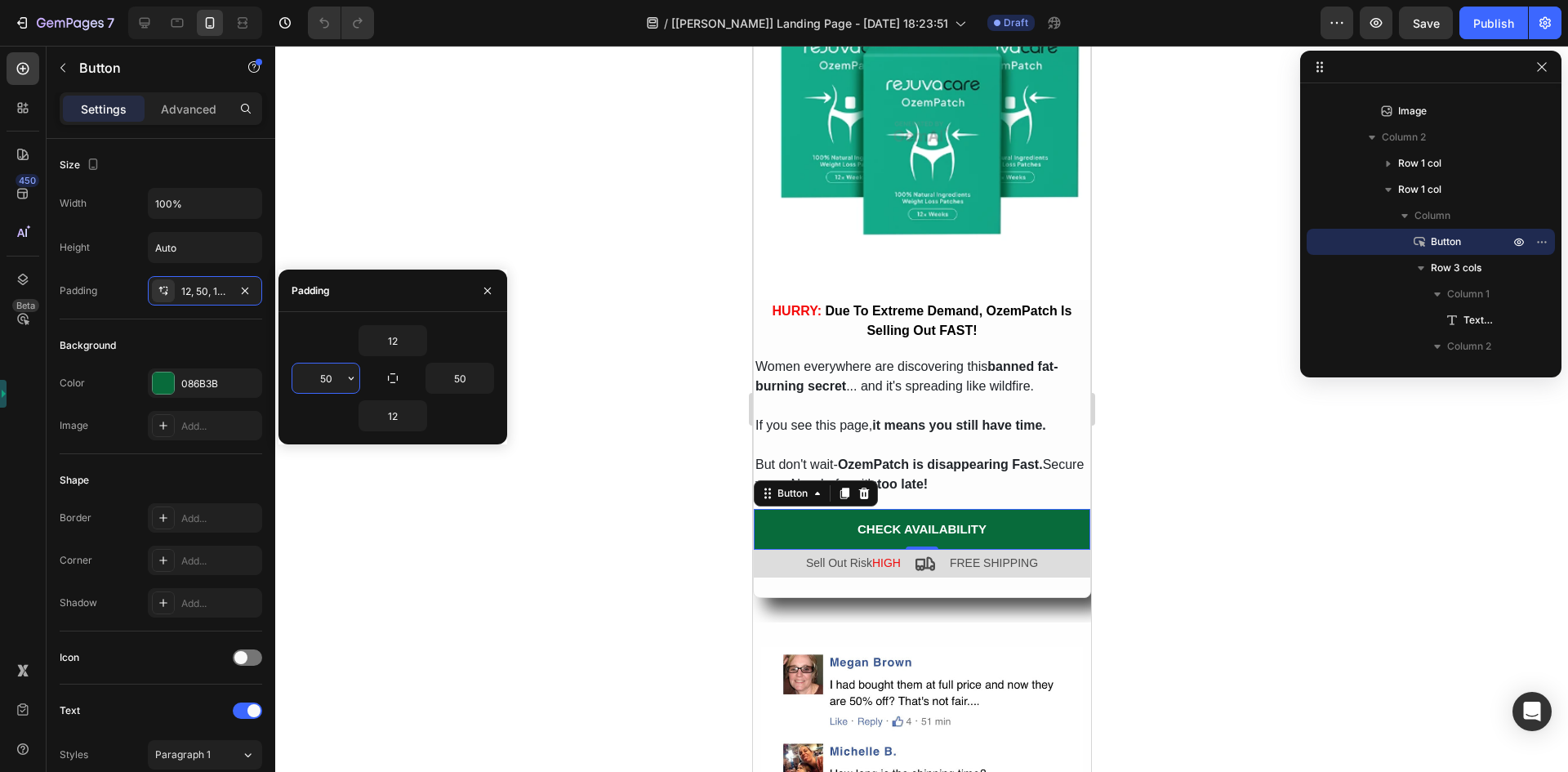
click at [339, 378] on input "50" at bounding box center [326, 378] width 67 height 30
type input "50"
click at [1195, 523] on div at bounding box center [921, 408] width 1292 height 726
